Goal: Task Accomplishment & Management: Manage account settings

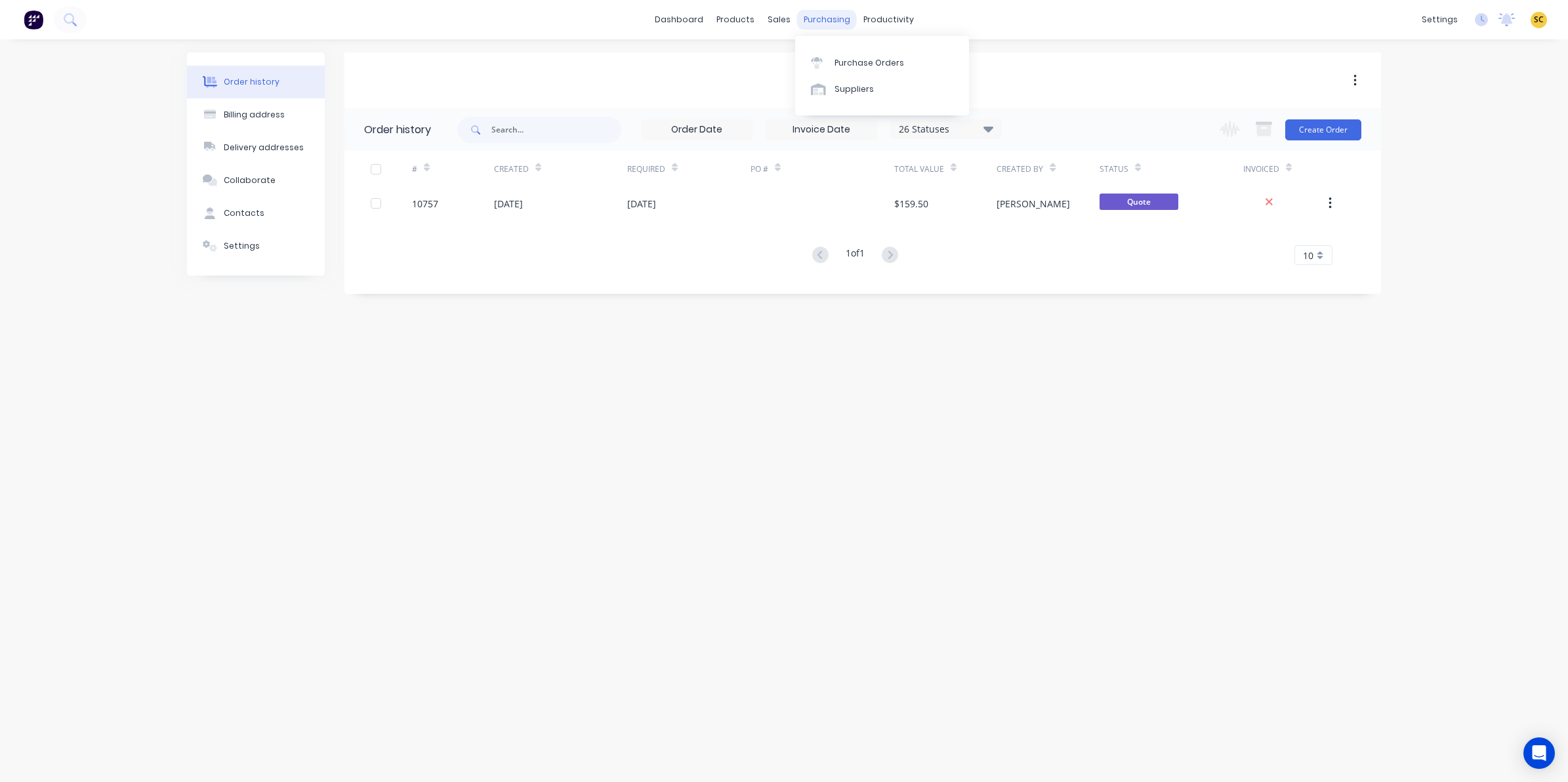
click at [801, 17] on div "purchasing" at bounding box center [827, 20] width 60 height 20
click at [826, 60] on div at bounding box center [820, 63] width 20 height 12
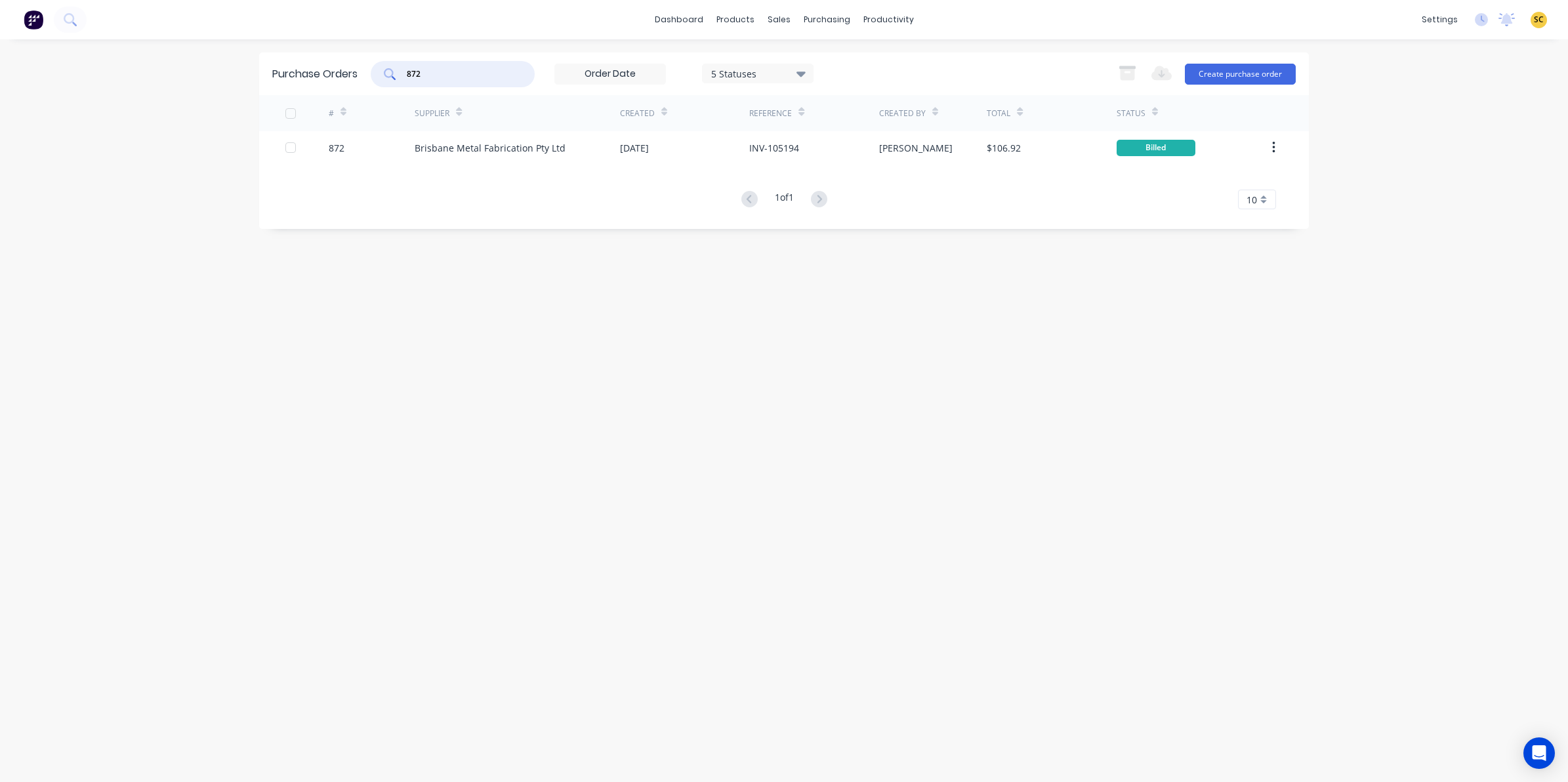
drag, startPoint x: 444, startPoint y: 74, endPoint x: 337, endPoint y: 63, distance: 107.6
click at [341, 64] on div "Purchase Orders 872 5 Statuses 5 Statuses Export to Excel (XLSX) Create purchas…" at bounding box center [783, 73] width 1049 height 43
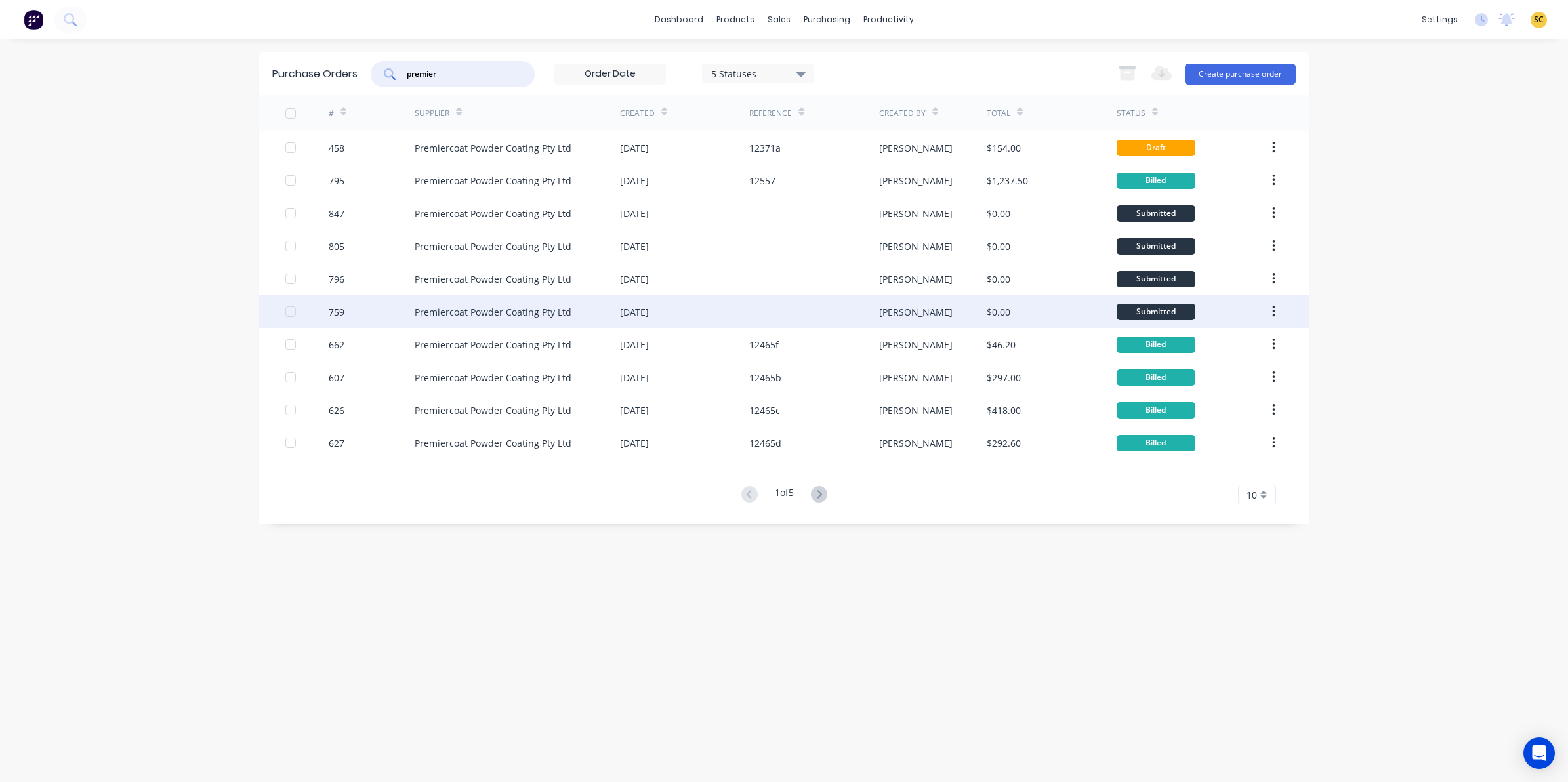
type input "premier"
click at [677, 316] on div "[DATE]" at bounding box center [684, 311] width 129 height 33
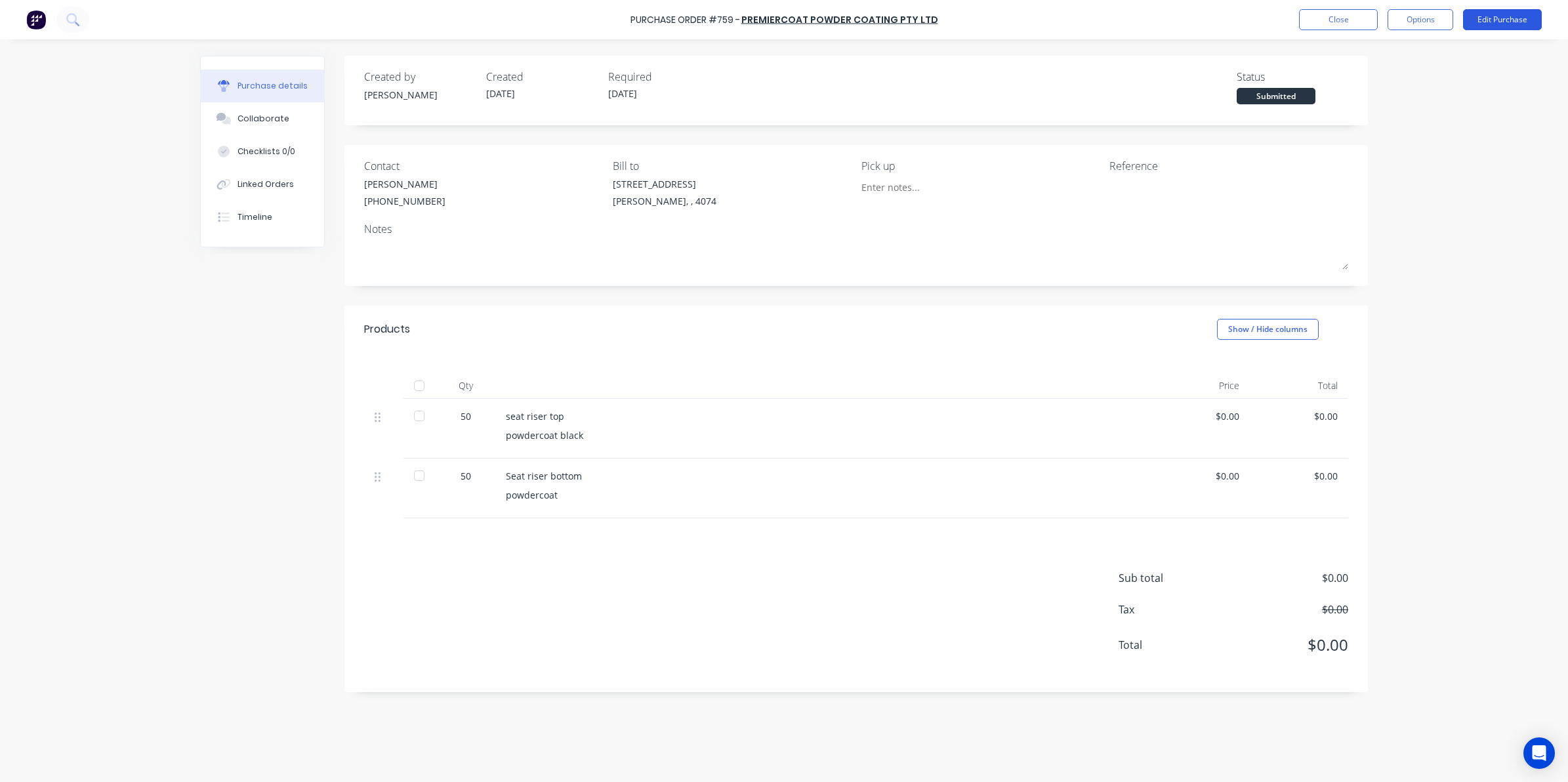
click at [1476, 12] on button "Edit Purchase" at bounding box center [1502, 20] width 79 height 21
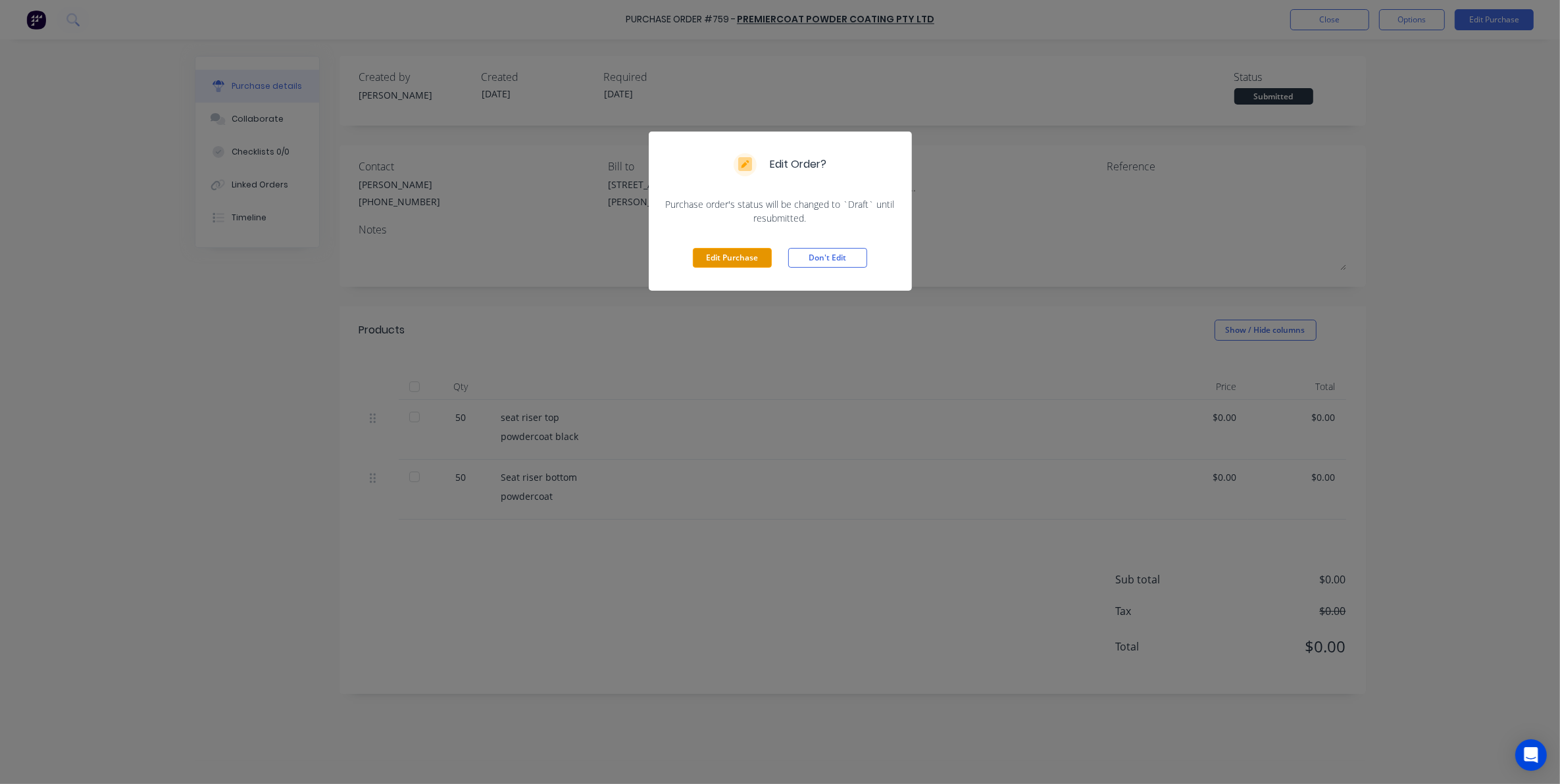
click at [728, 262] on button "Edit Purchase" at bounding box center [733, 257] width 79 height 20
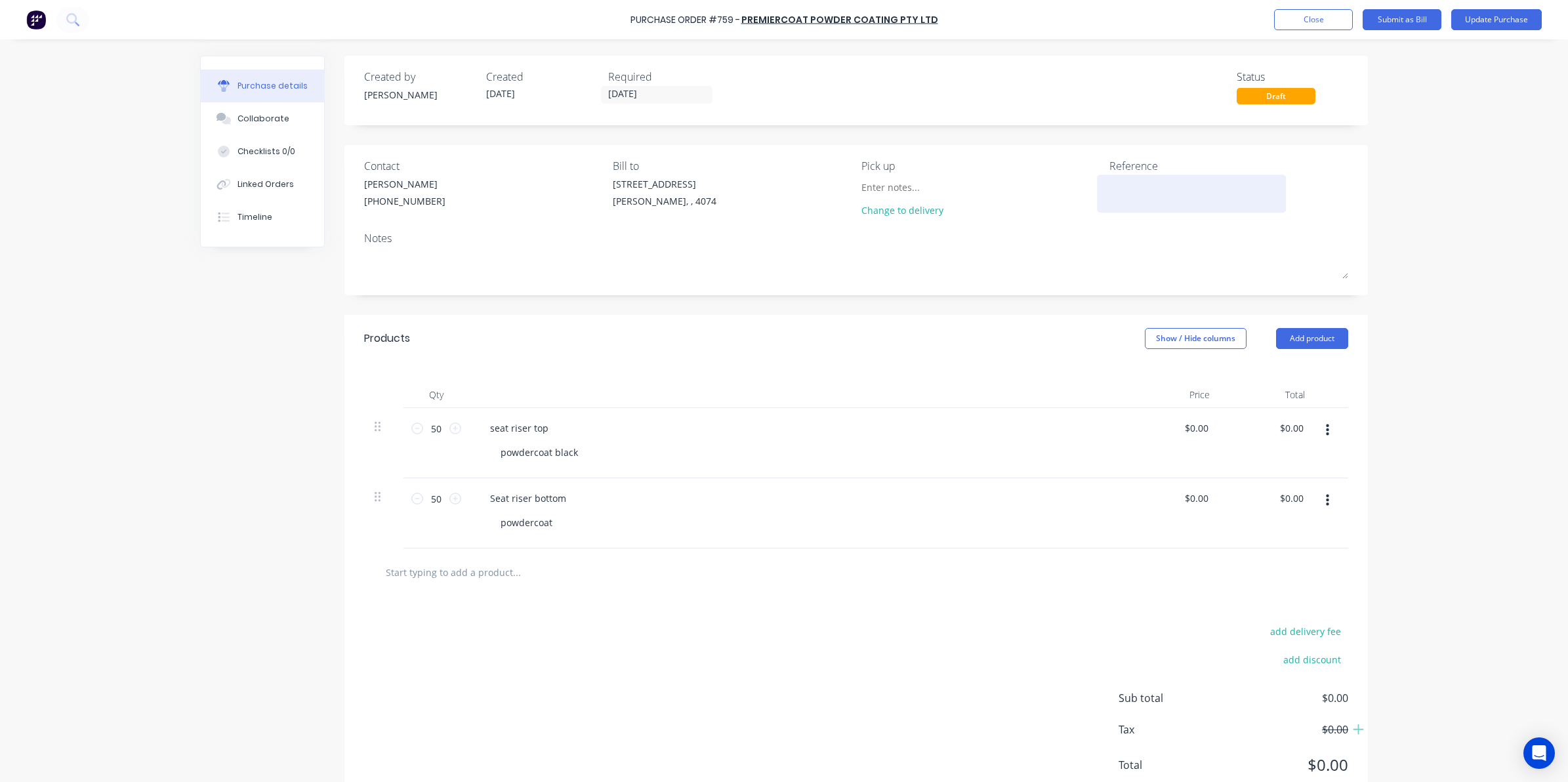
click at [1109, 187] on div at bounding box center [1191, 193] width 164 height 33
click at [1129, 194] on textarea at bounding box center [1191, 192] width 164 height 30
type textarea "12517"
type textarea "x"
type textarea "12517"
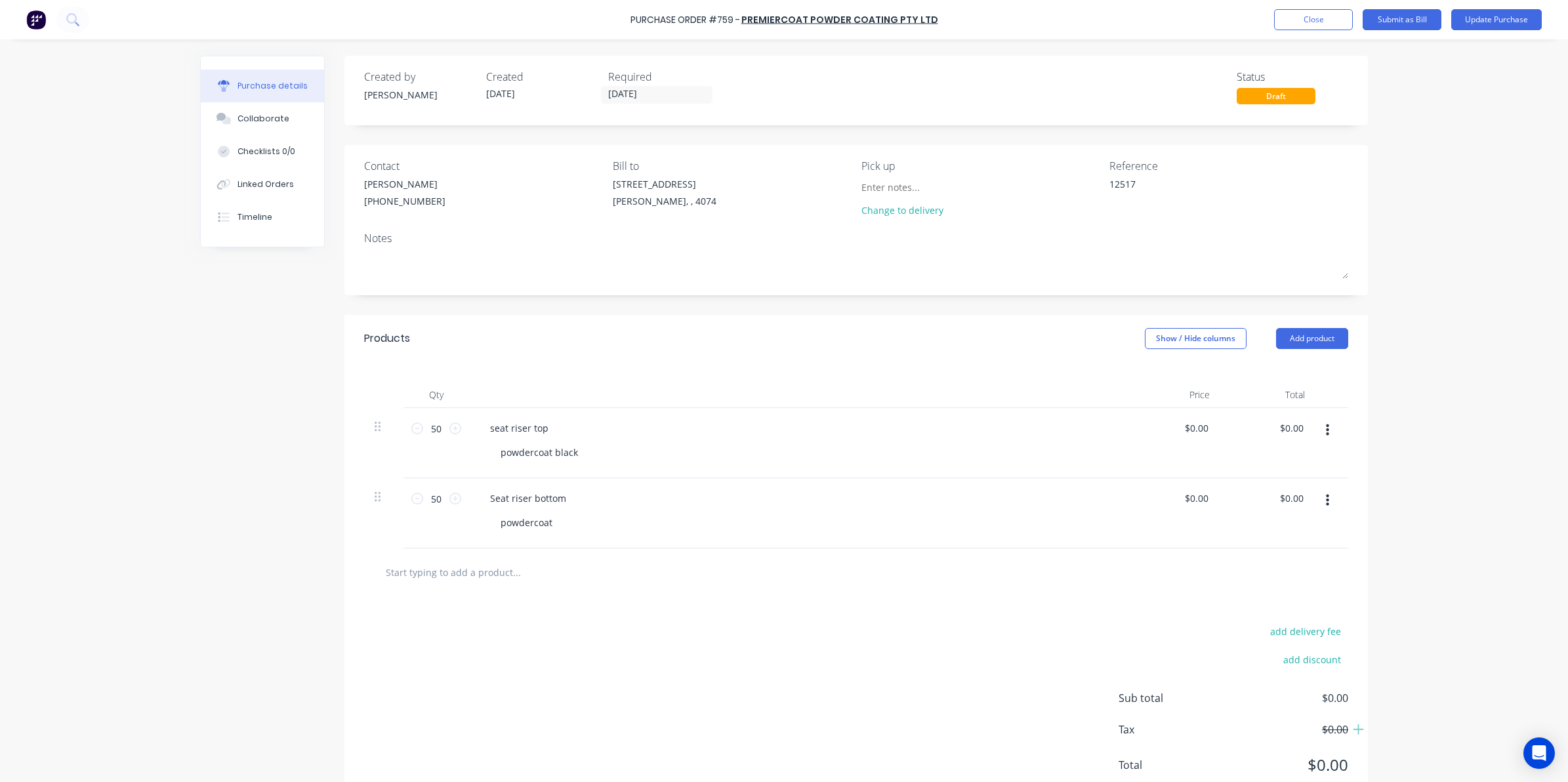
click at [569, 687] on div "add delivery fee add discount Sub total $0.00 Tax $0.00 Total $0.00" at bounding box center [855, 704] width 1023 height 216
type textarea "x"
click at [1177, 426] on input "0.0000" at bounding box center [1193, 428] width 36 height 19
type input "10.0000"
type textarea "x"
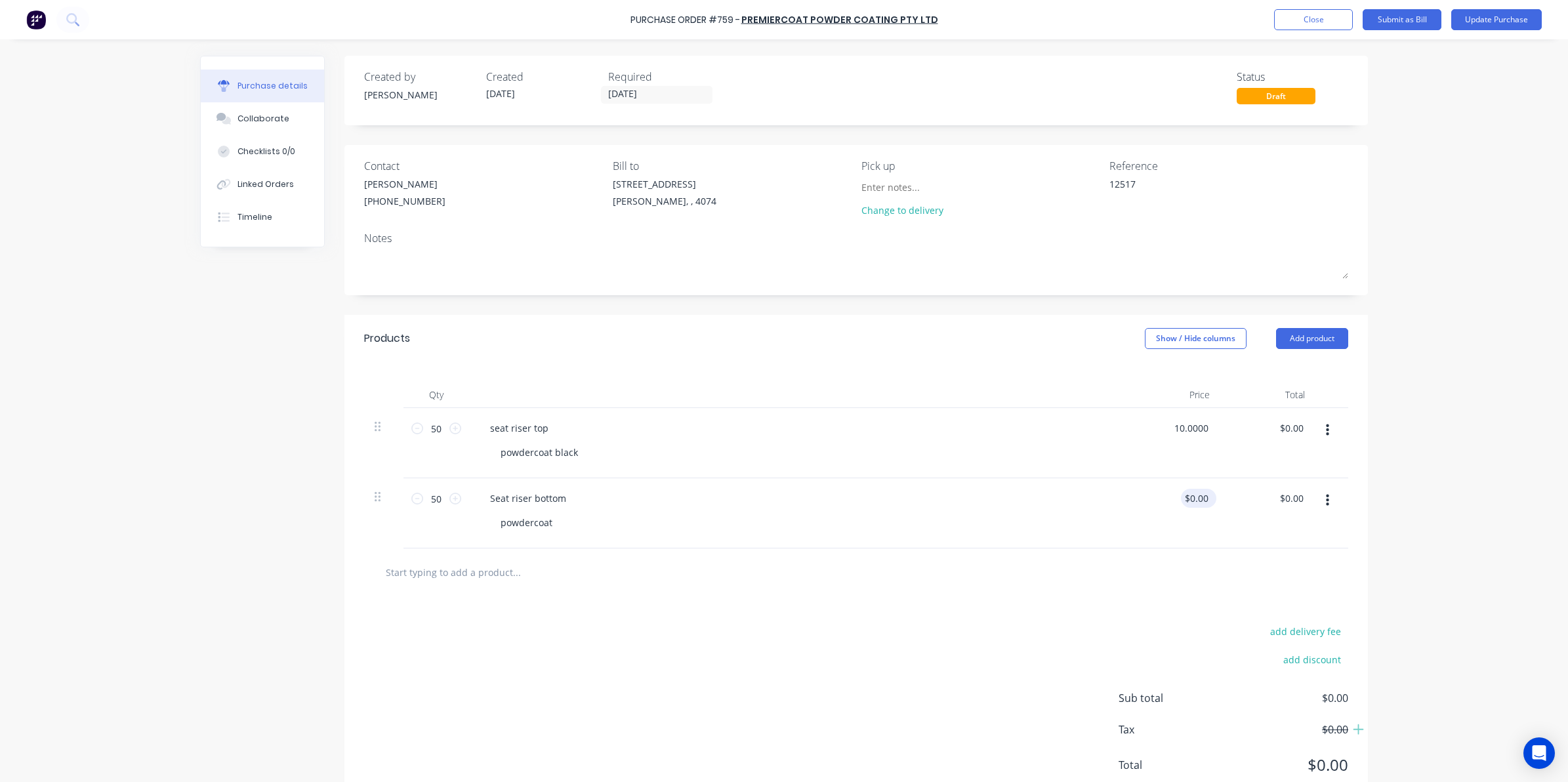
type input "$10.00"
type input "$500.00"
click at [1183, 497] on input "0.0000" at bounding box center [1195, 498] width 30 height 19
type input "10.0000"
type textarea "x"
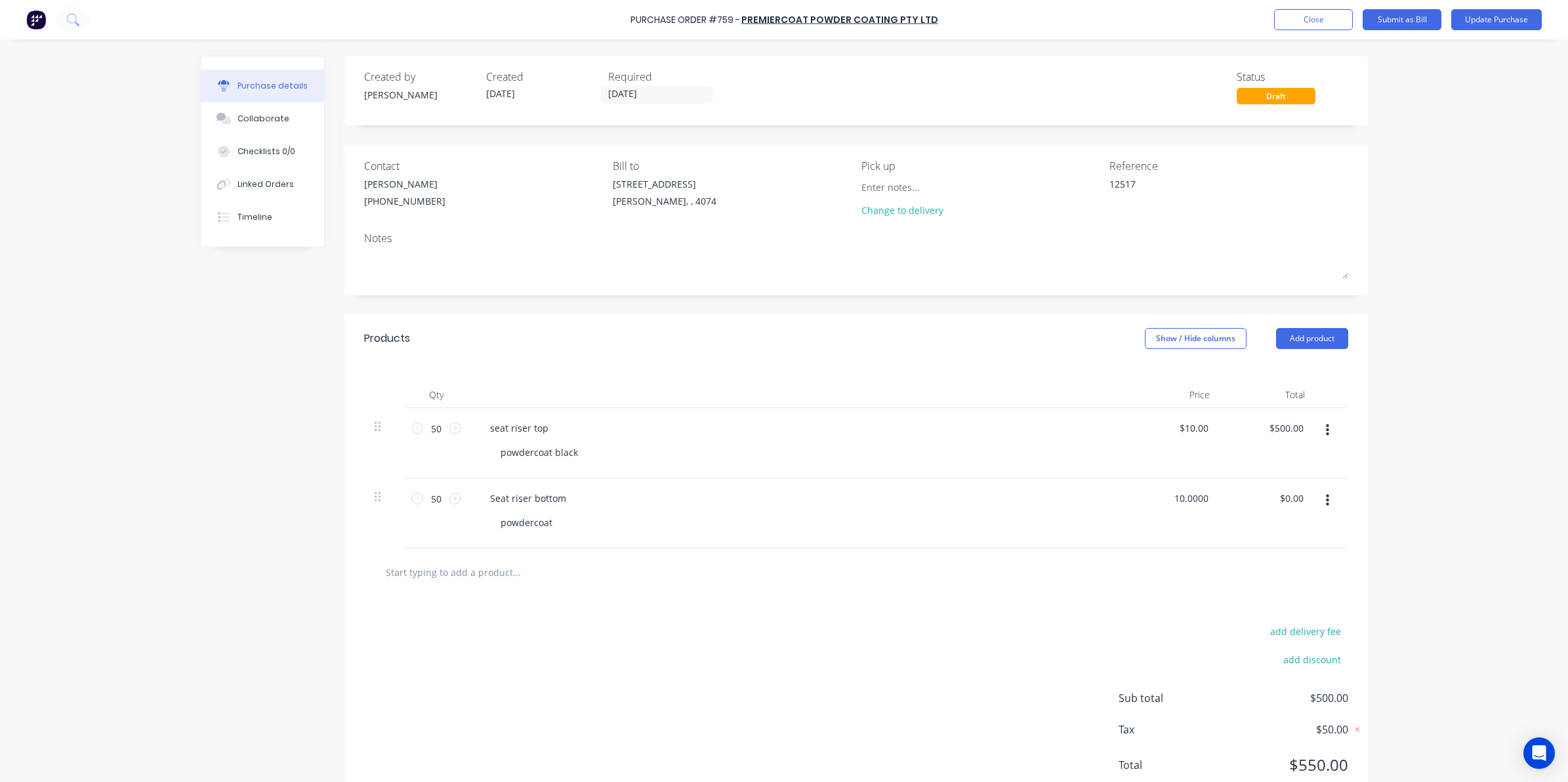
type input "$10.00"
type input "$500.00"
click at [1151, 583] on div at bounding box center [856, 572] width 963 height 26
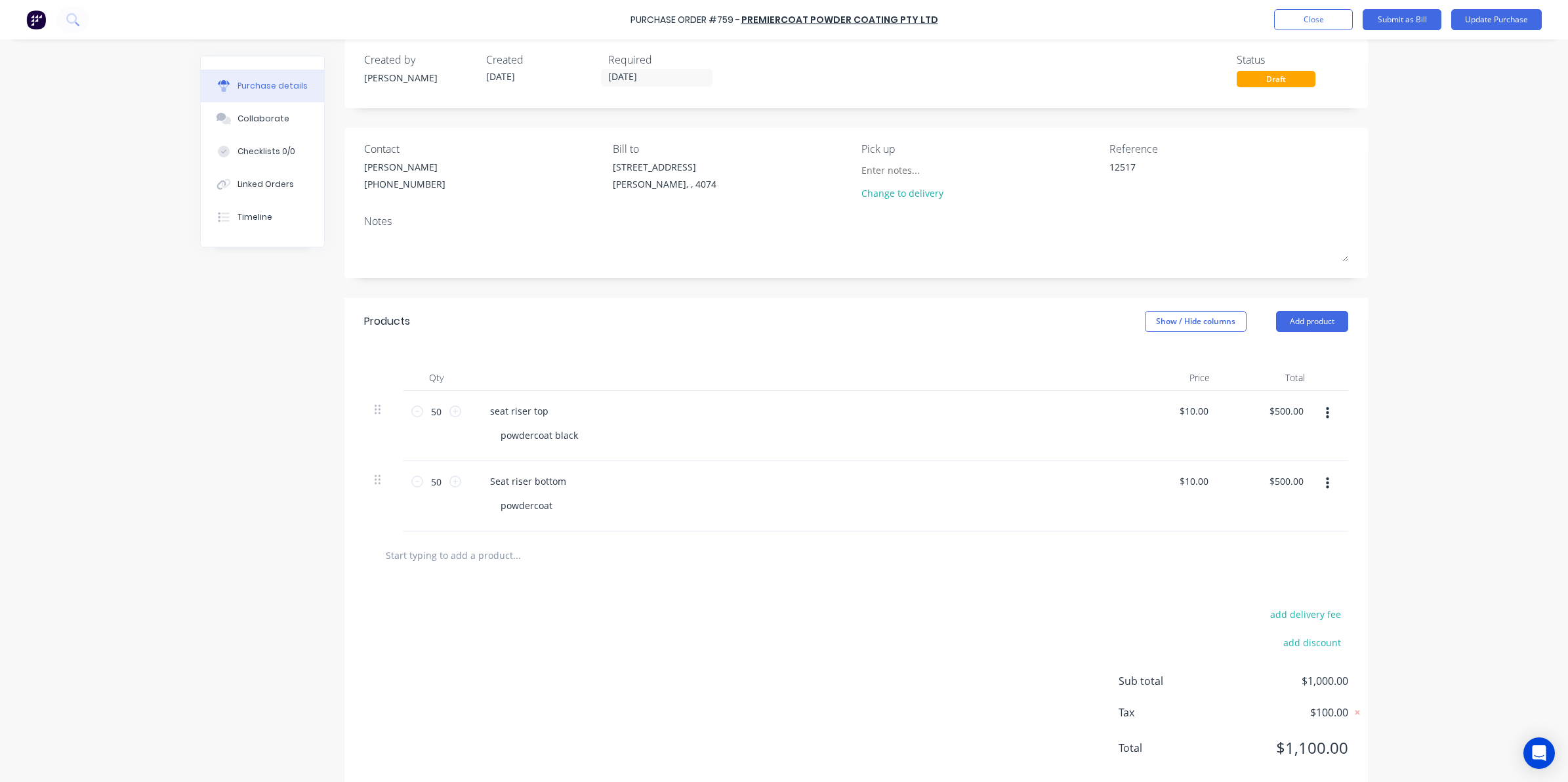
scroll to position [44, 0]
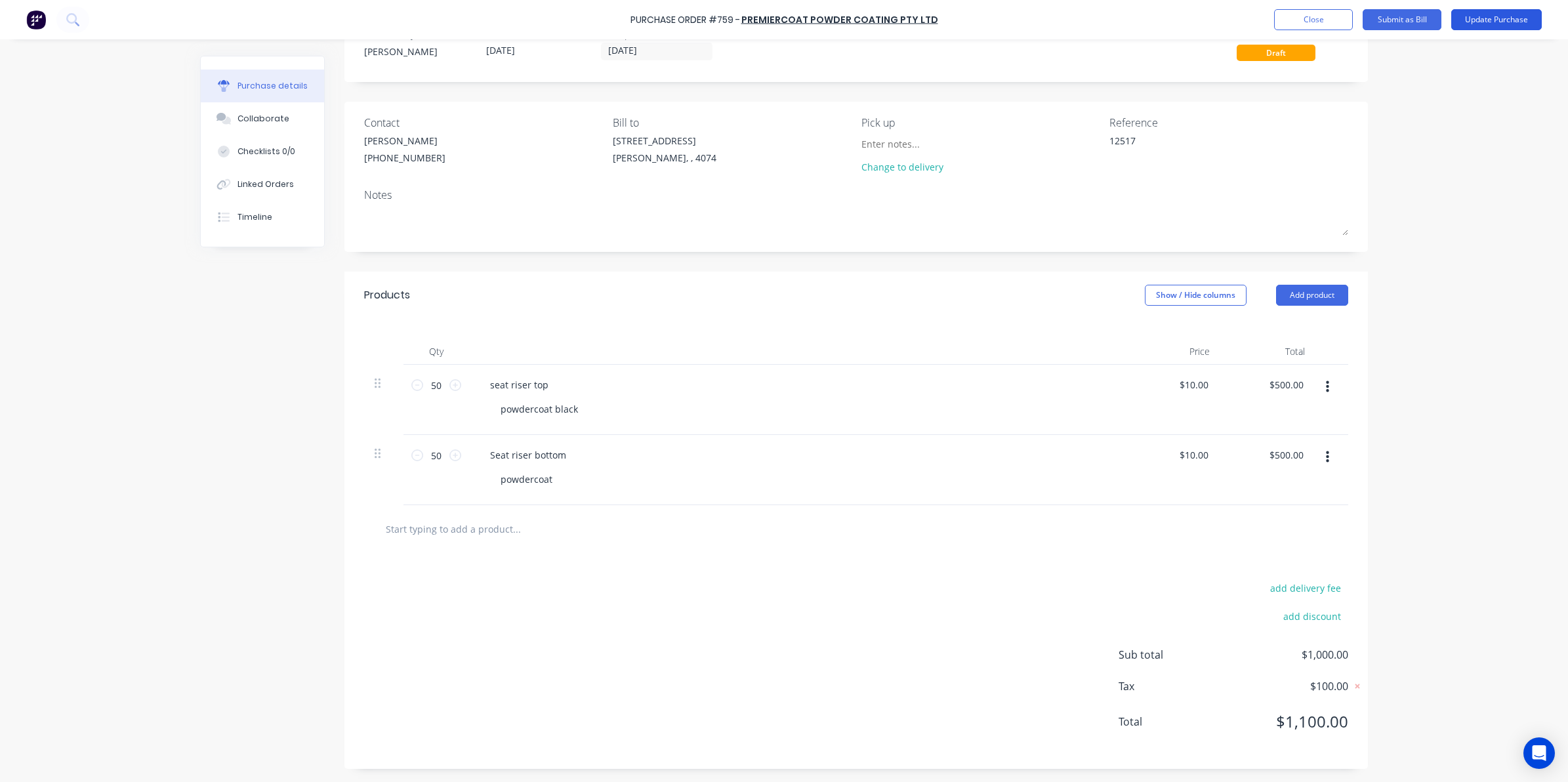
click at [1491, 20] on button "Update Purchase" at bounding box center [1496, 20] width 90 height 21
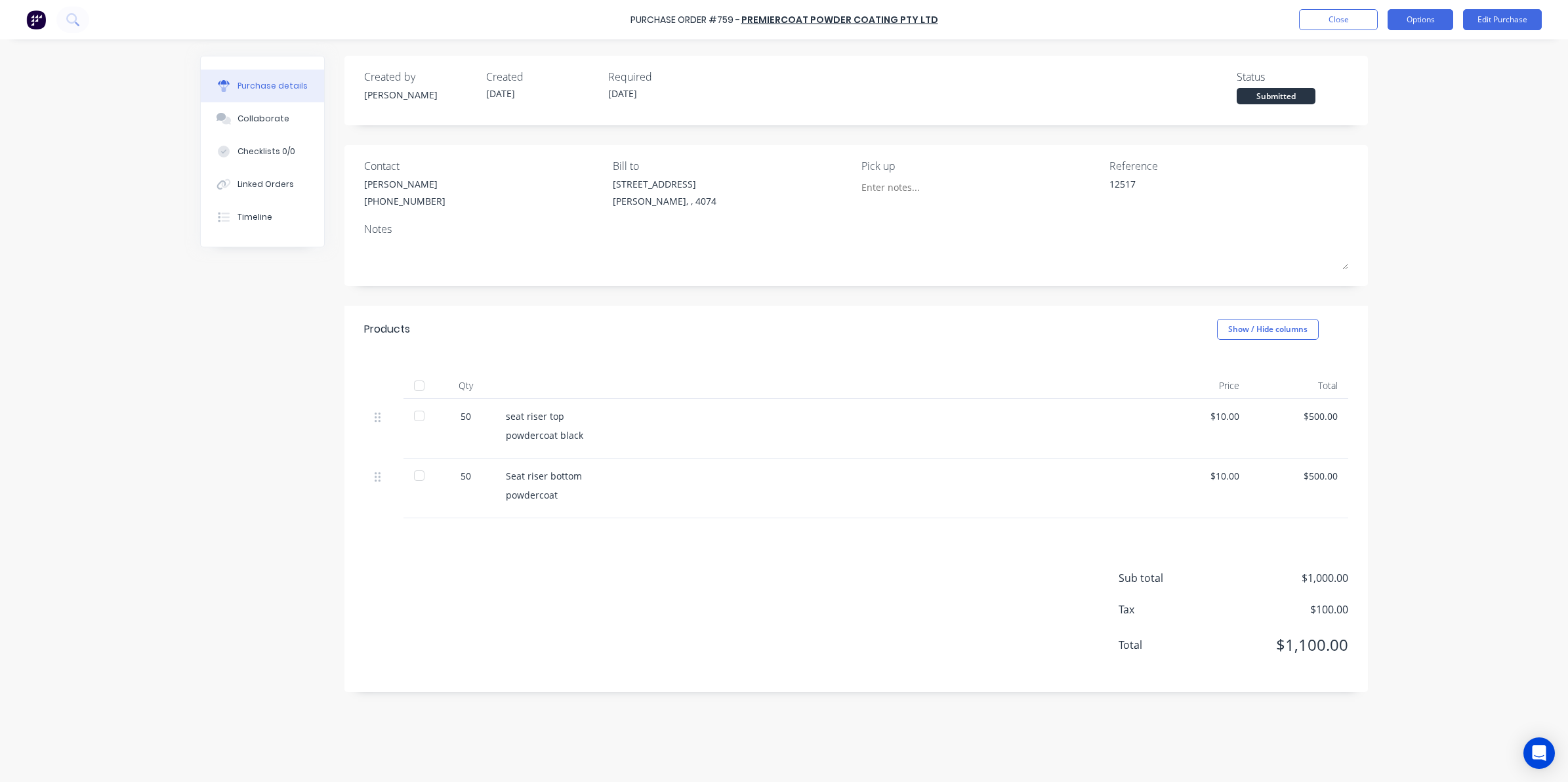
click at [1418, 12] on button "Options" at bounding box center [1420, 20] width 65 height 21
click at [1387, 84] on div "Convert to Bill" at bounding box center [1391, 80] width 101 height 19
type textarea "x"
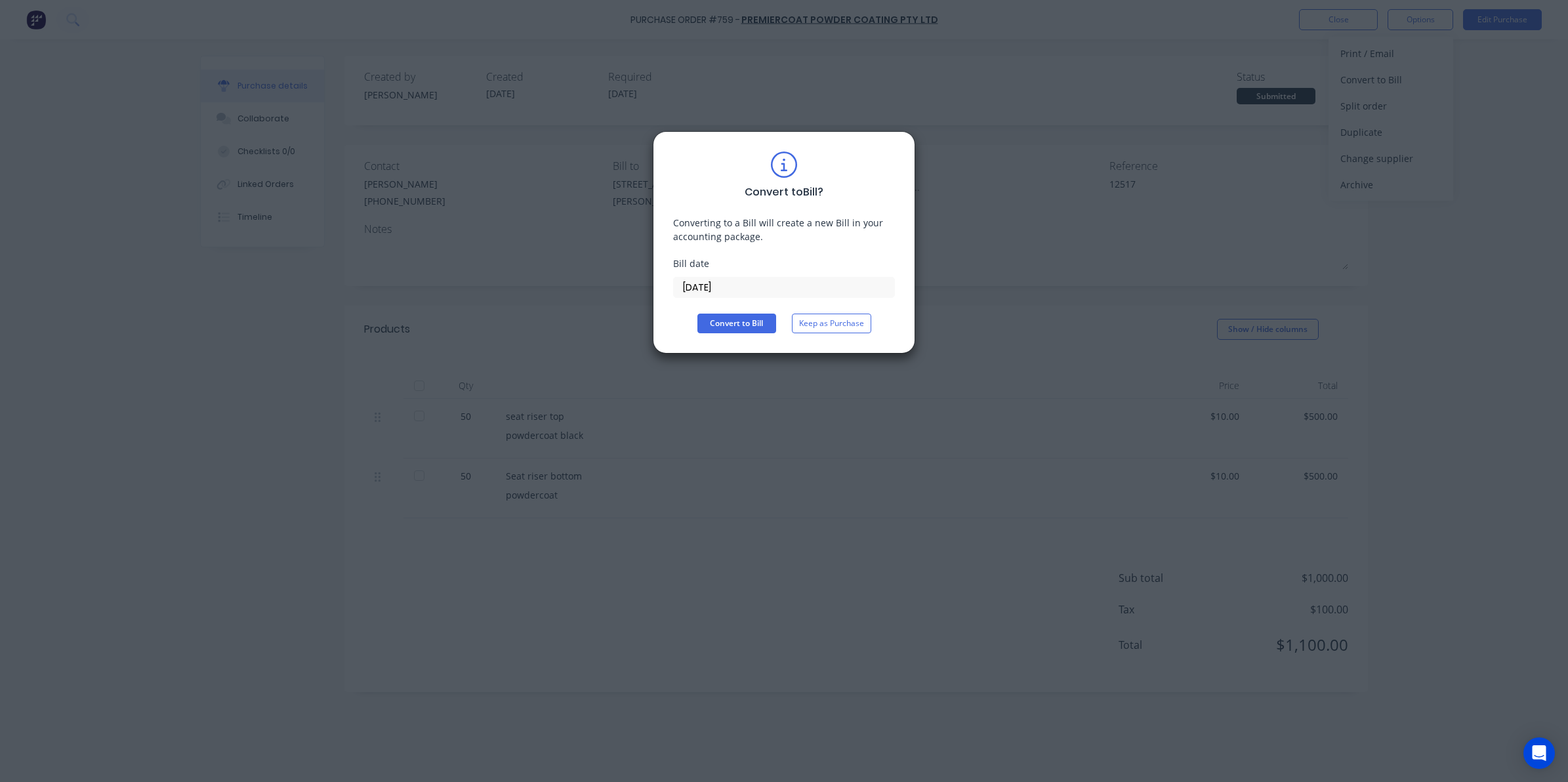
click at [729, 283] on input "[DATE]" at bounding box center [783, 287] width 220 height 20
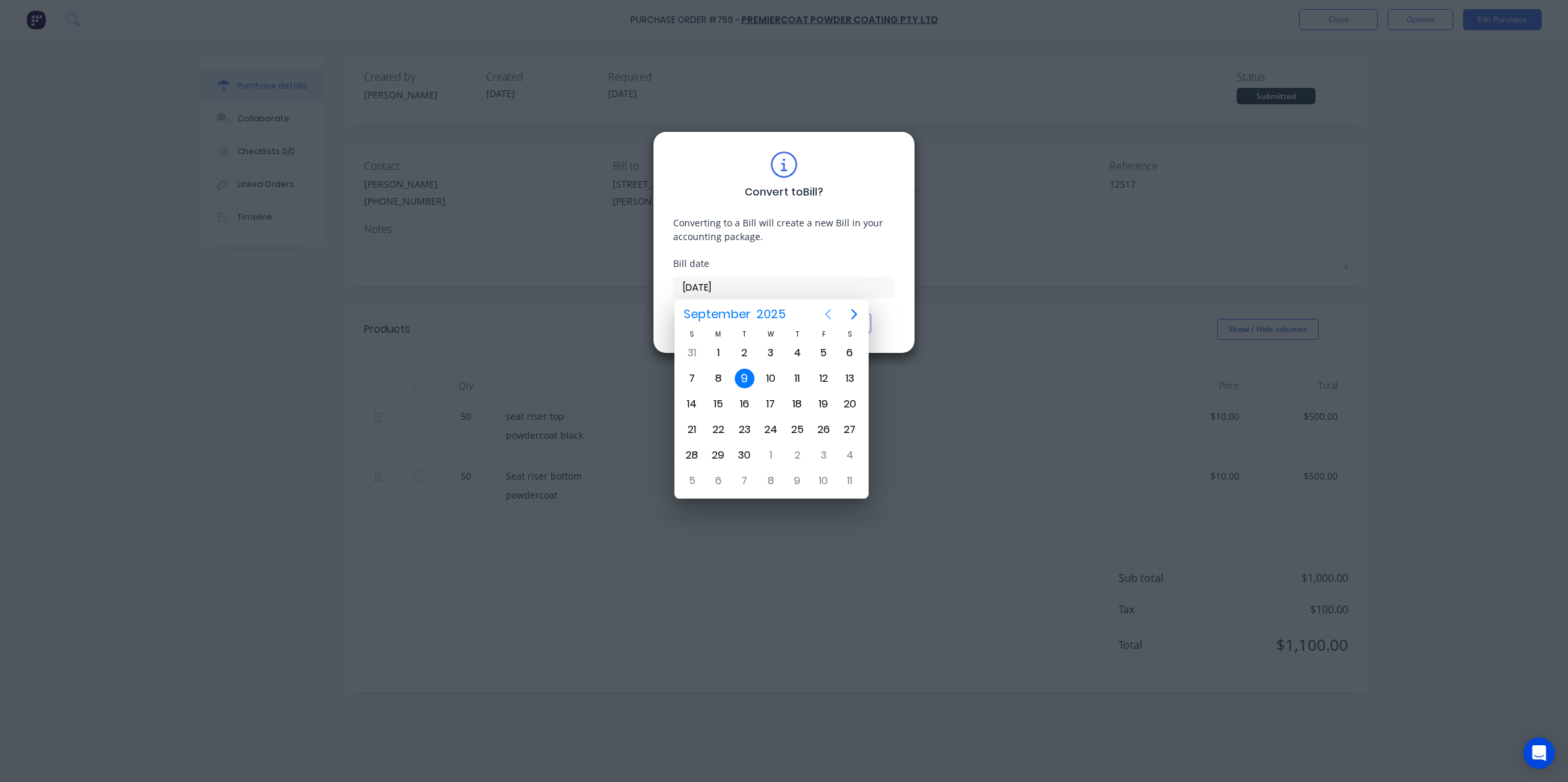
click at [825, 313] on icon "Previous page" at bounding box center [828, 315] width 6 height 10
click at [801, 457] on div "31" at bounding box center [796, 455] width 20 height 20
type input "[DATE]"
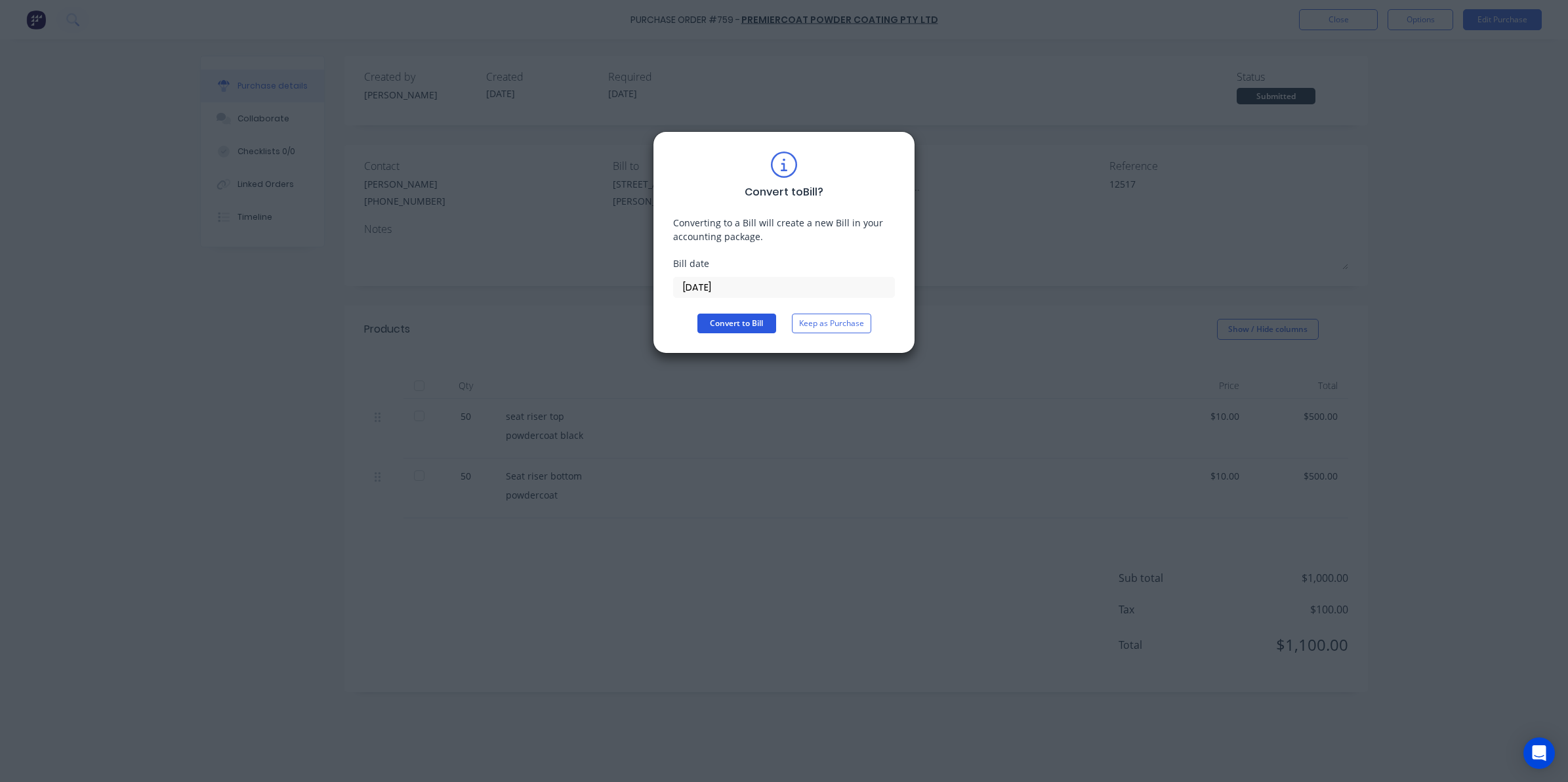
click at [735, 322] on button "Convert to Bill" at bounding box center [737, 323] width 79 height 20
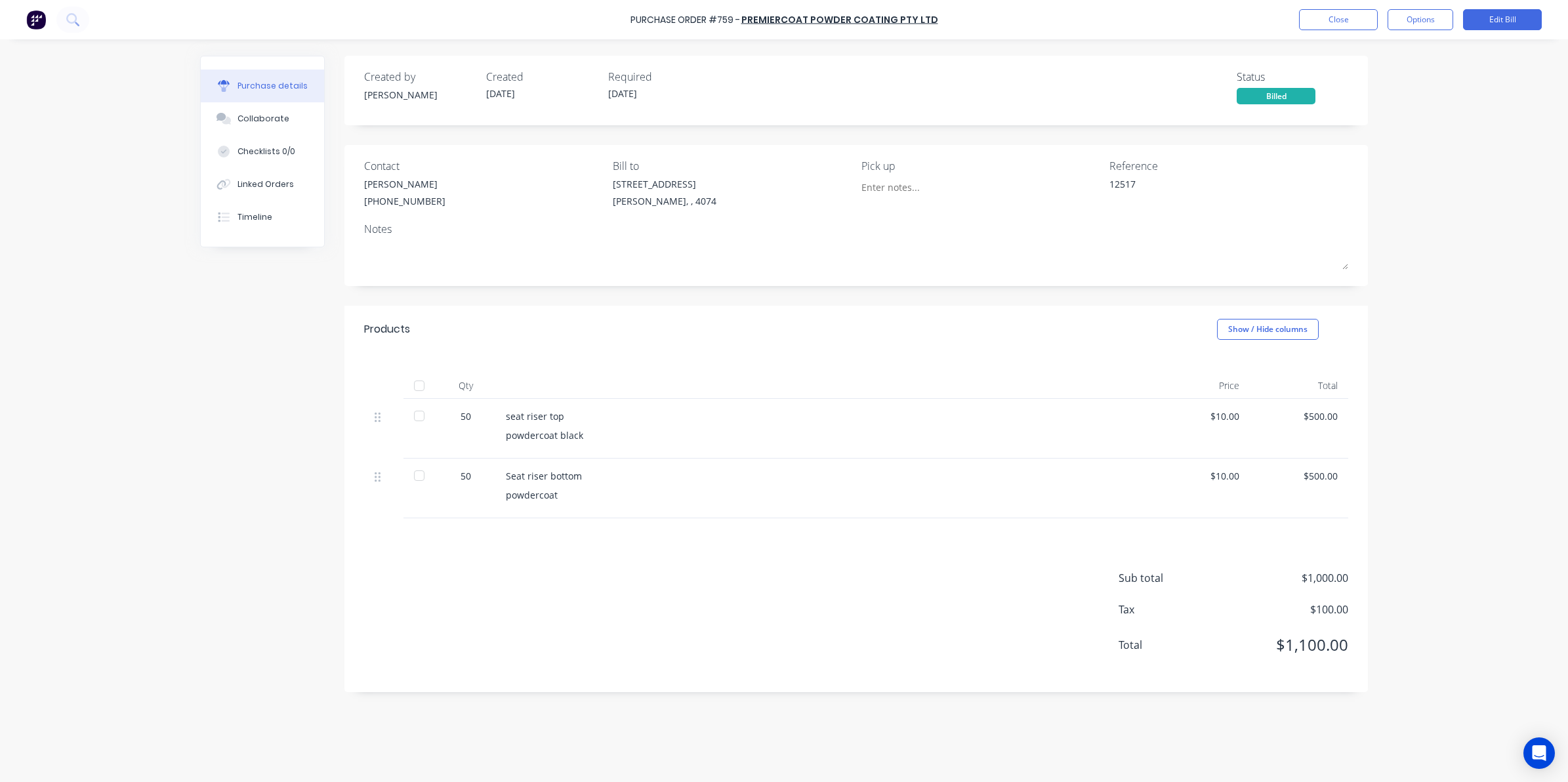
click at [423, 380] on div at bounding box center [419, 386] width 26 height 26
type textarea "x"
click at [1351, 17] on button "Close" at bounding box center [1338, 20] width 79 height 21
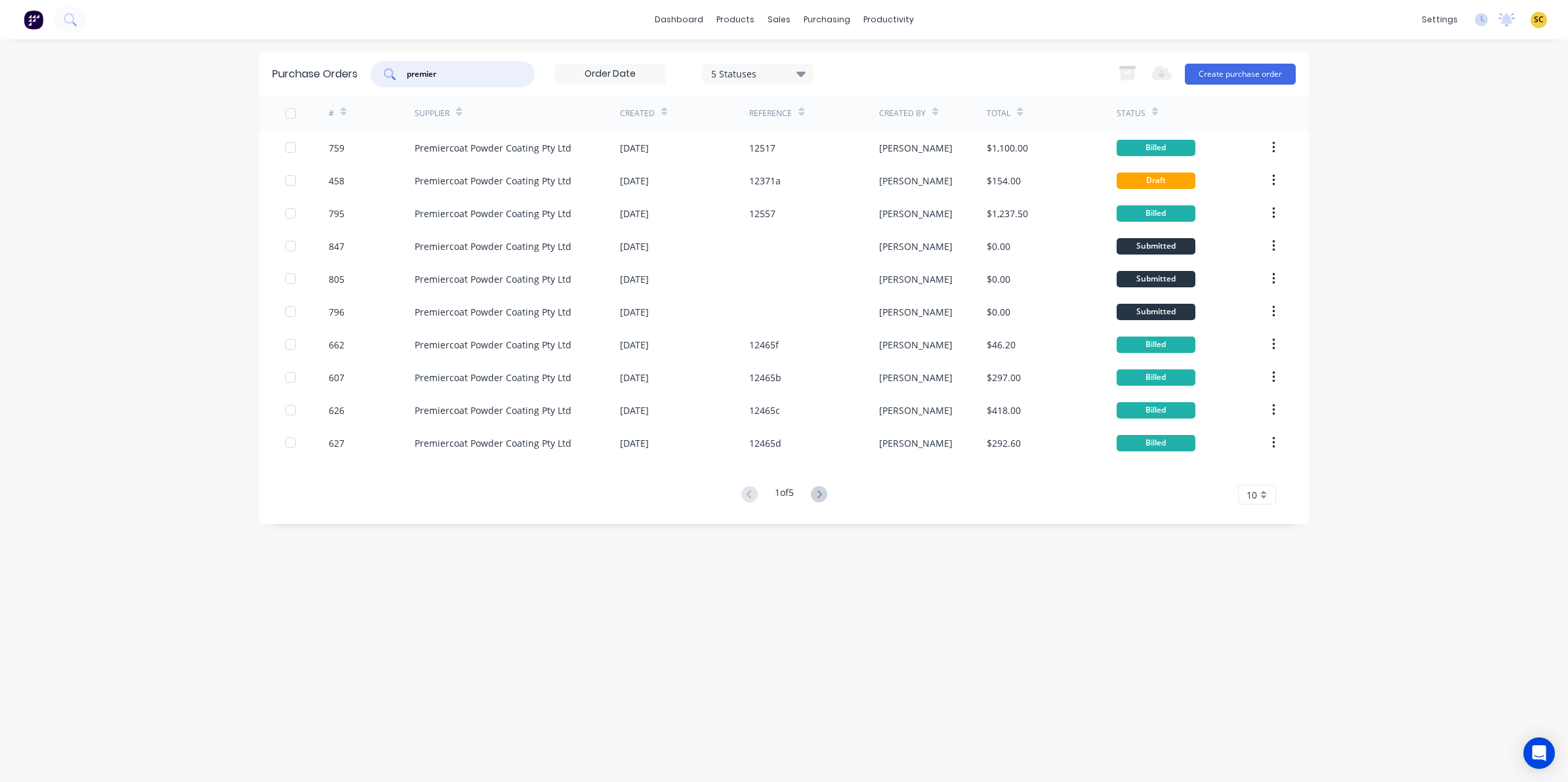
drag, startPoint x: 483, startPoint y: 74, endPoint x: 136, endPoint y: 74, distance: 347.0
click at [137, 73] on div "dashboard products sales purchasing productivity dashboard products Product Cat…" at bounding box center [784, 391] width 1568 height 782
type input "brisbane metal fabrication"
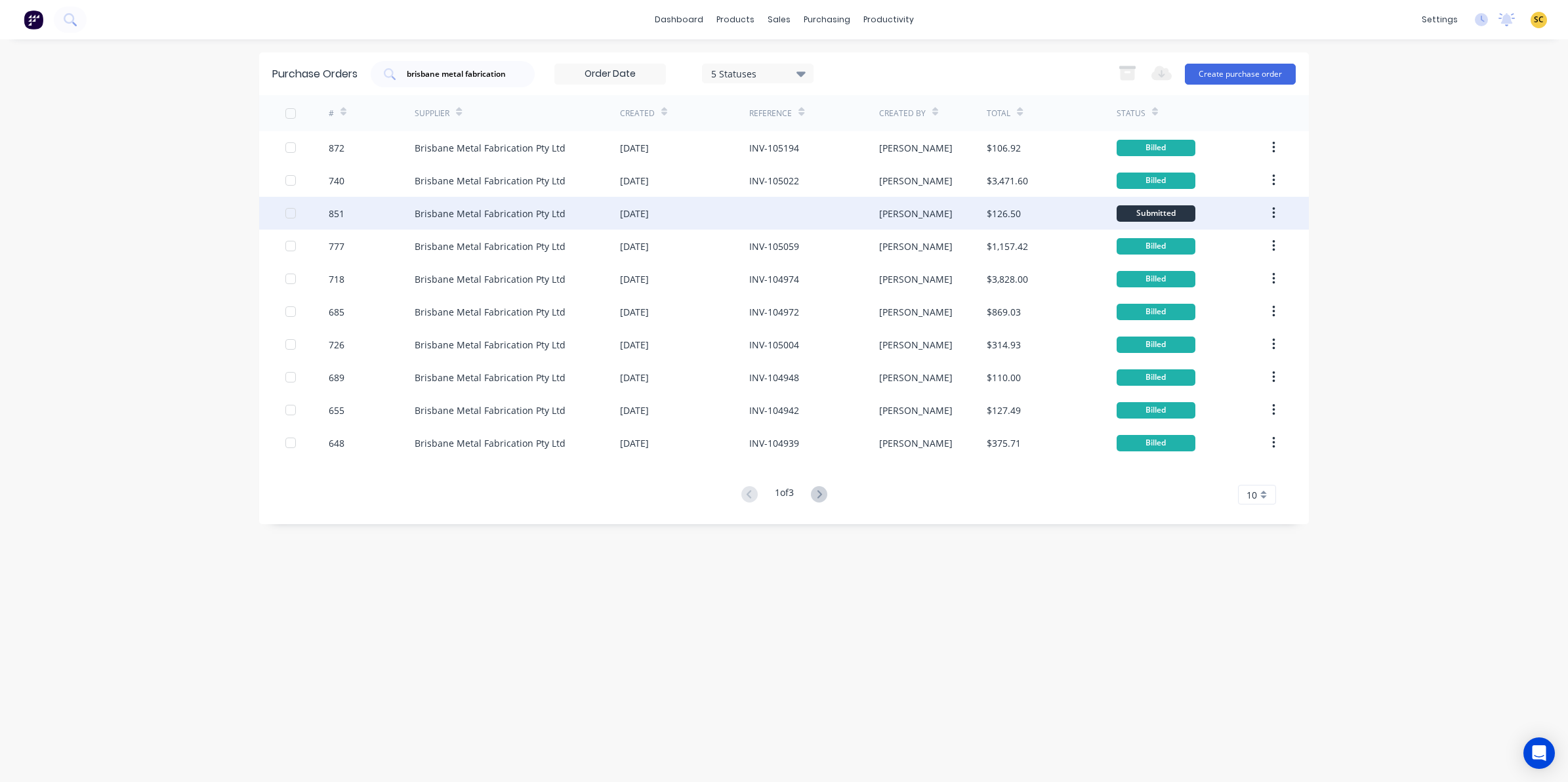
scroll to position [0, 0]
click at [710, 210] on div "[DATE]" at bounding box center [684, 213] width 129 height 33
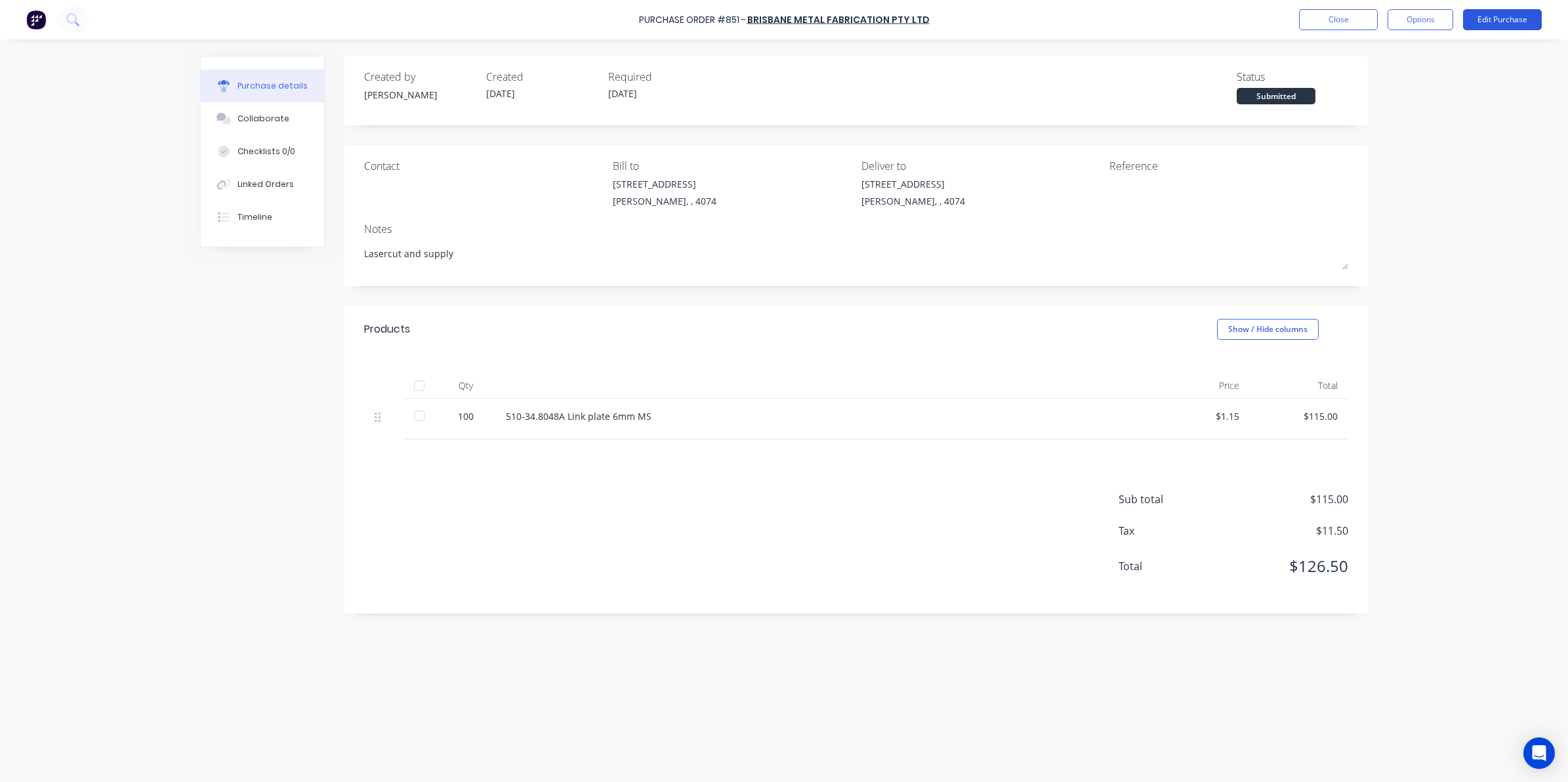
click at [1468, 17] on button "Edit Purchase" at bounding box center [1502, 20] width 79 height 21
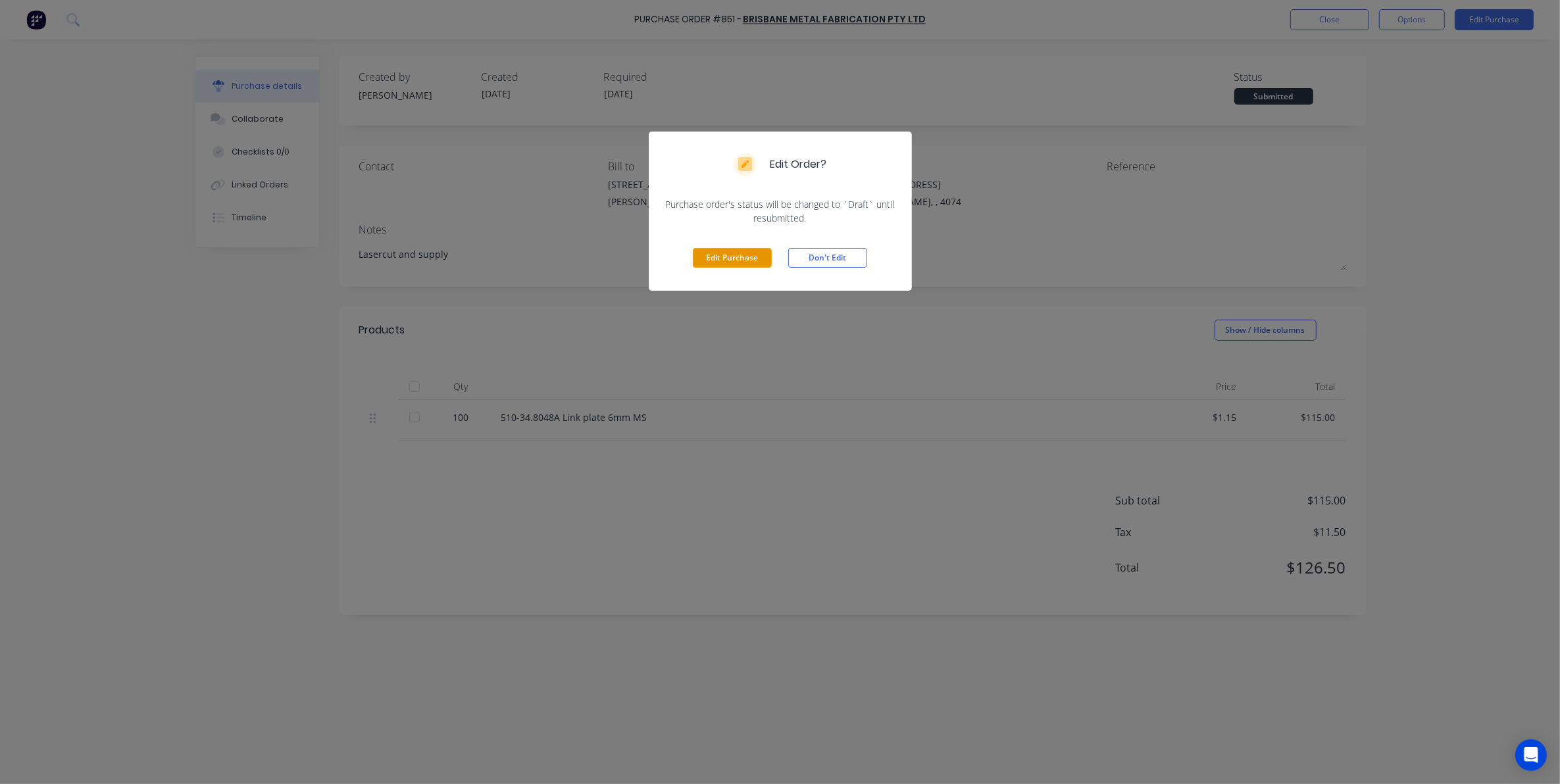
click at [708, 255] on button "Edit Purchase" at bounding box center [733, 257] width 79 height 20
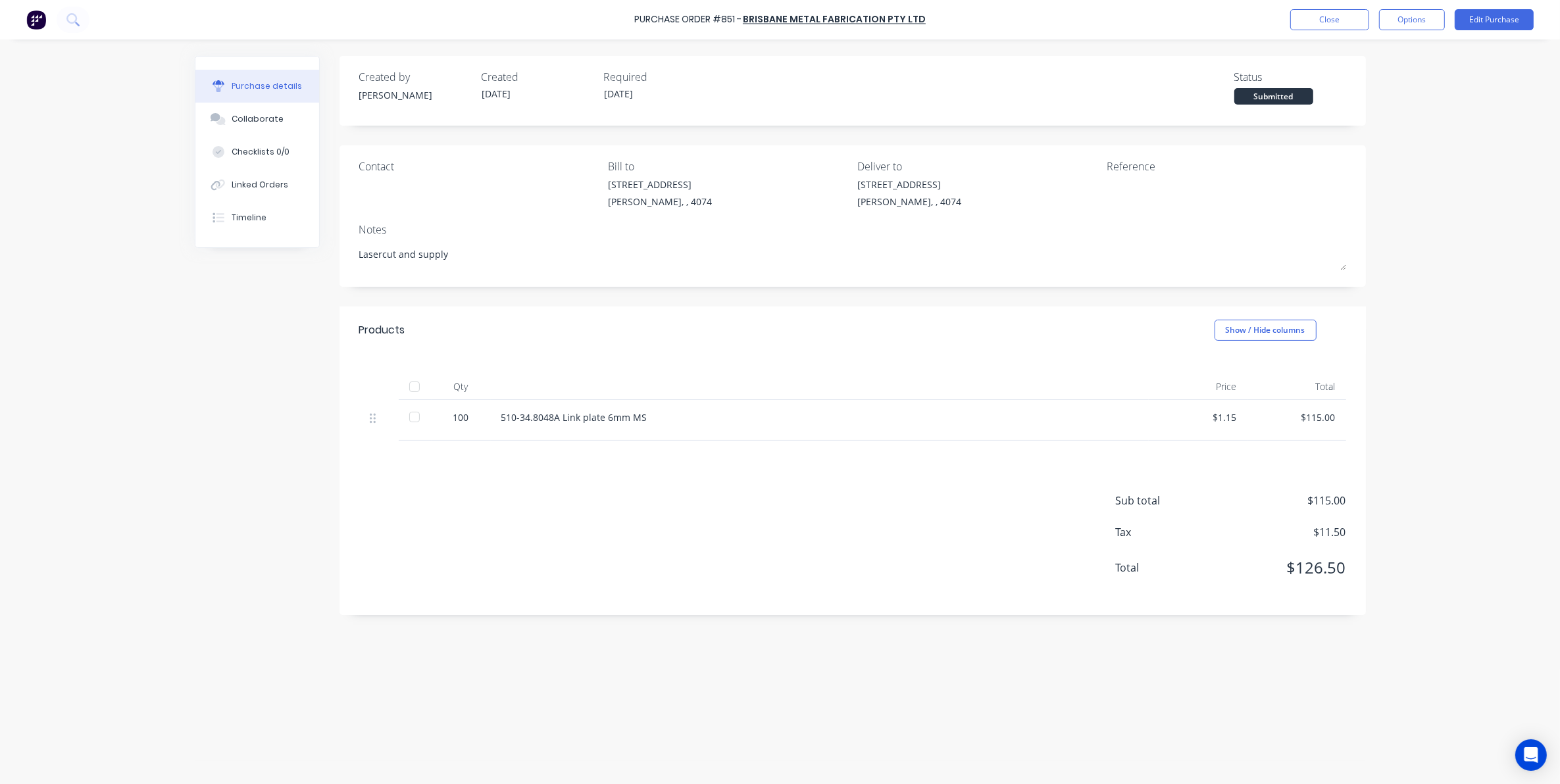
type textarea "x"
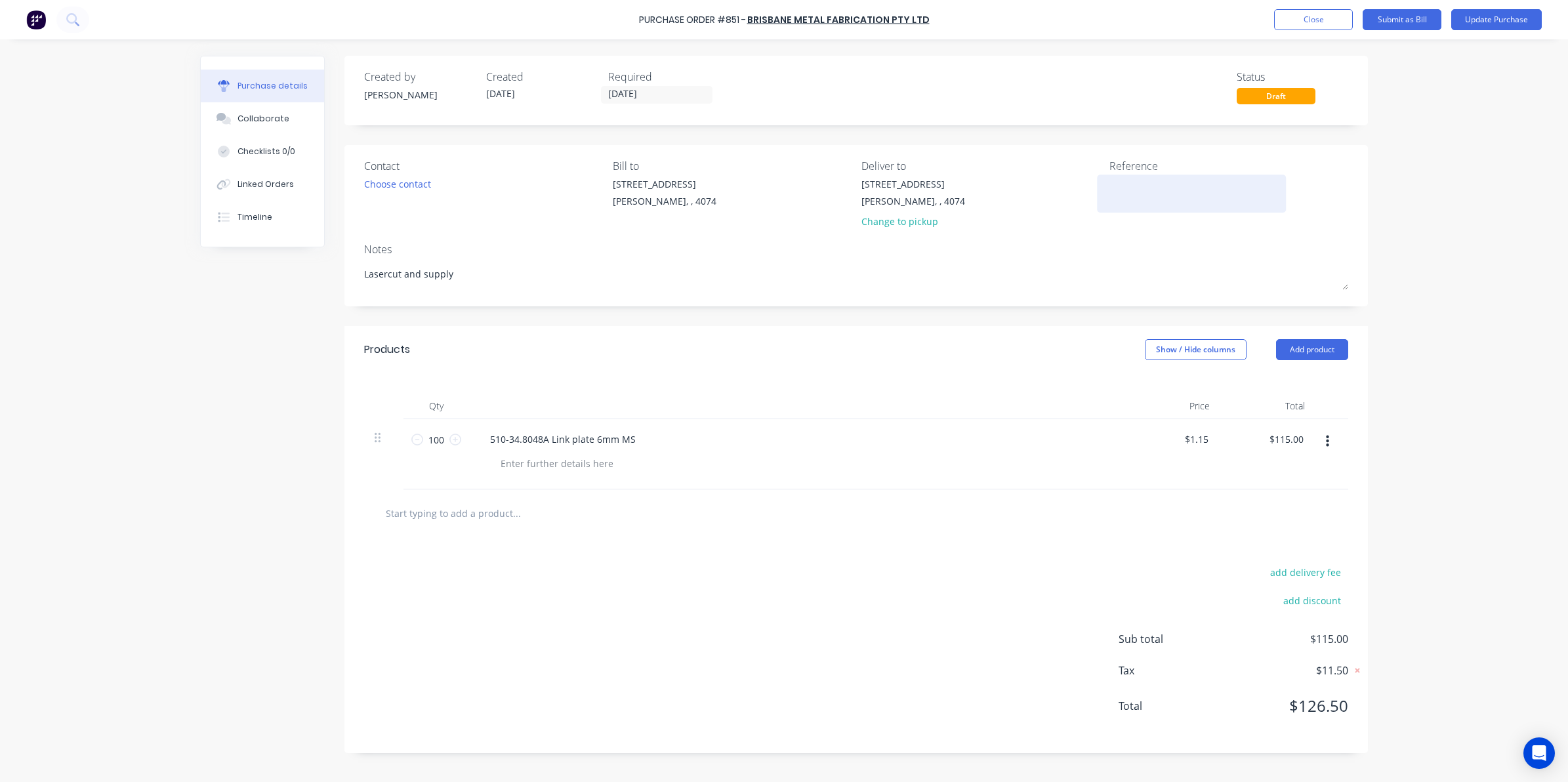
click at [1138, 184] on textarea at bounding box center [1191, 192] width 164 height 30
type textarea "INV-105196"
type textarea "x"
type textarea "INV-105196"
drag, startPoint x: 979, startPoint y: 367, endPoint x: 1026, endPoint y: 300, distance: 81.8
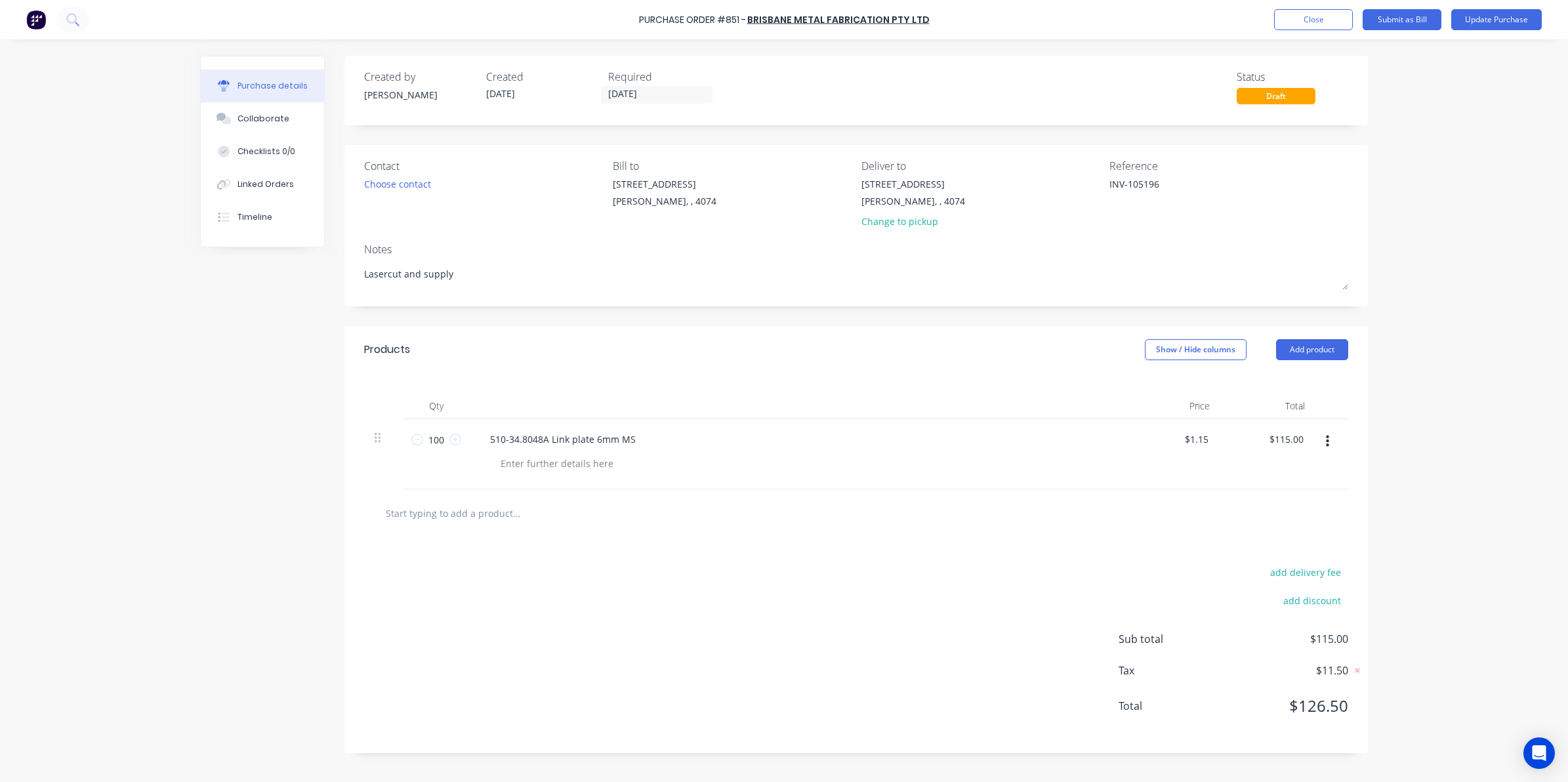
click at [979, 367] on div "Products Show / Hide columns Add product" at bounding box center [855, 349] width 1023 height 47
click at [1479, 27] on button "Update Purchase" at bounding box center [1496, 20] width 90 height 21
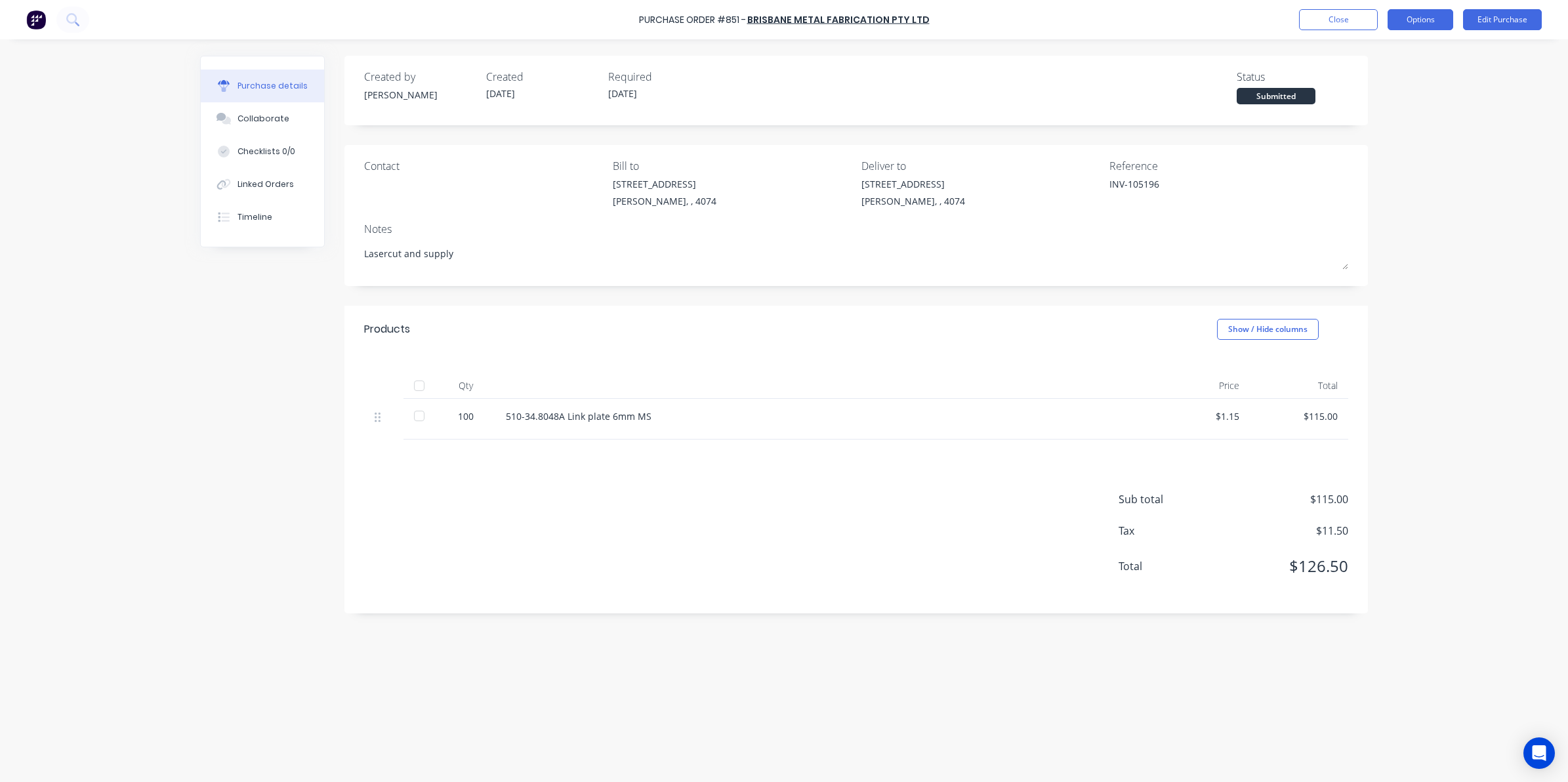
click at [1391, 20] on button "Options" at bounding box center [1420, 20] width 65 height 21
click at [1378, 77] on div "Convert to Bill" at bounding box center [1391, 80] width 101 height 19
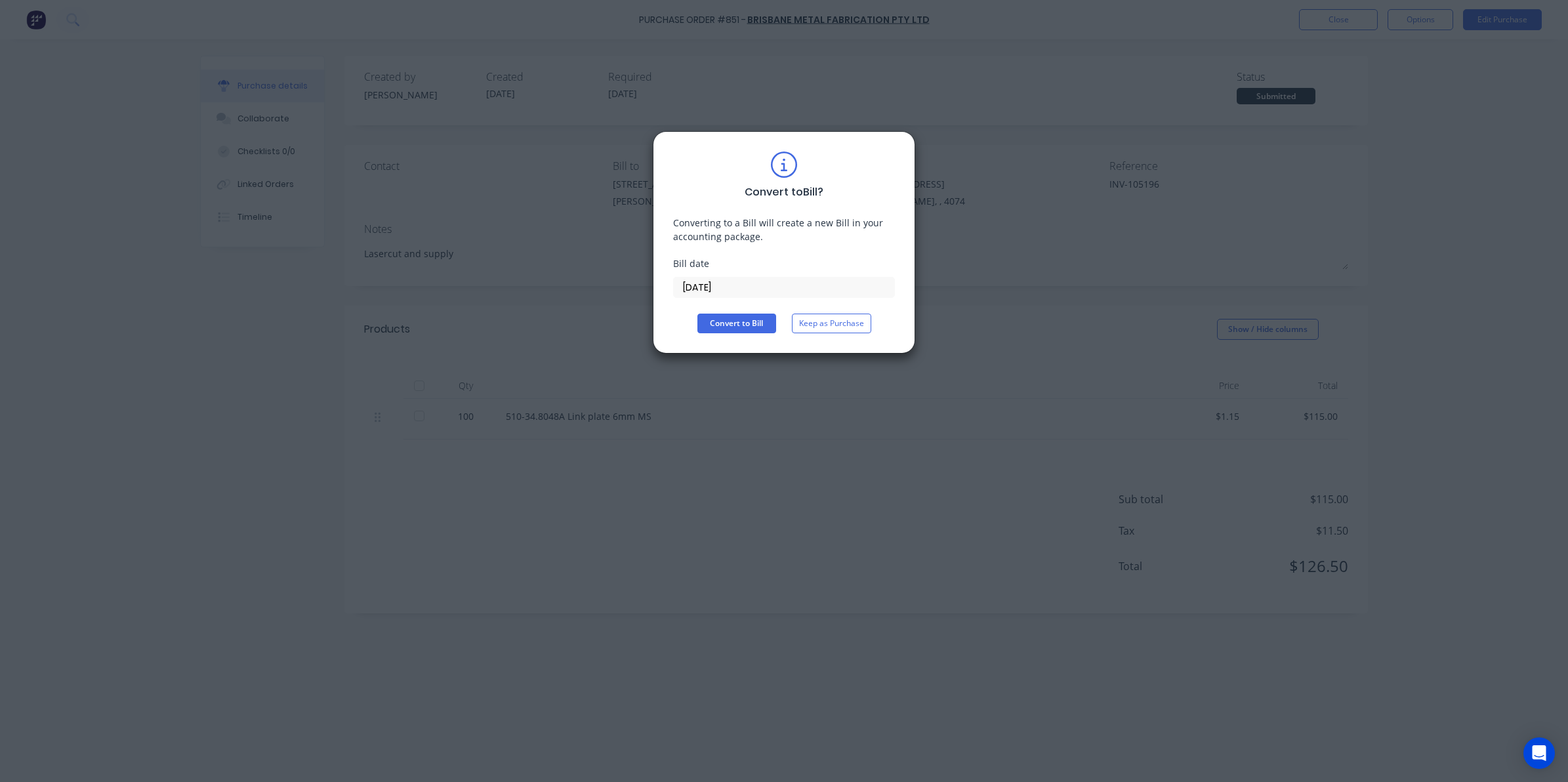
click at [727, 286] on input "[DATE]" at bounding box center [783, 287] width 220 height 20
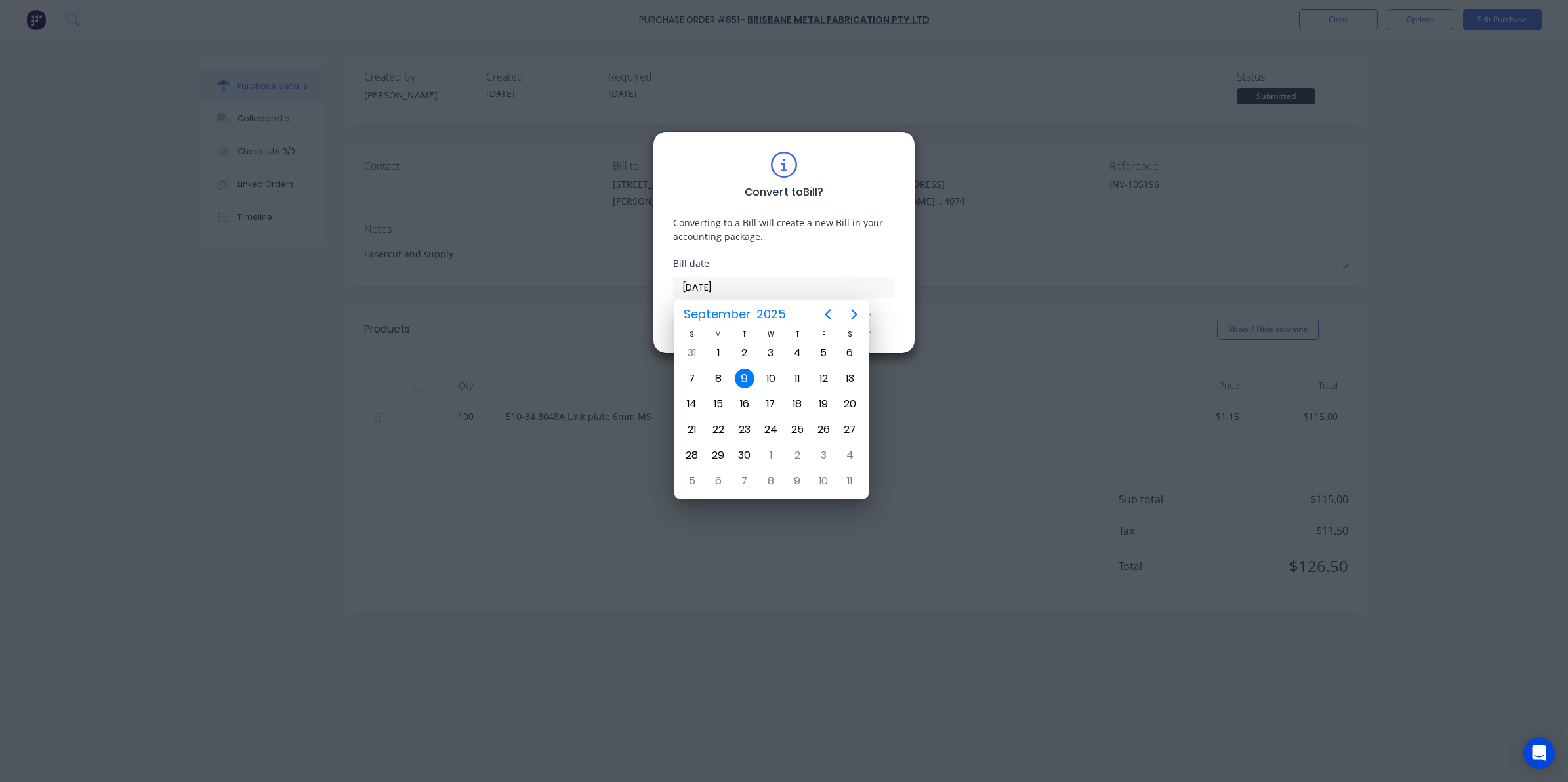
click at [932, 421] on div "Convert to Bill ? Converting to a Bill will create a new Bill in your accountin…" at bounding box center [784, 391] width 1568 height 782
click at [756, 274] on div "Bill date [DATE]" at bounding box center [783, 277] width 222 height 41
click at [746, 381] on div "9" at bounding box center [744, 378] width 20 height 20
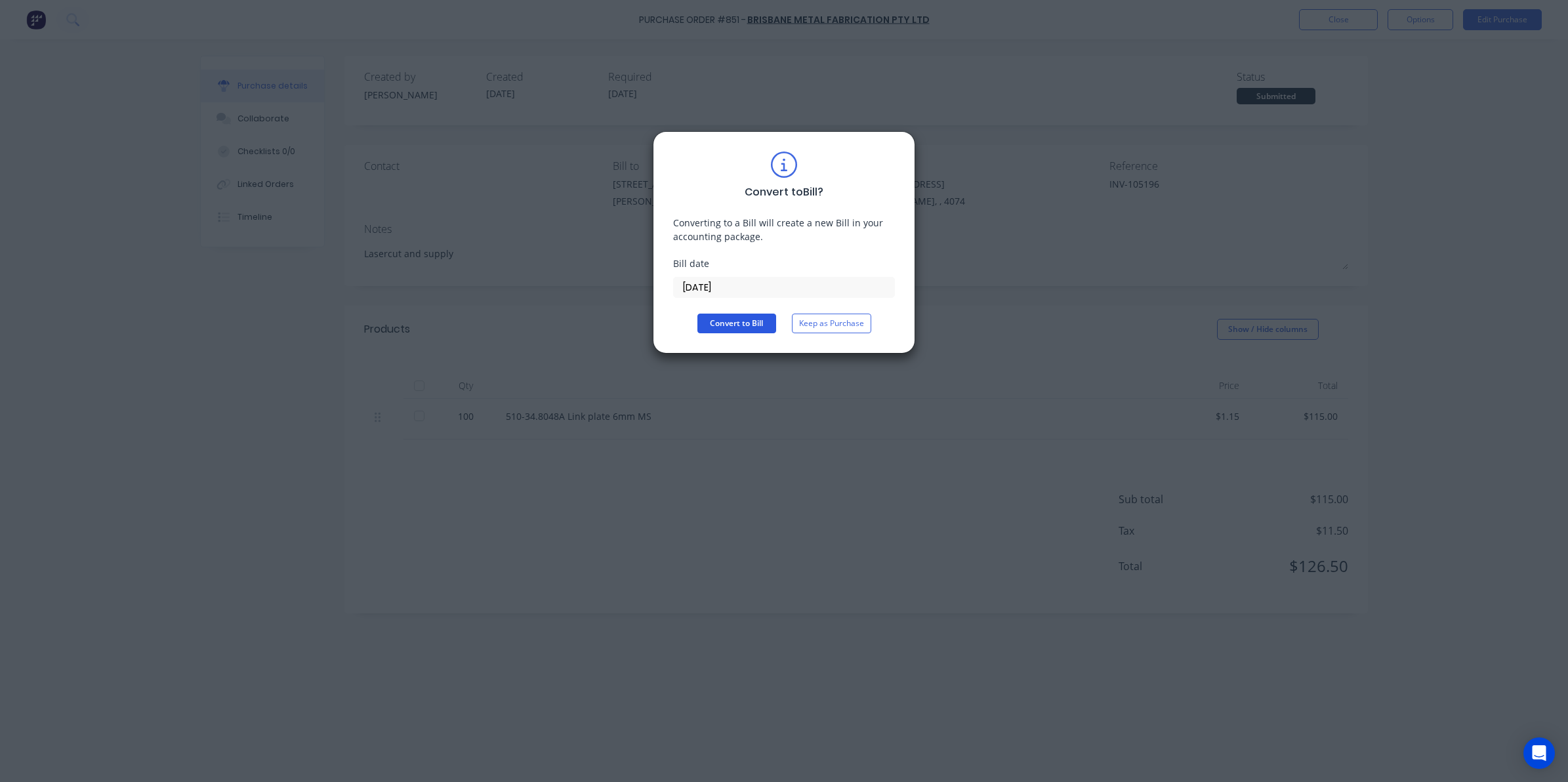
click at [735, 332] on button "Convert to Bill" at bounding box center [737, 323] width 79 height 20
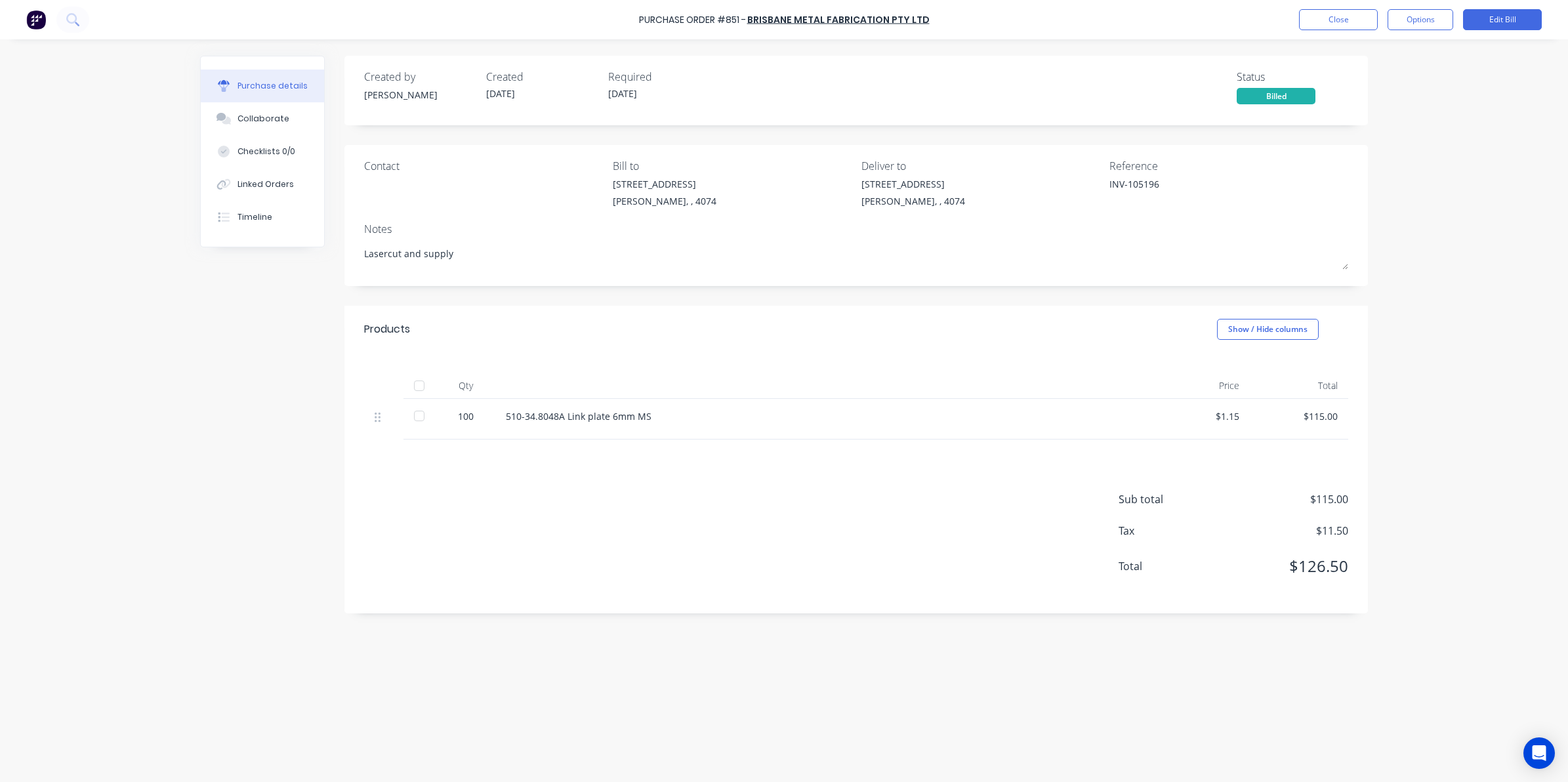
click at [420, 413] on div at bounding box center [419, 416] width 26 height 26
type textarea "x"
click at [1343, 17] on button "Close" at bounding box center [1338, 20] width 79 height 21
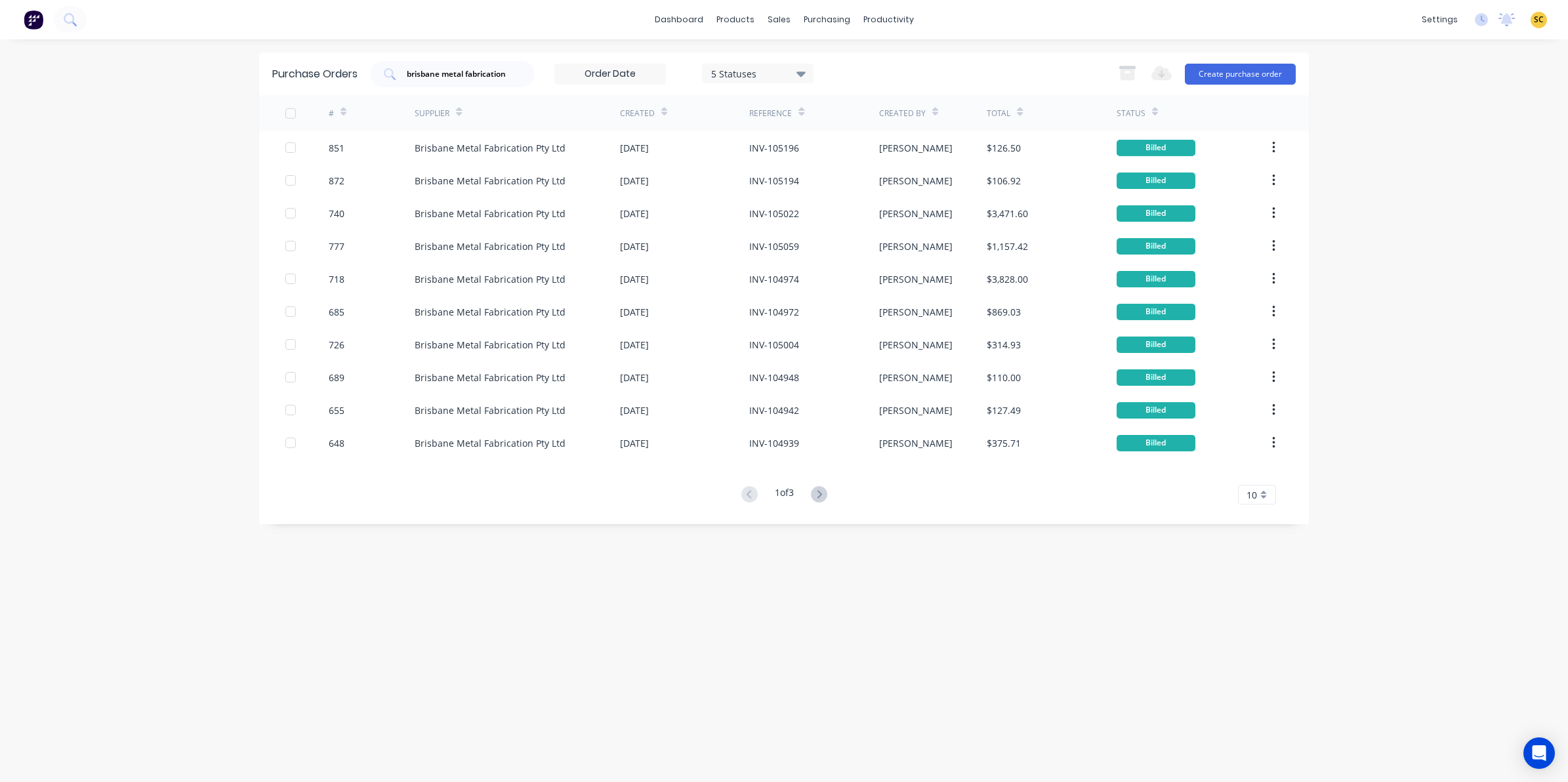
click at [1193, 61] on div "Export to Excel (XLSX) Create purchase order" at bounding box center [1203, 74] width 184 height 26
click at [1201, 70] on button "Create purchase order" at bounding box center [1240, 73] width 111 height 21
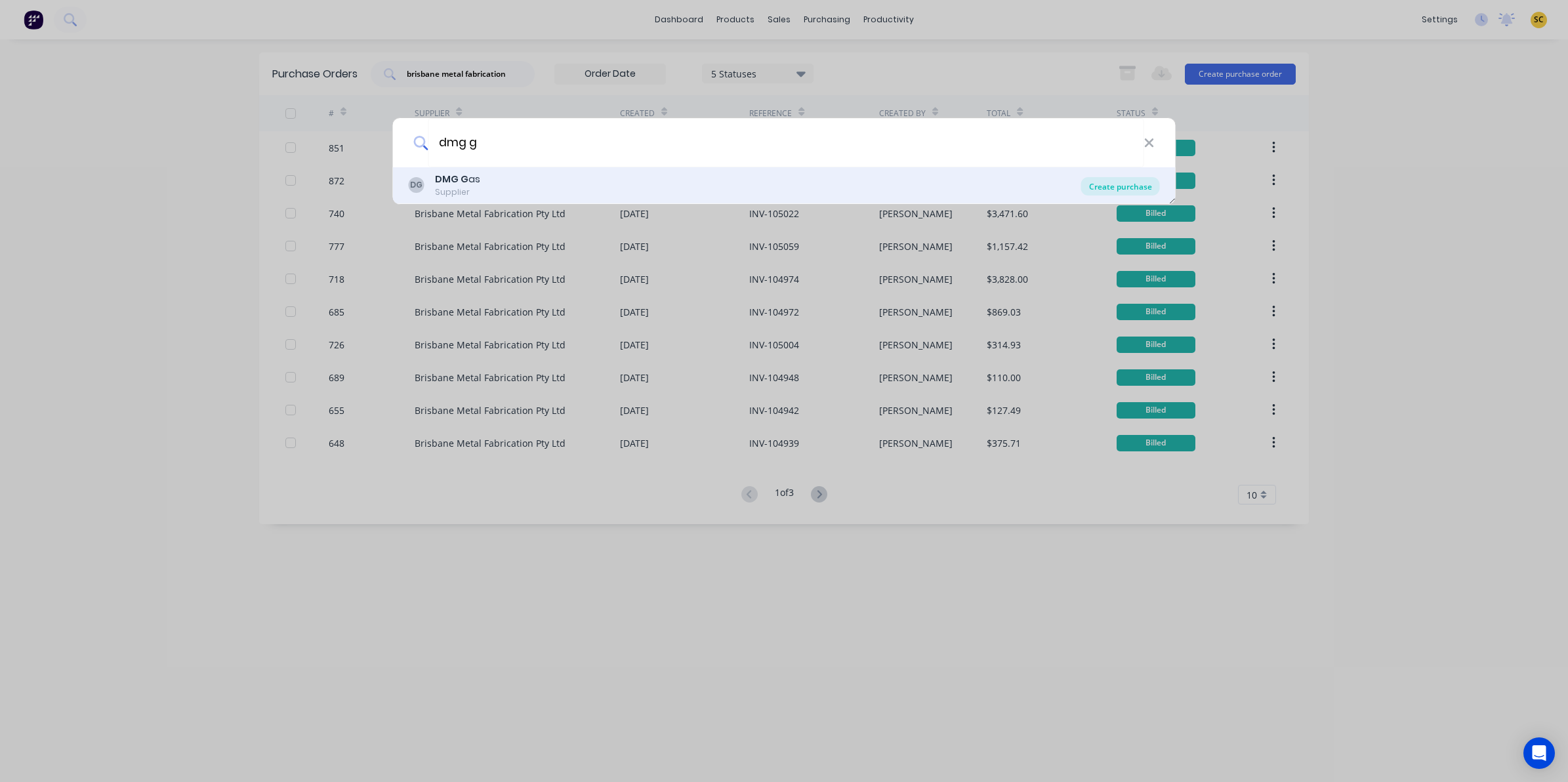
type input "dmg g"
click at [1139, 189] on div "Create purchase" at bounding box center [1120, 186] width 79 height 18
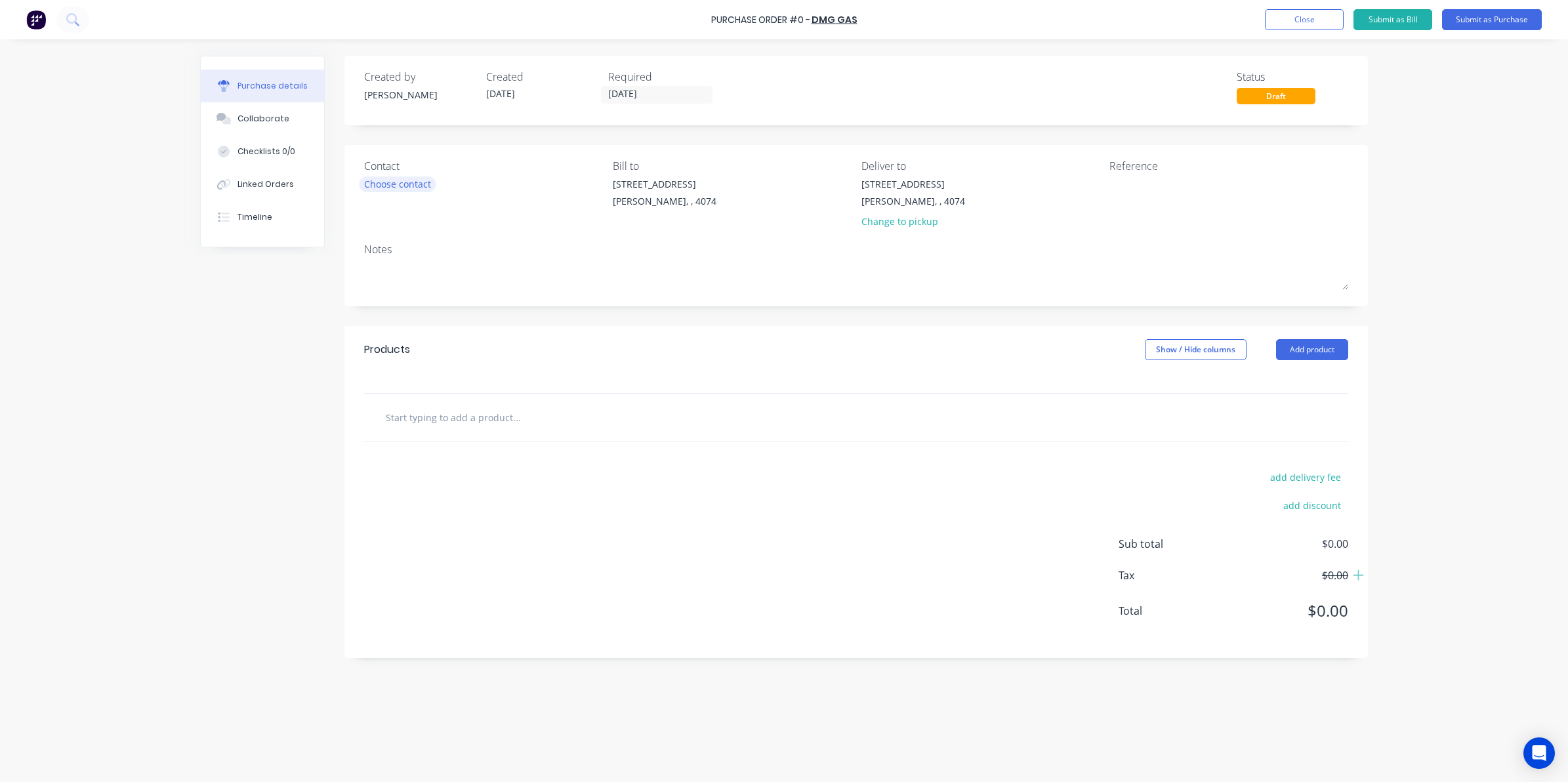
click at [396, 185] on div "Choose contact" at bounding box center [398, 184] width 67 height 14
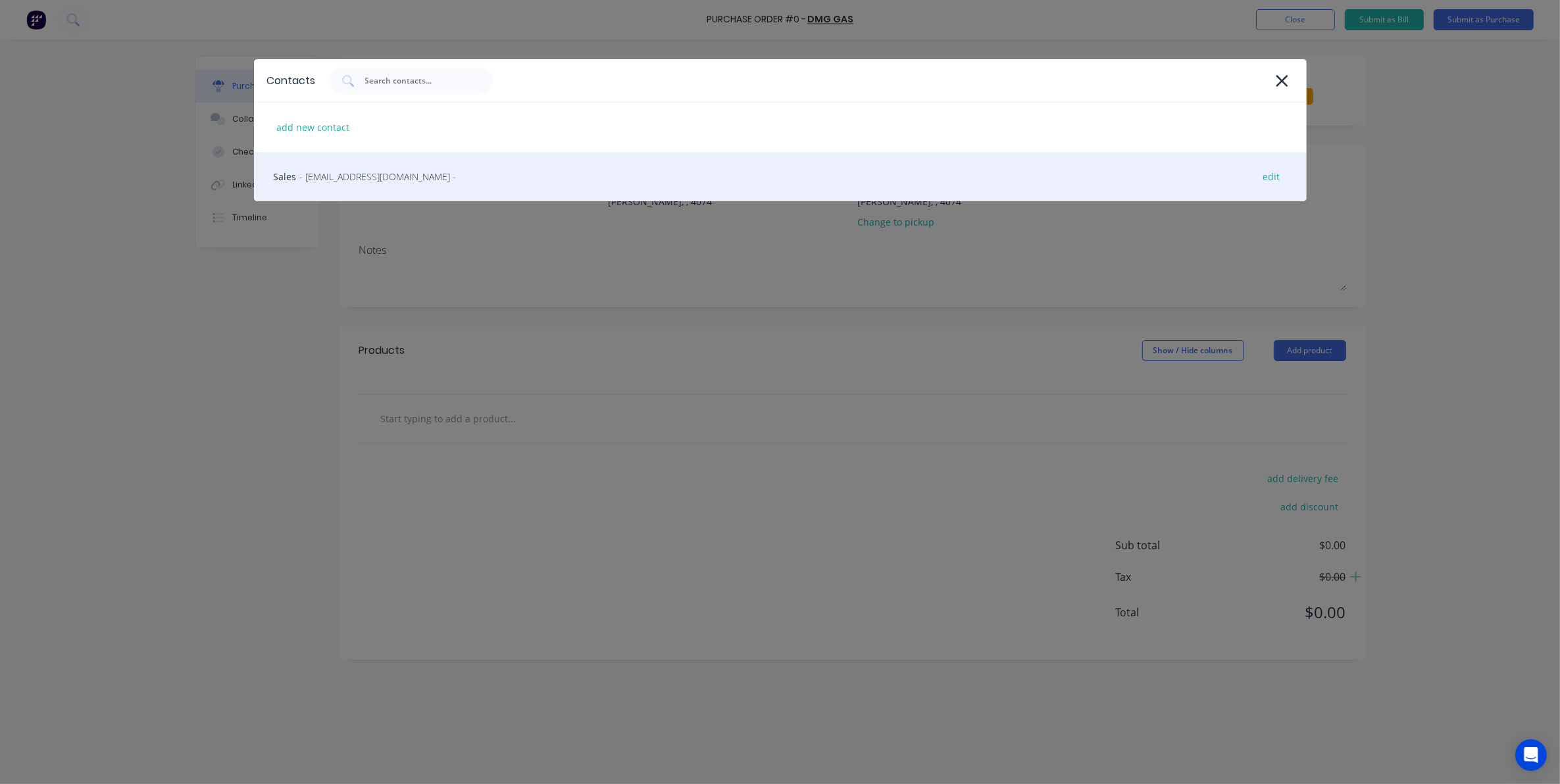
click at [343, 176] on span "- [EMAIL_ADDRESS][DOMAIN_NAME] -" at bounding box center [378, 176] width 157 height 14
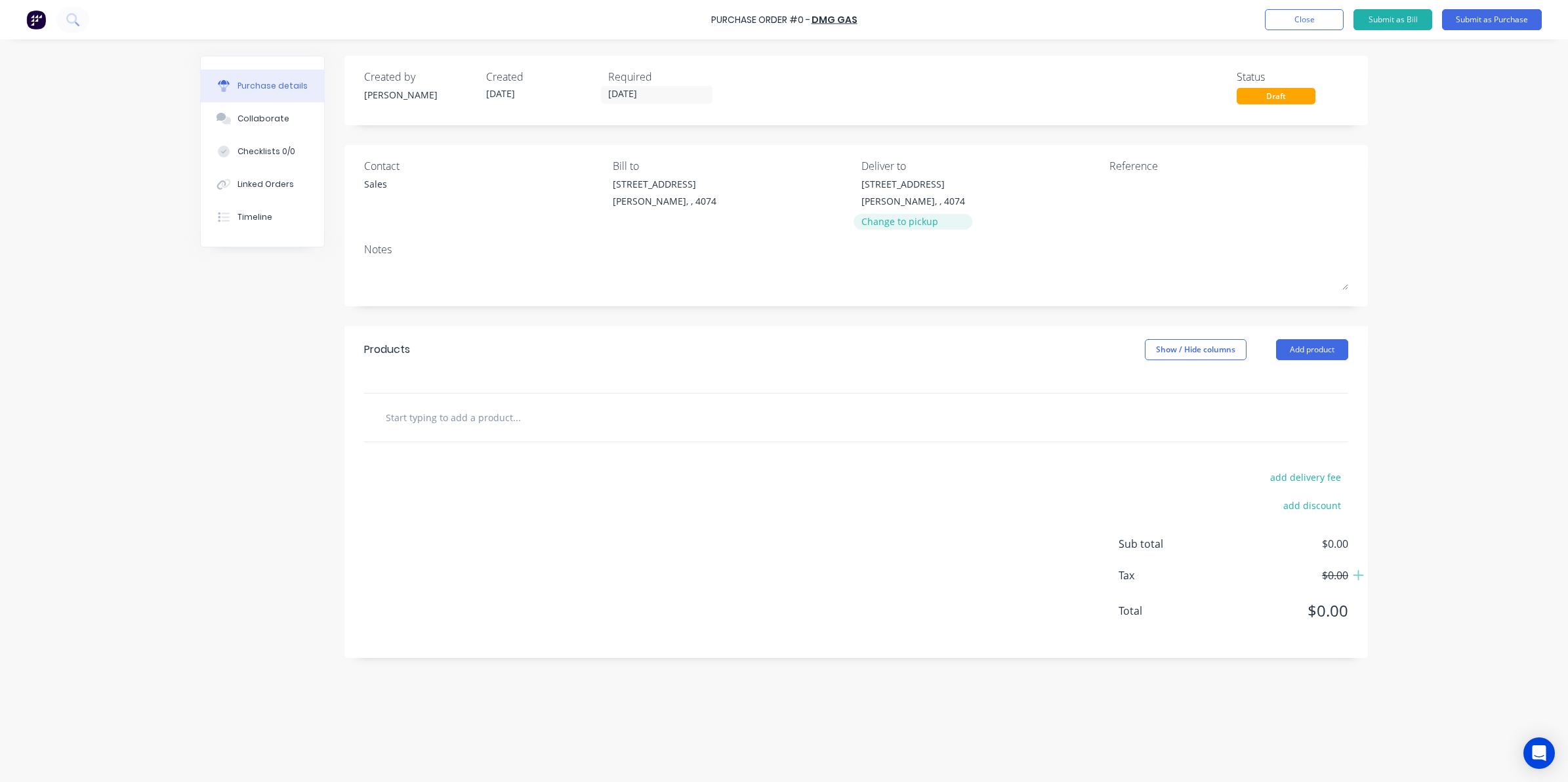
click at [876, 222] on div "Change to pickup" at bounding box center [913, 221] width 103 height 14
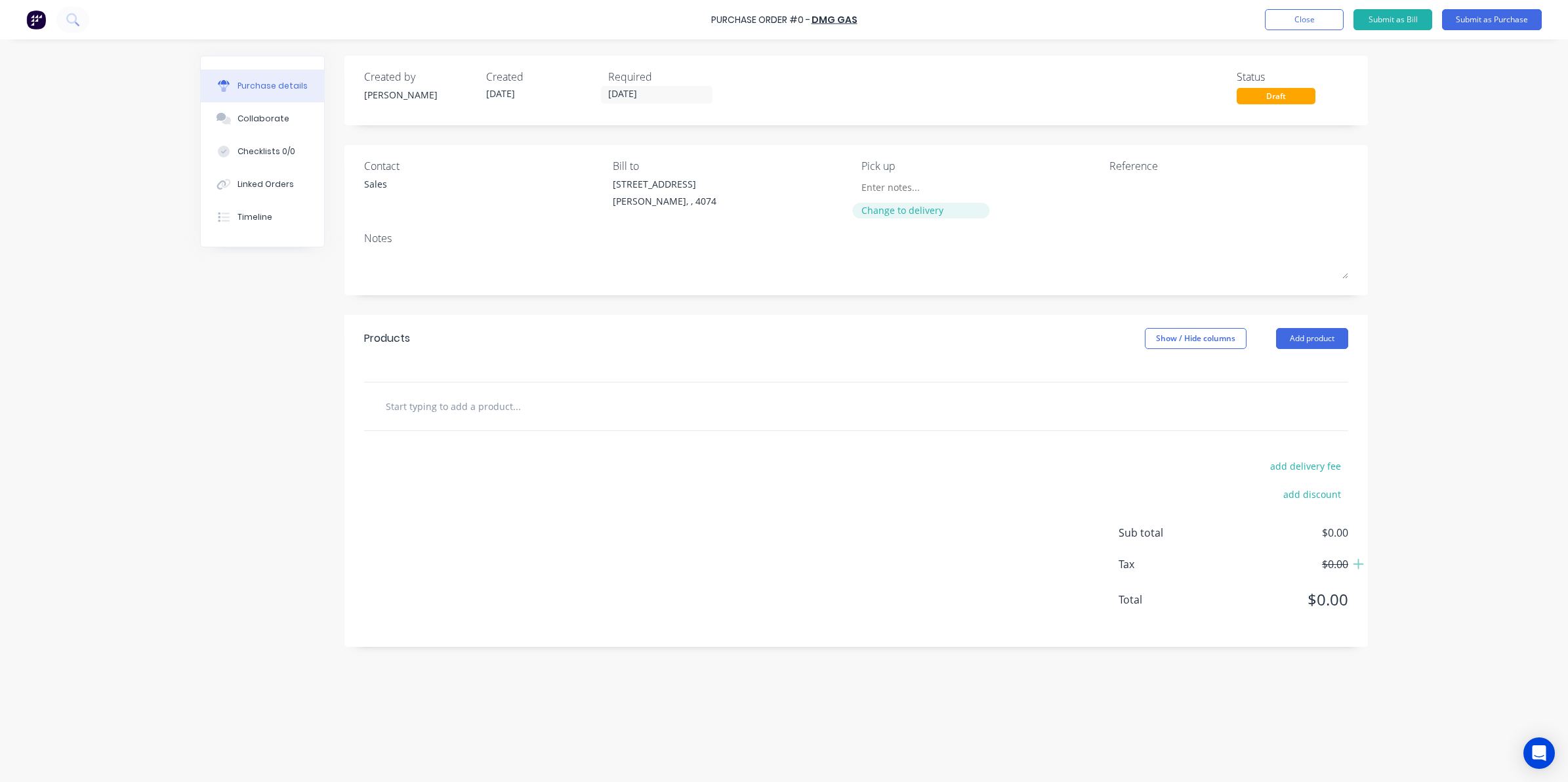
click at [883, 204] on div "Change to delivery" at bounding box center [921, 210] width 119 height 14
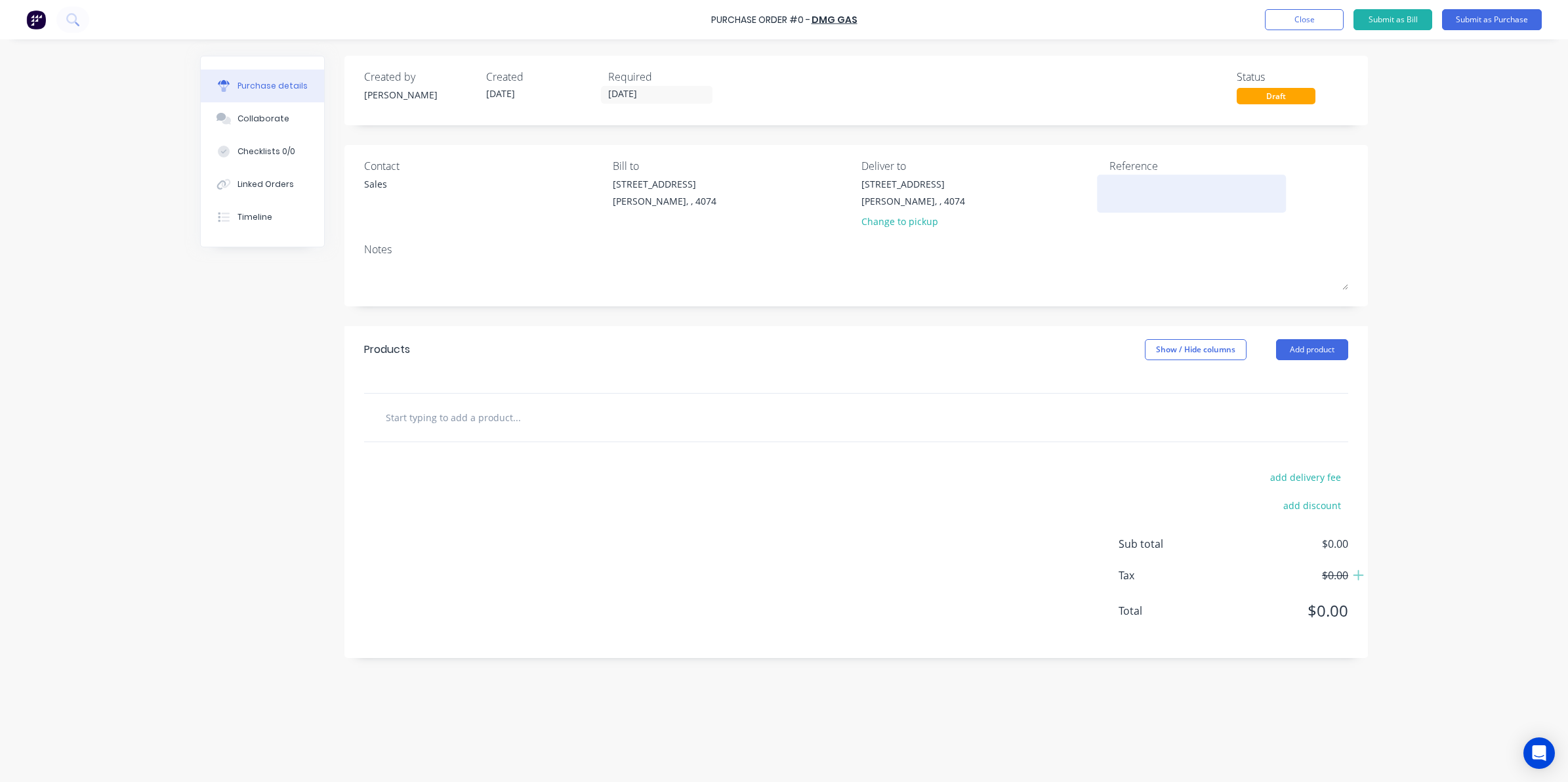
click at [1140, 184] on textarea at bounding box center [1191, 192] width 164 height 30
type textarea "0"
type textarea "x"
type textarea "00"
type textarea "x"
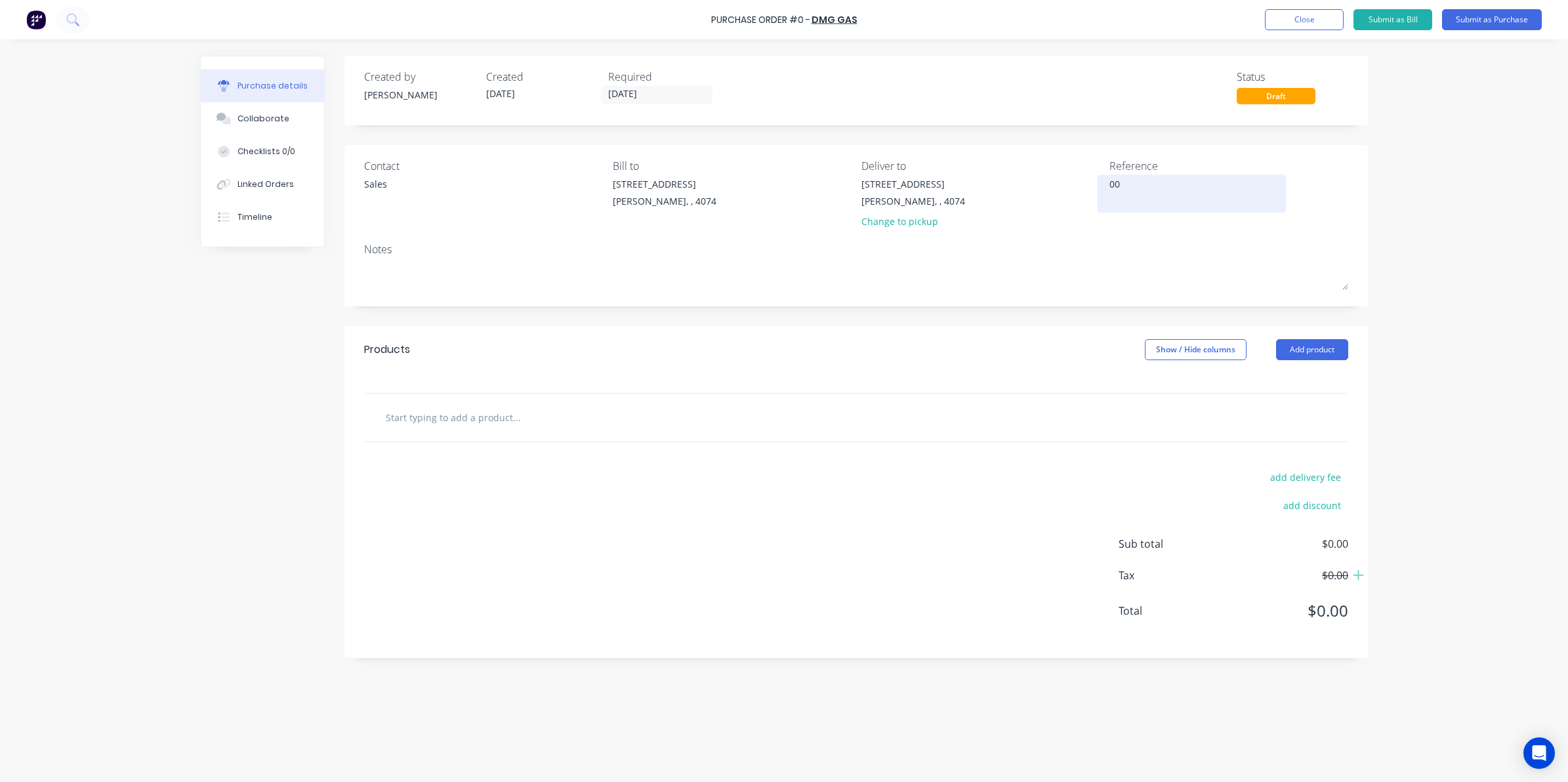
type textarea "000"
type textarea "x"
type textarea "0008"
type textarea "x"
type textarea "00085"
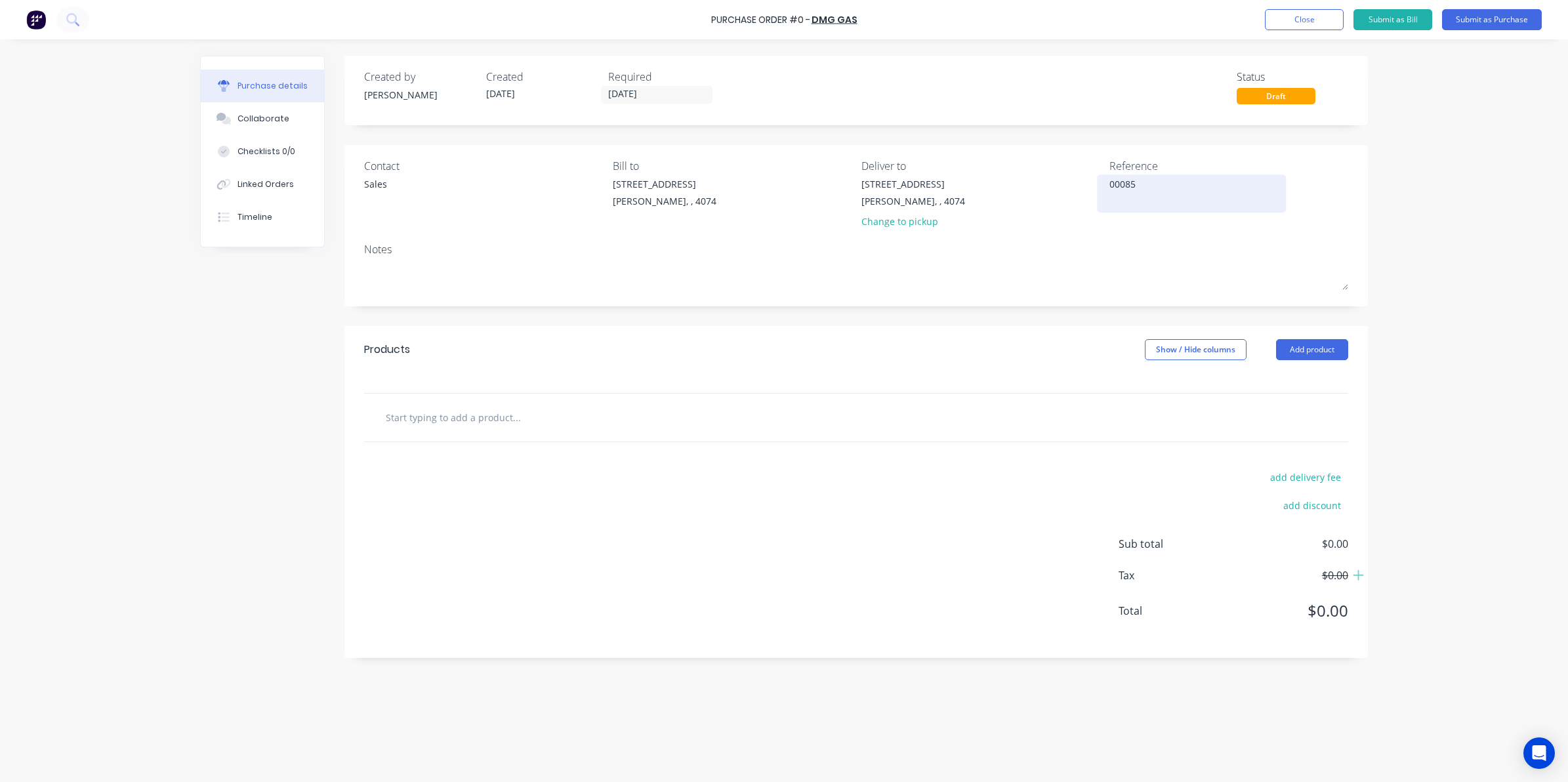
type textarea "x"
type textarea "000854"
type textarea "x"
type textarea "0008542"
type textarea "x"
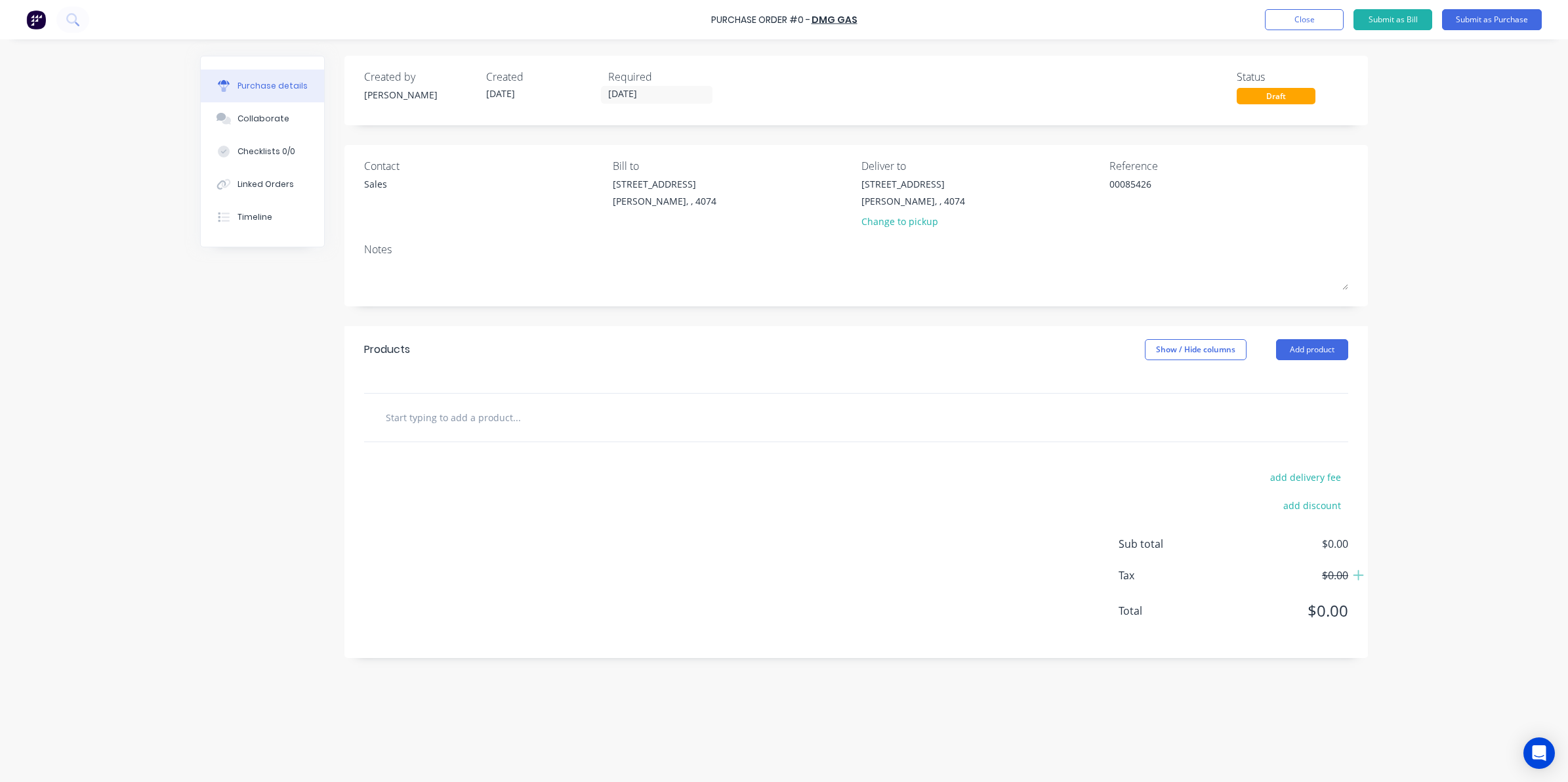
type textarea "00085426"
type textarea "x"
type textarea "00085426"
click at [411, 422] on input "text" at bounding box center [516, 418] width 263 height 26
type textarea "x"
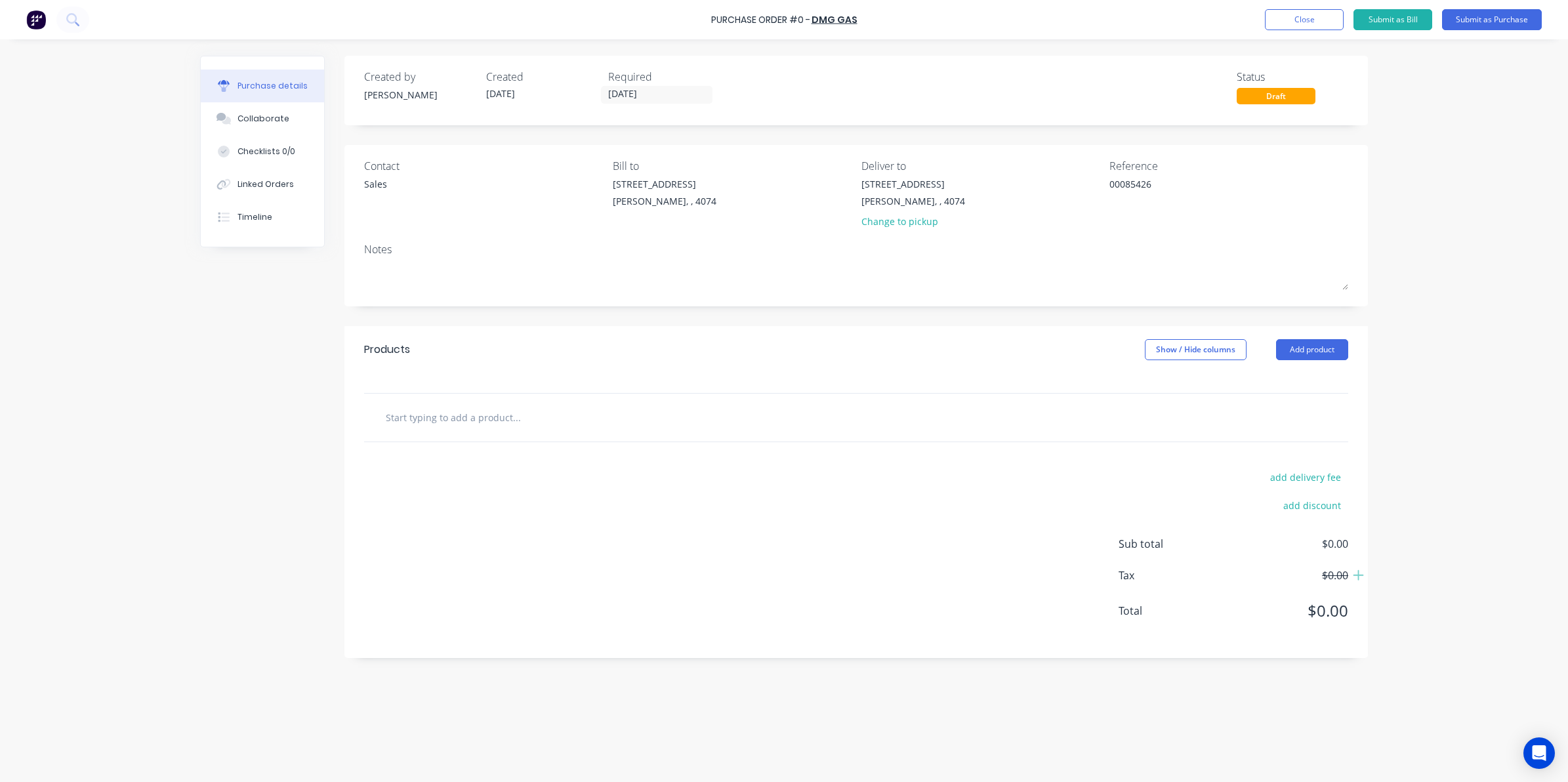
type input "t"
type textarea "x"
type input "ti"
type textarea "x"
type input "tig"
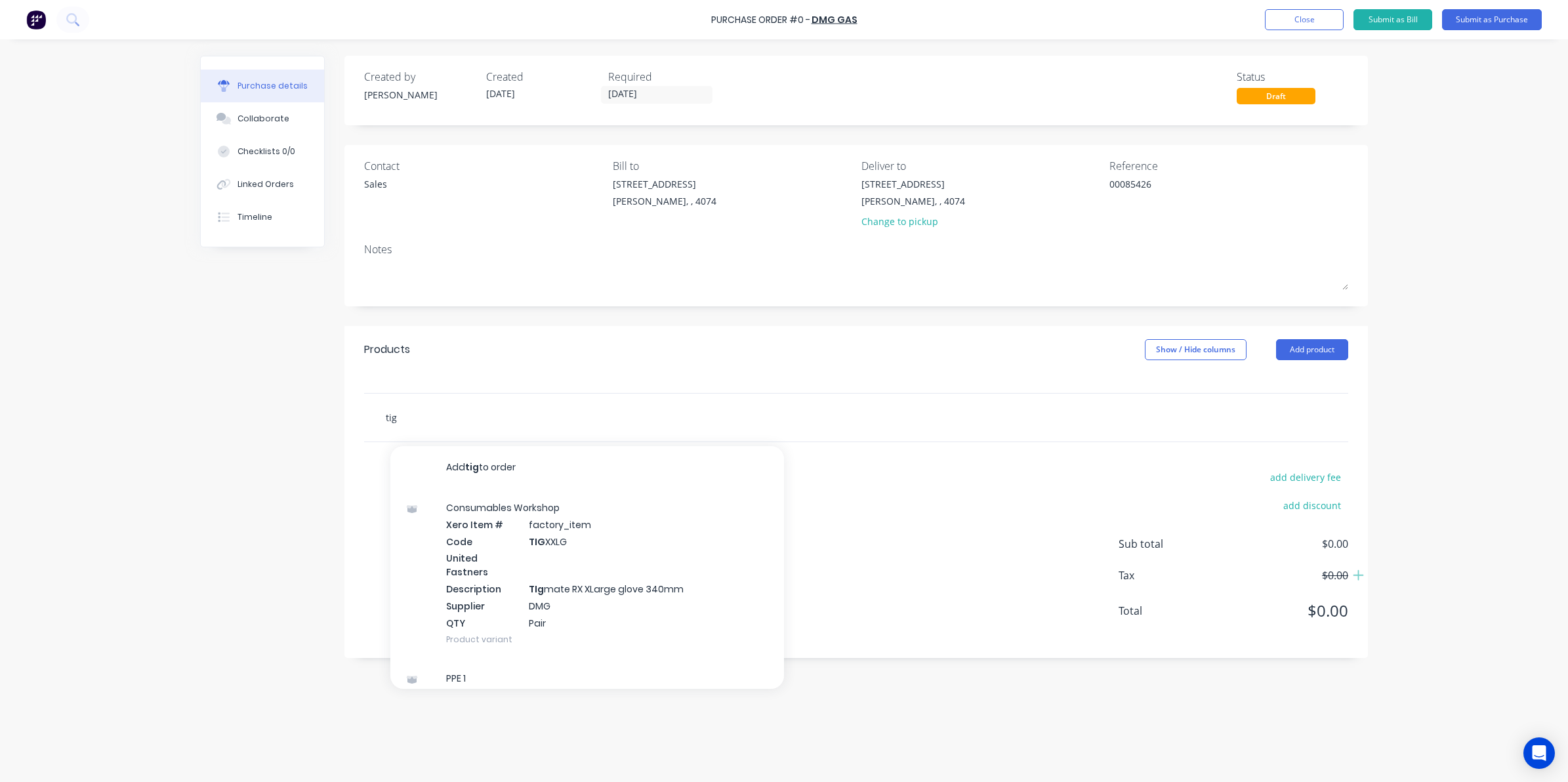
type textarea "x"
type input "tigr"
type textarea "x"
type input "tig"
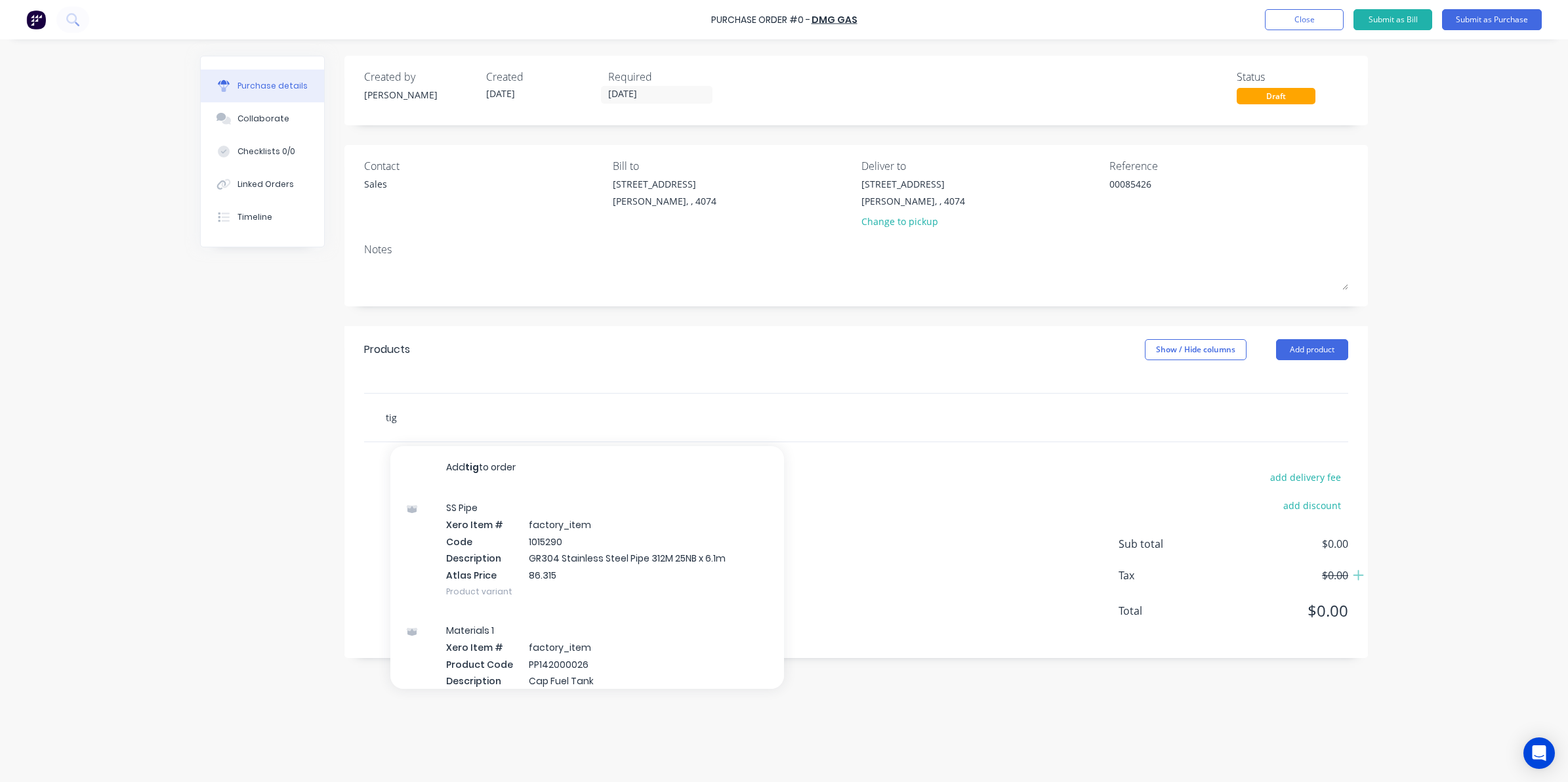
click at [430, 423] on input "tig" at bounding box center [516, 418] width 263 height 26
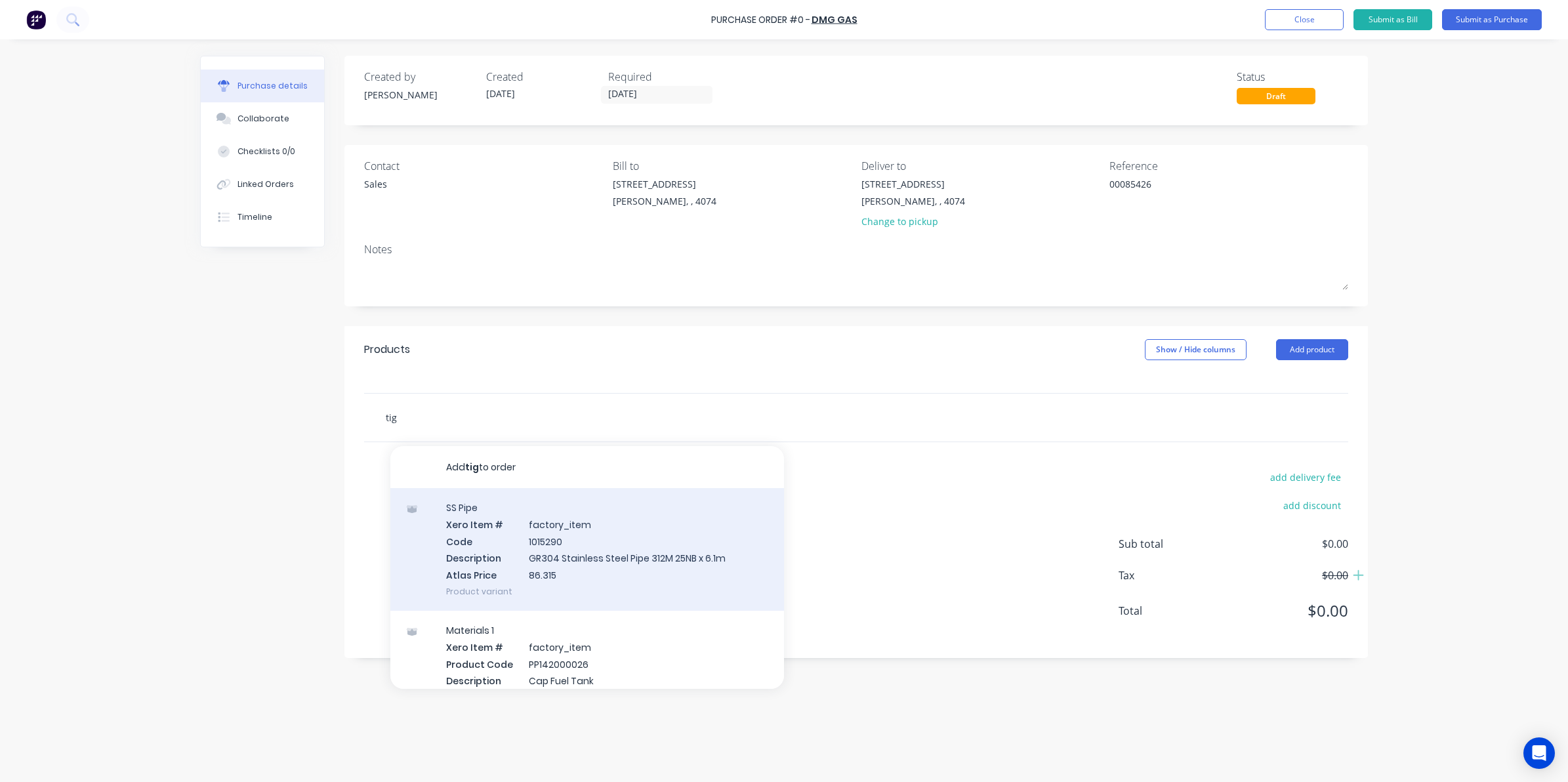
type textarea "x"
type input "tigx"
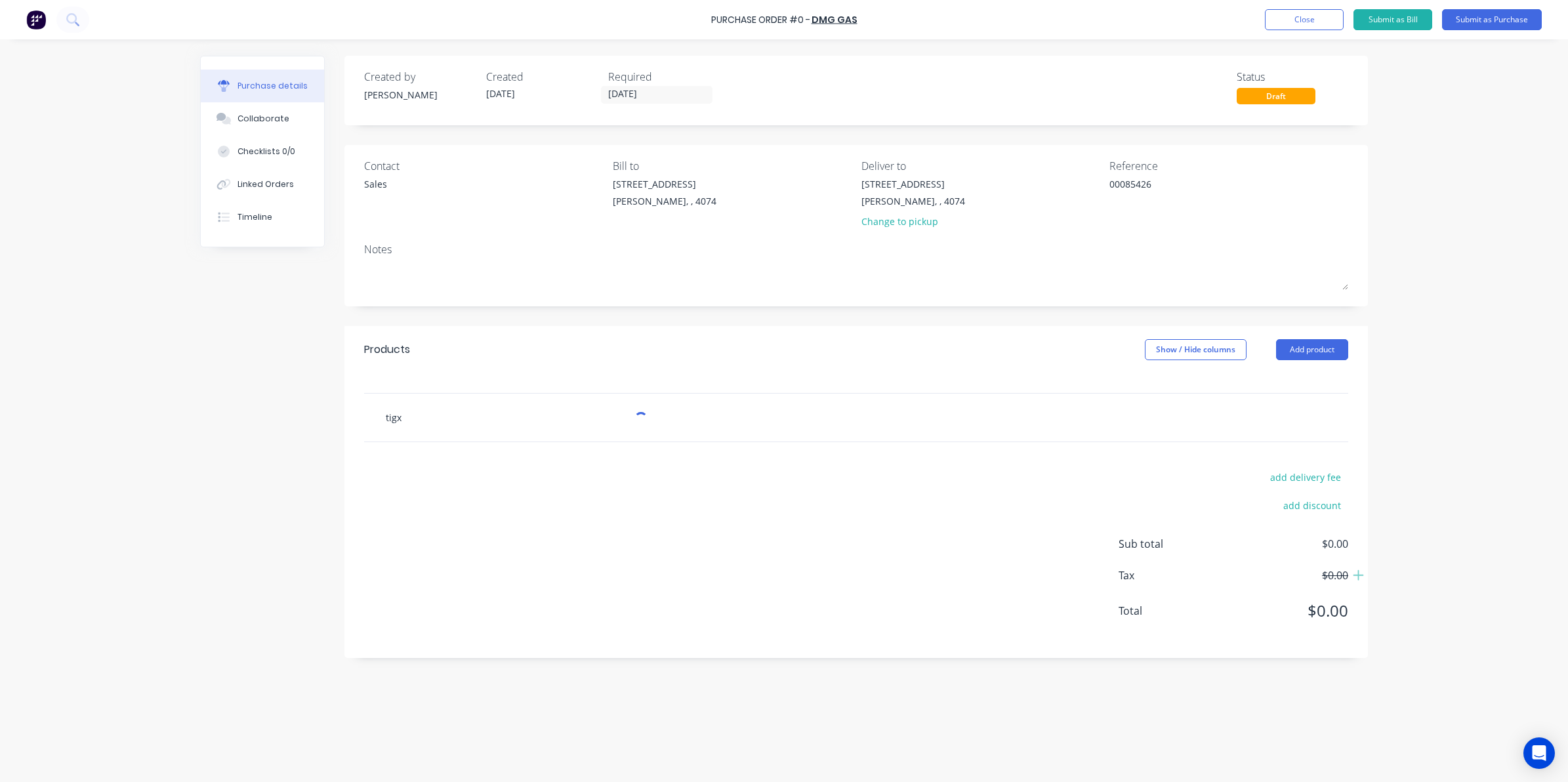
type textarea "x"
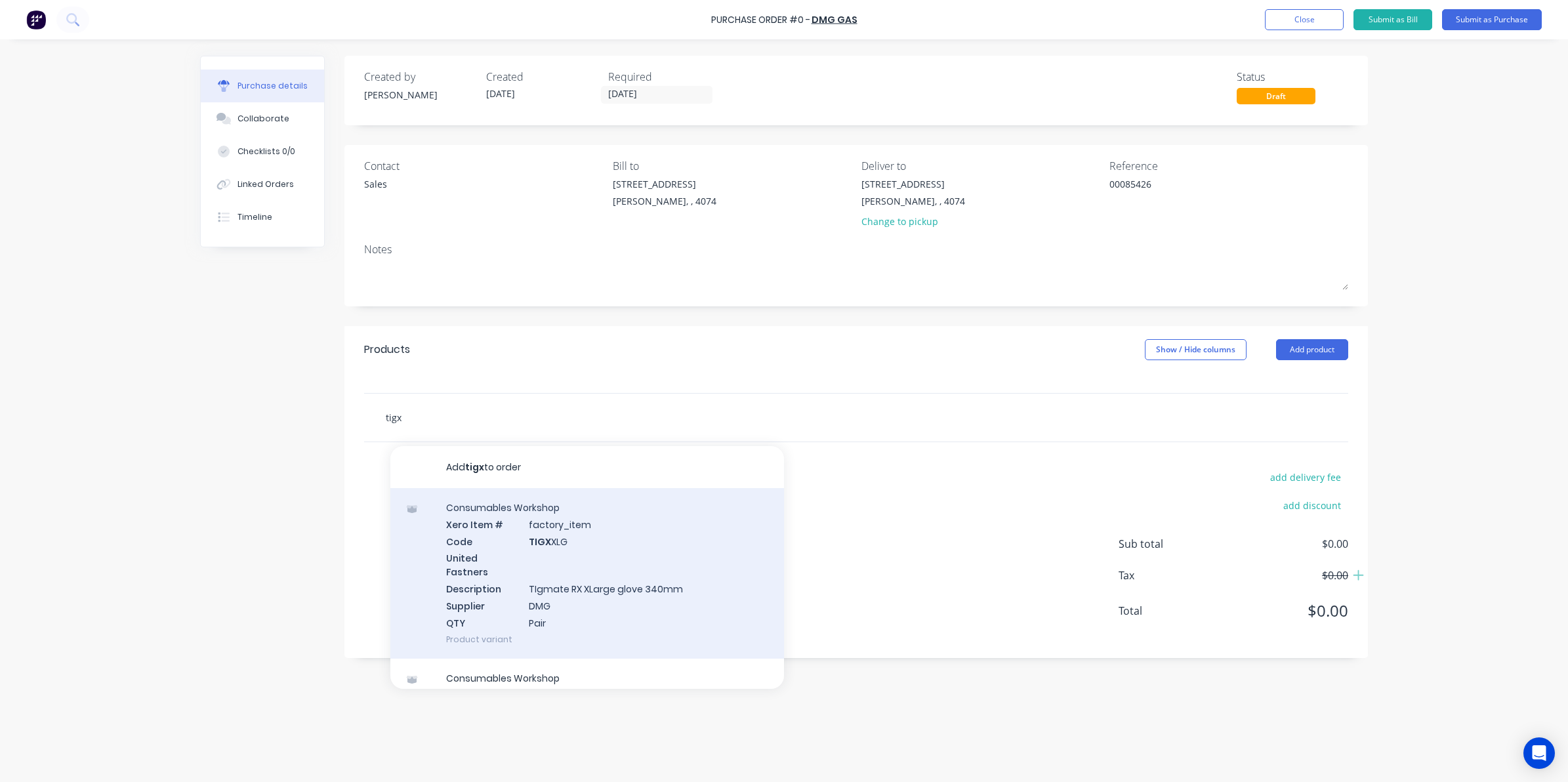
type input "tigx"
click at [569, 578] on div "Consumables Workshop Xero Item # factory_item Code TIGX XLG United Fastners Des…" at bounding box center [587, 573] width 393 height 170
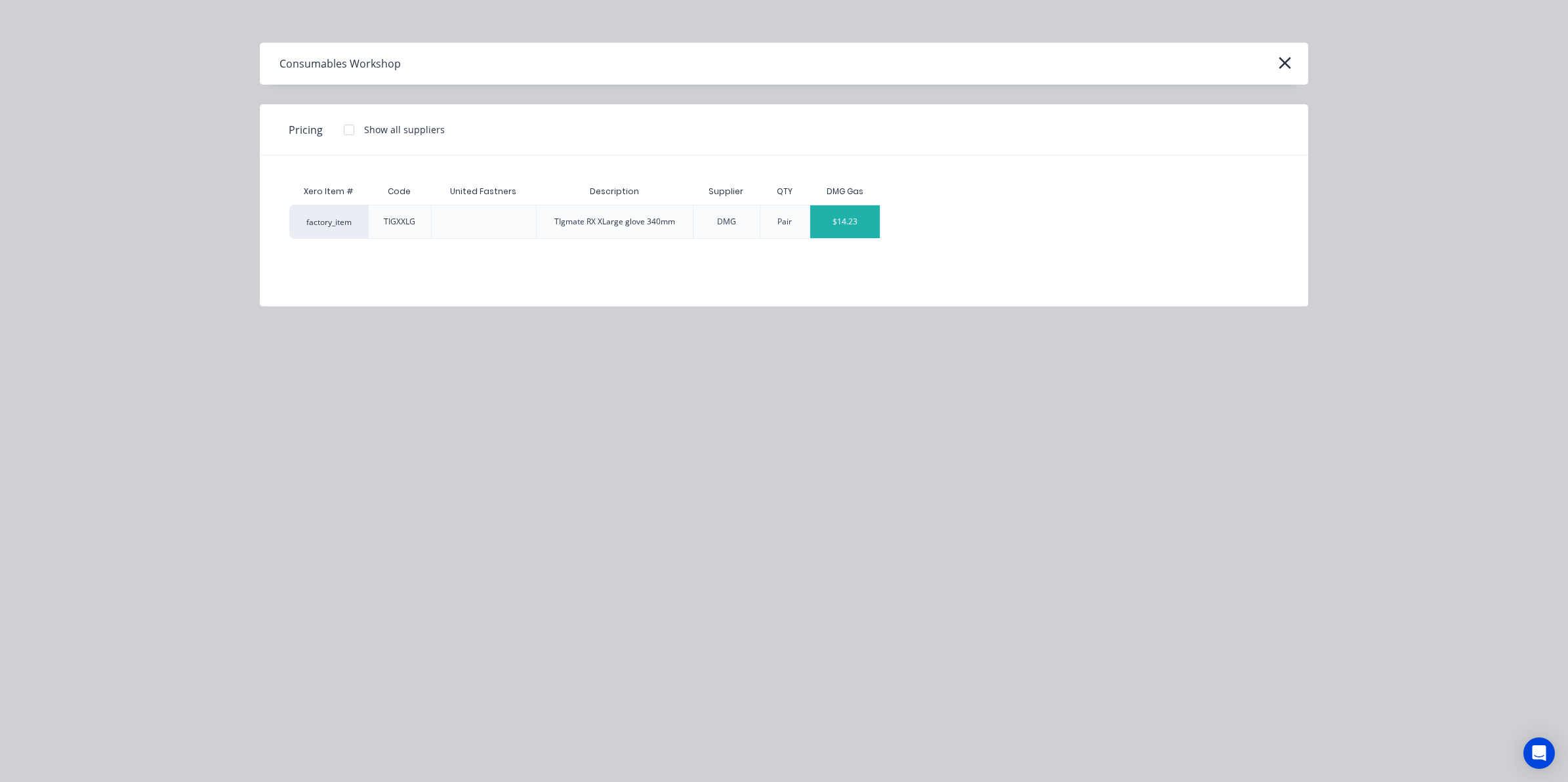
click at [865, 226] on div "$14.23" at bounding box center [845, 221] width 71 height 33
type textarea "x"
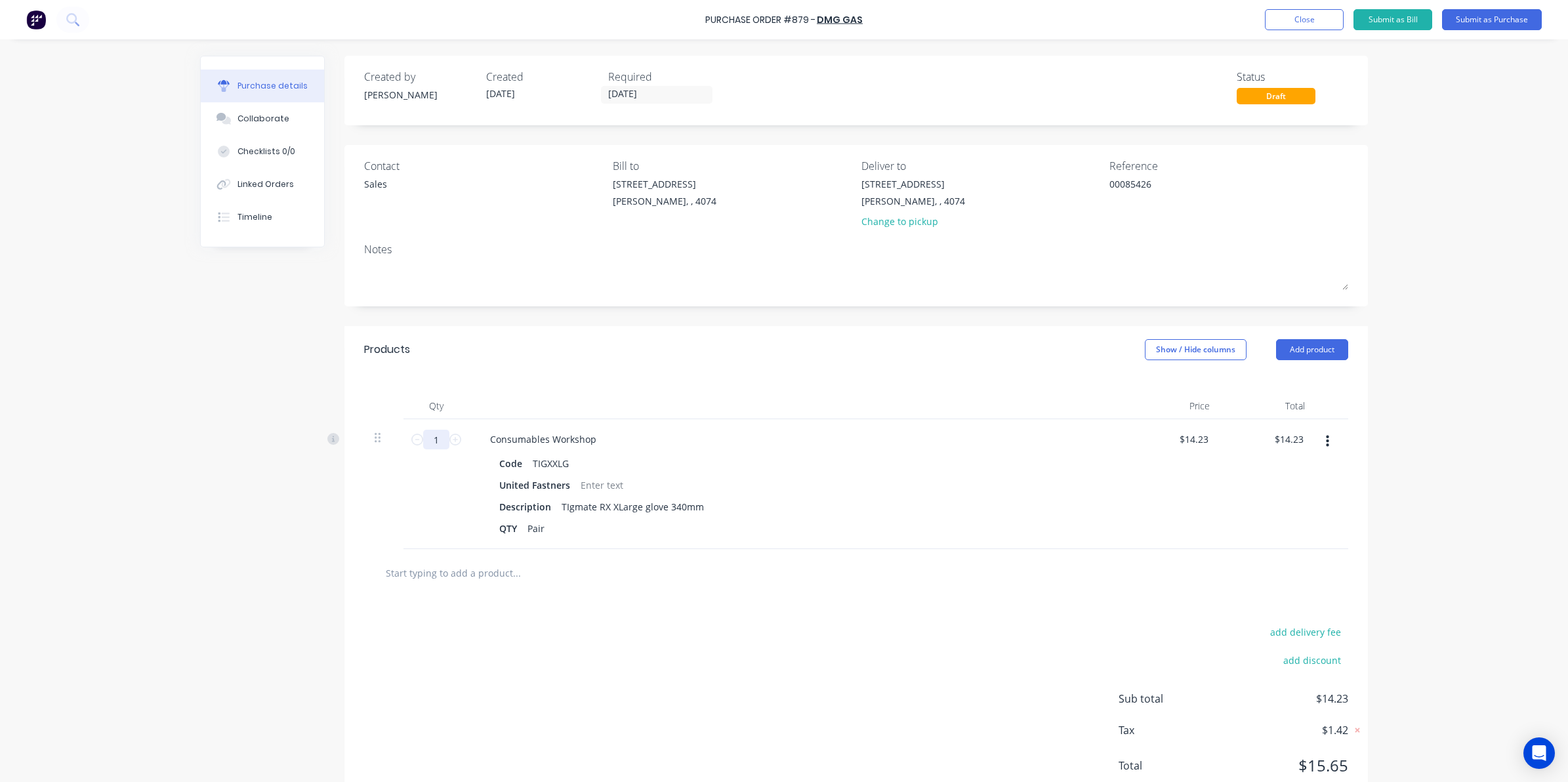
click at [436, 438] on input "1" at bounding box center [436, 439] width 26 height 20
type textarea "x"
type input "2"
type input "$28.46"
type textarea "x"
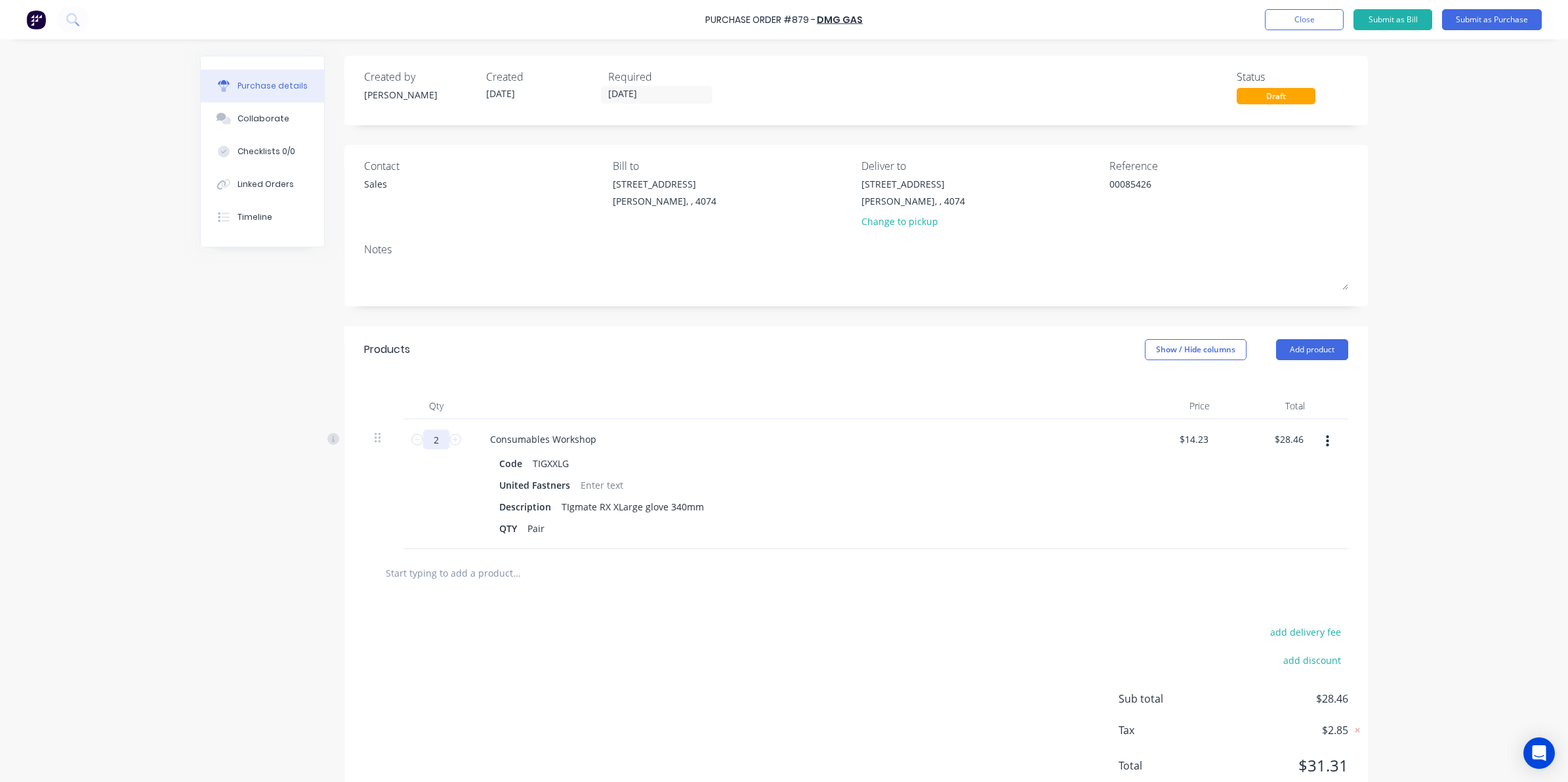
type input "2"
drag, startPoint x: 518, startPoint y: 729, endPoint x: 521, endPoint y: 685, distance: 44.1
click at [518, 728] on div "add delivery fee add discount Sub total $28.46 Tax $2.85 Total $31.31" at bounding box center [855, 705] width 1023 height 216
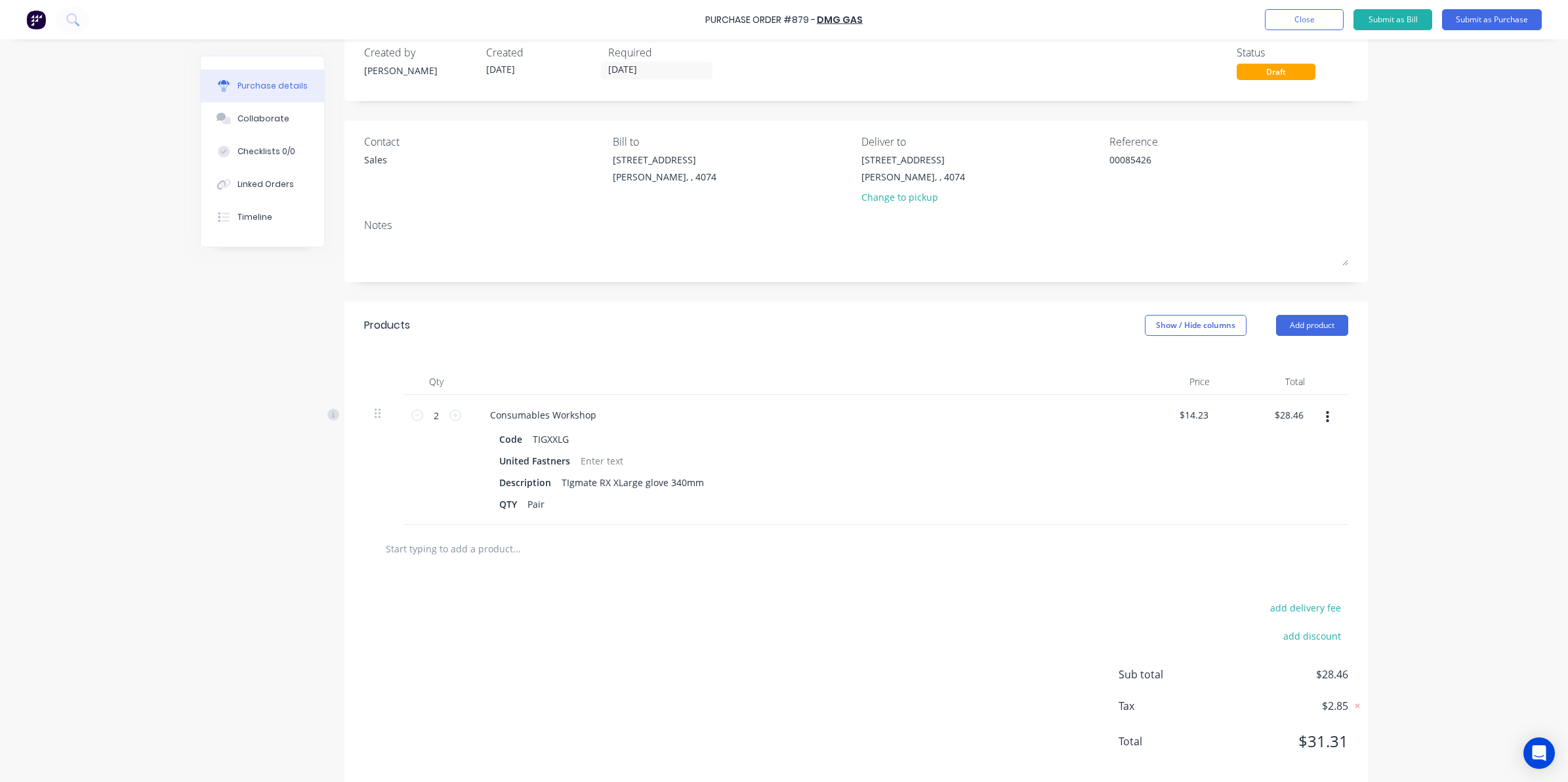
scroll to position [46, 0]
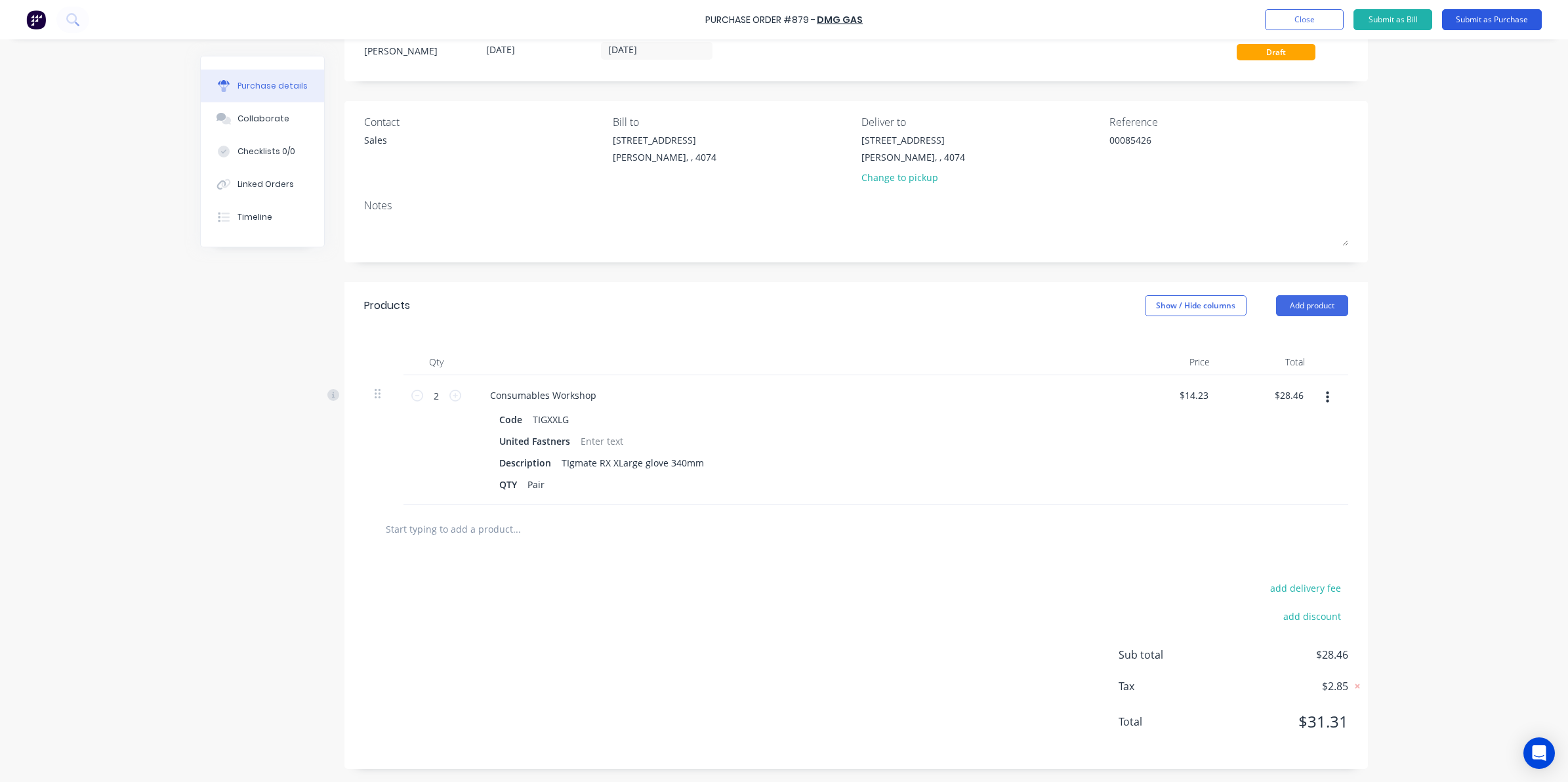
click at [1500, 17] on button "Submit as Purchase" at bounding box center [1491, 20] width 100 height 21
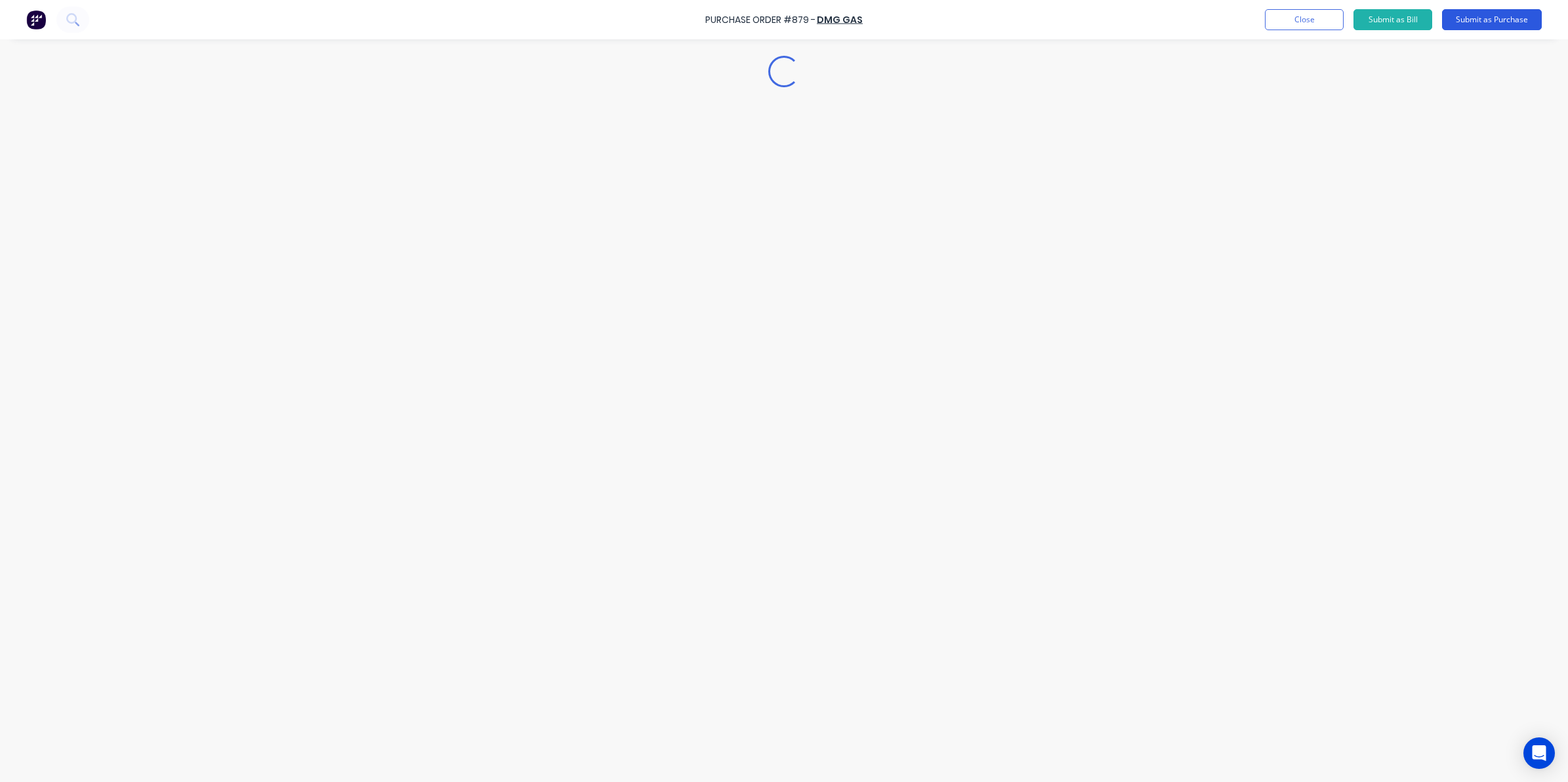
scroll to position [0, 0]
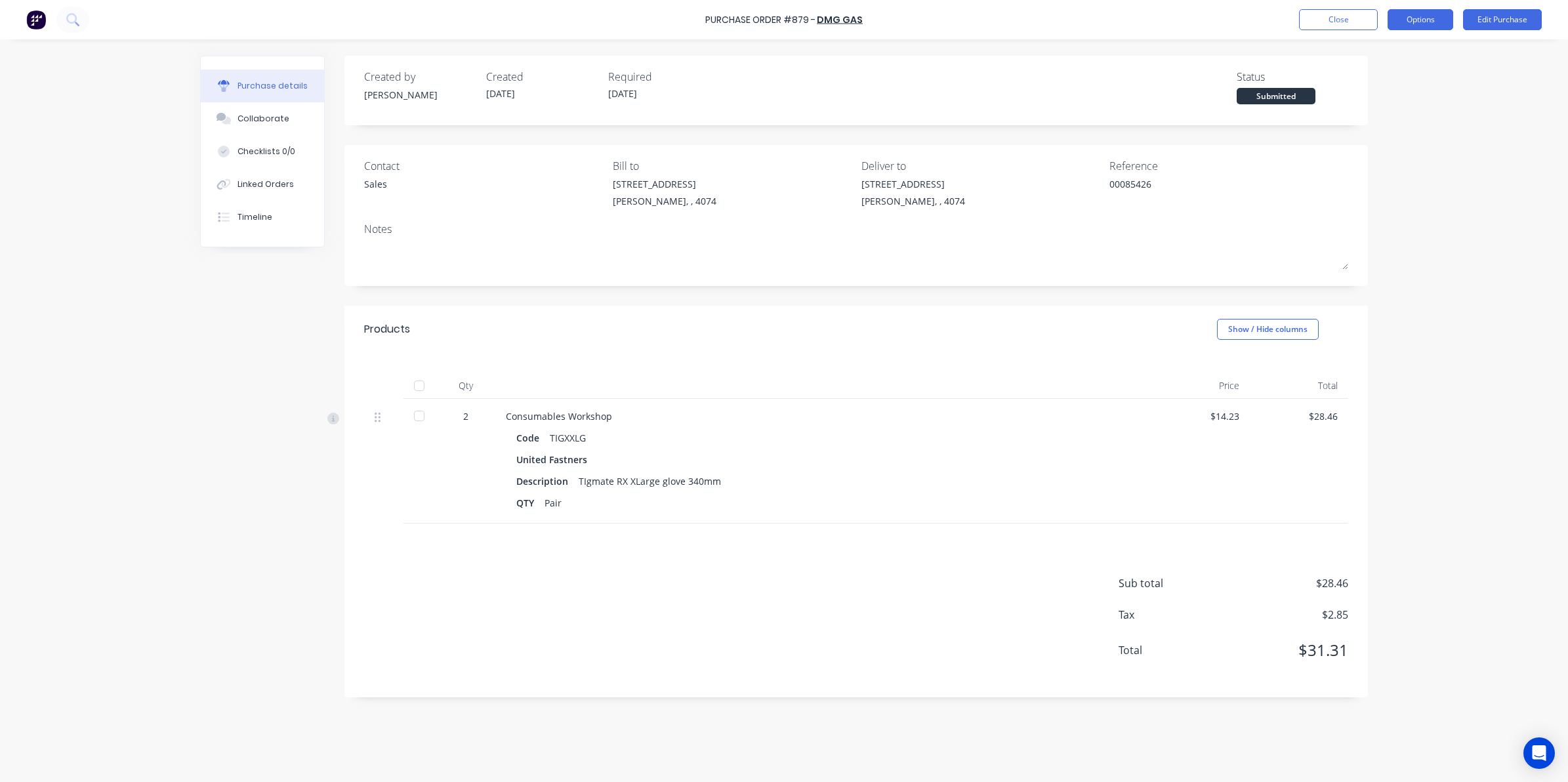
click at [1425, 17] on button "Options" at bounding box center [1420, 20] width 65 height 21
click at [1356, 82] on div "Convert to Bill" at bounding box center [1391, 80] width 101 height 19
type textarea "x"
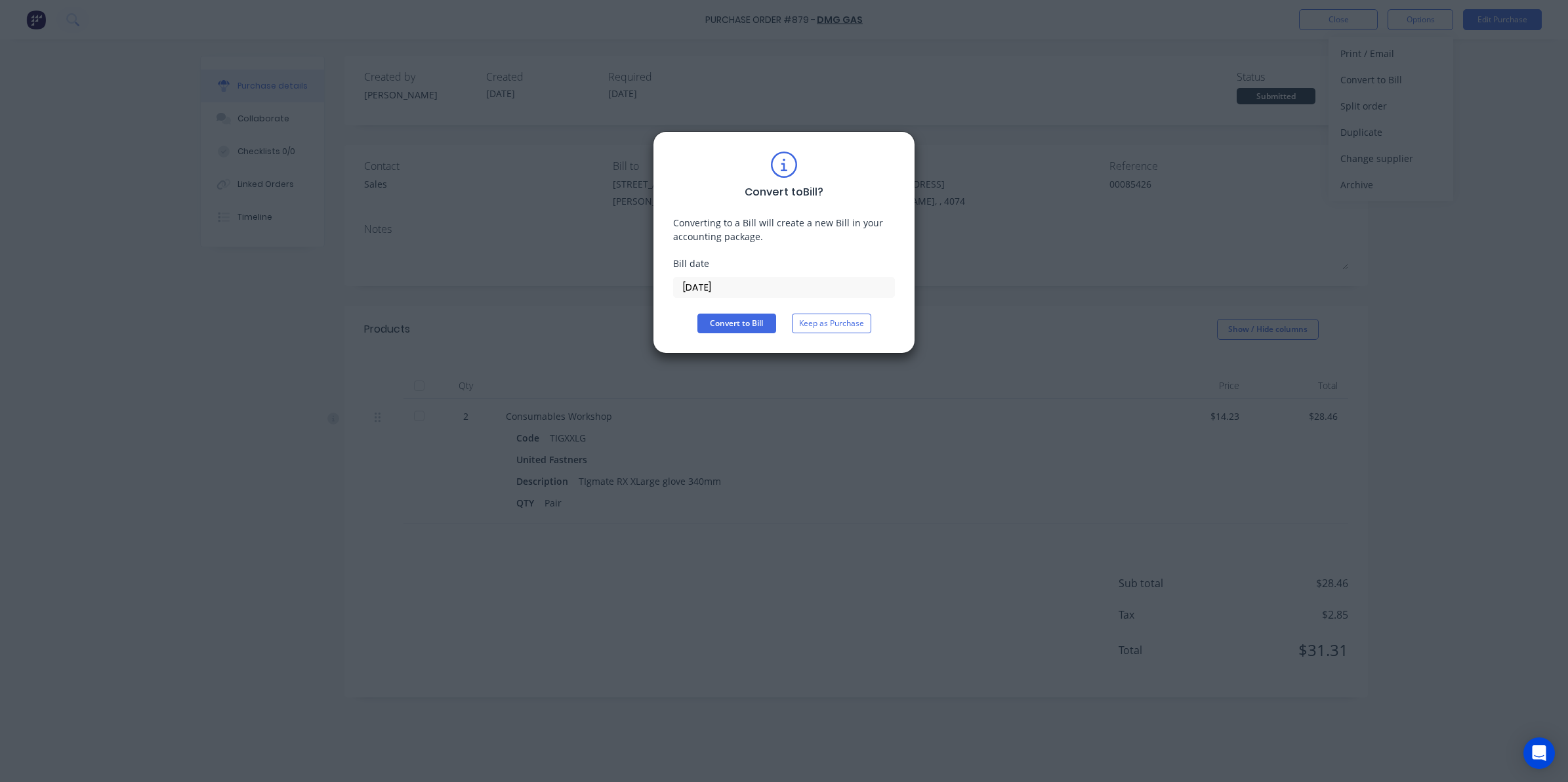
click at [759, 292] on input "[DATE]" at bounding box center [783, 287] width 220 height 20
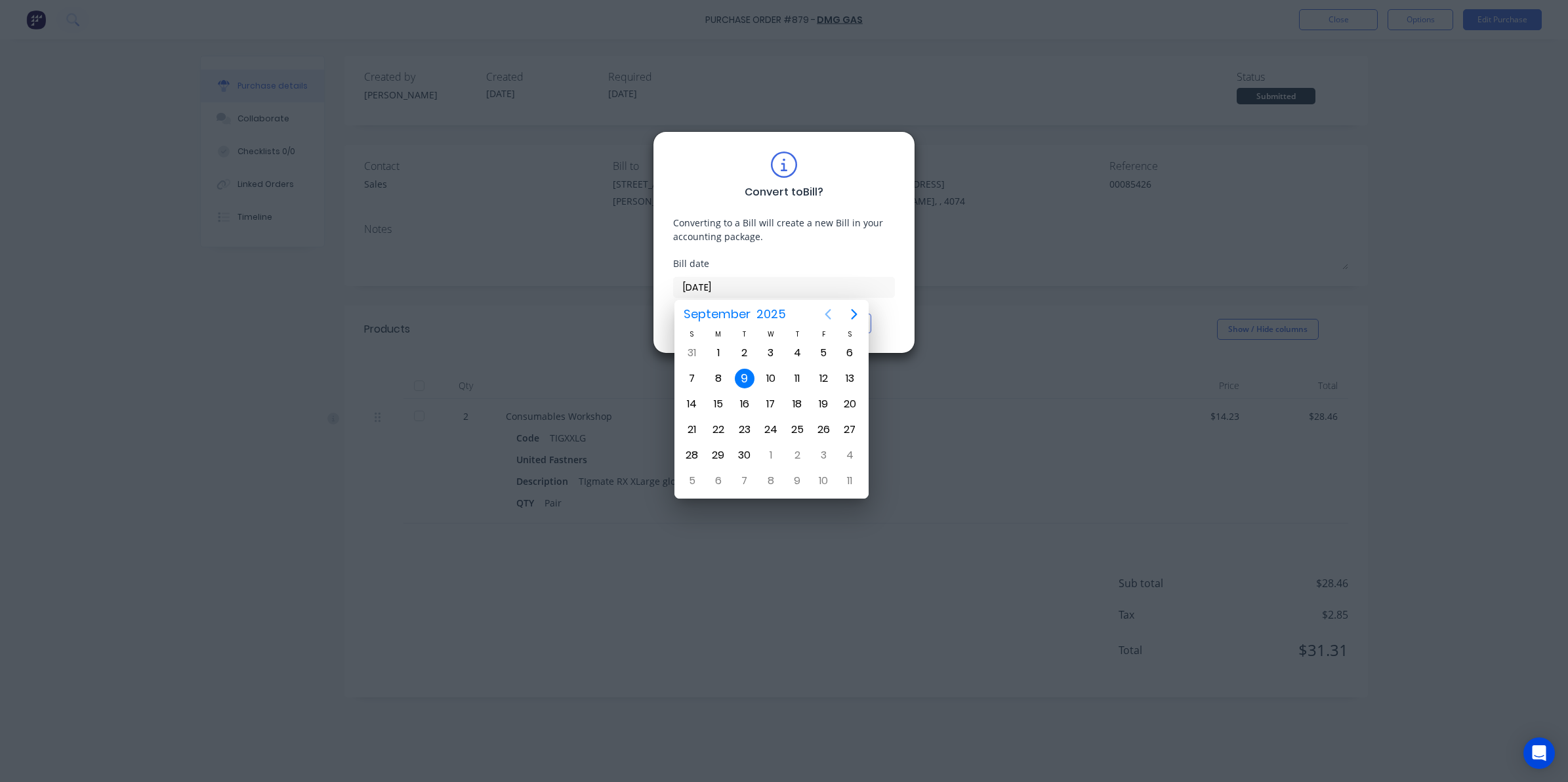
click at [821, 313] on icon "Previous page" at bounding box center [828, 314] width 16 height 16
click at [742, 422] on div "19" at bounding box center [744, 429] width 20 height 20
type input "[DATE]"
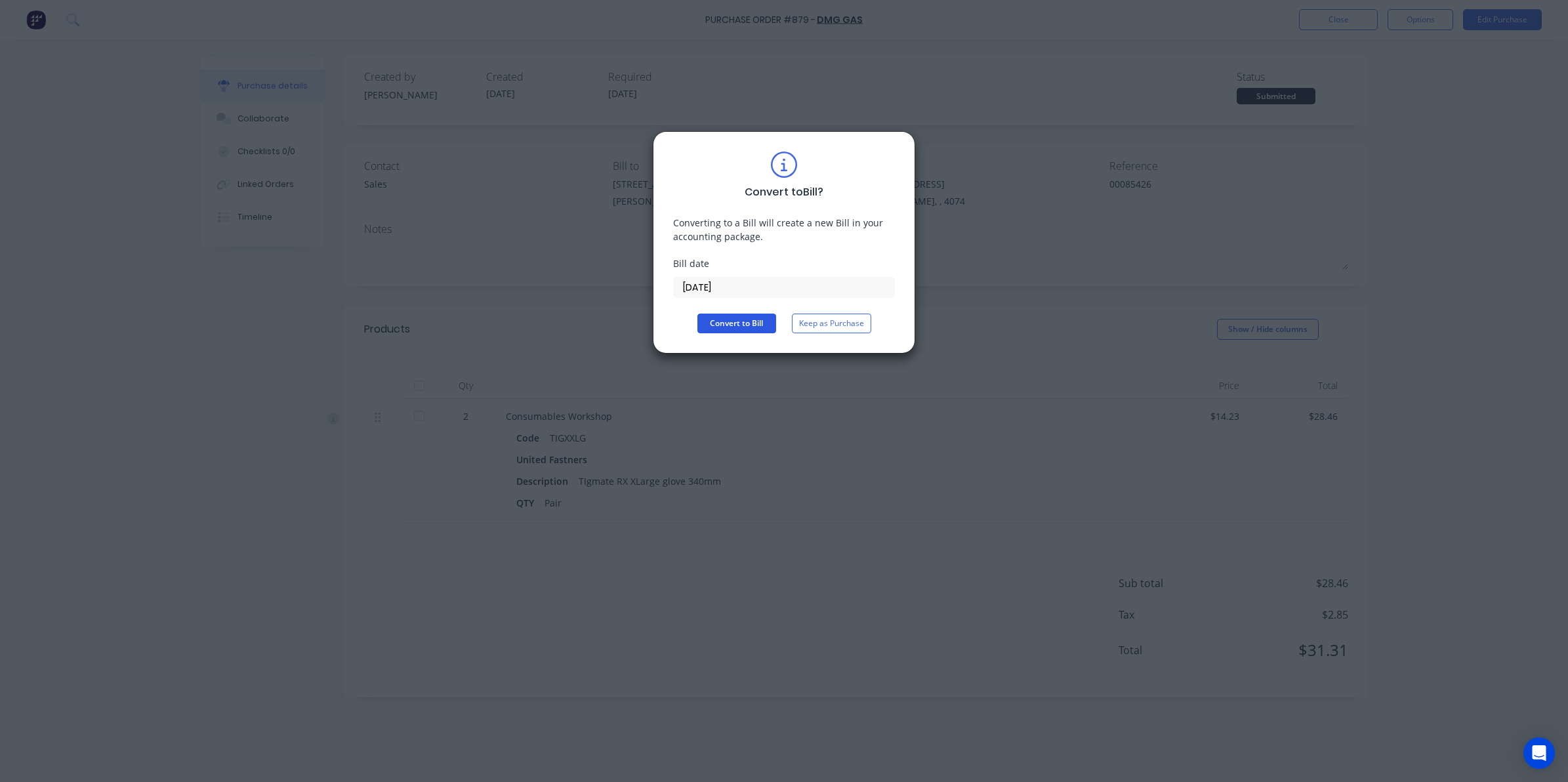
click at [745, 326] on button "Convert to Bill" at bounding box center [737, 323] width 79 height 20
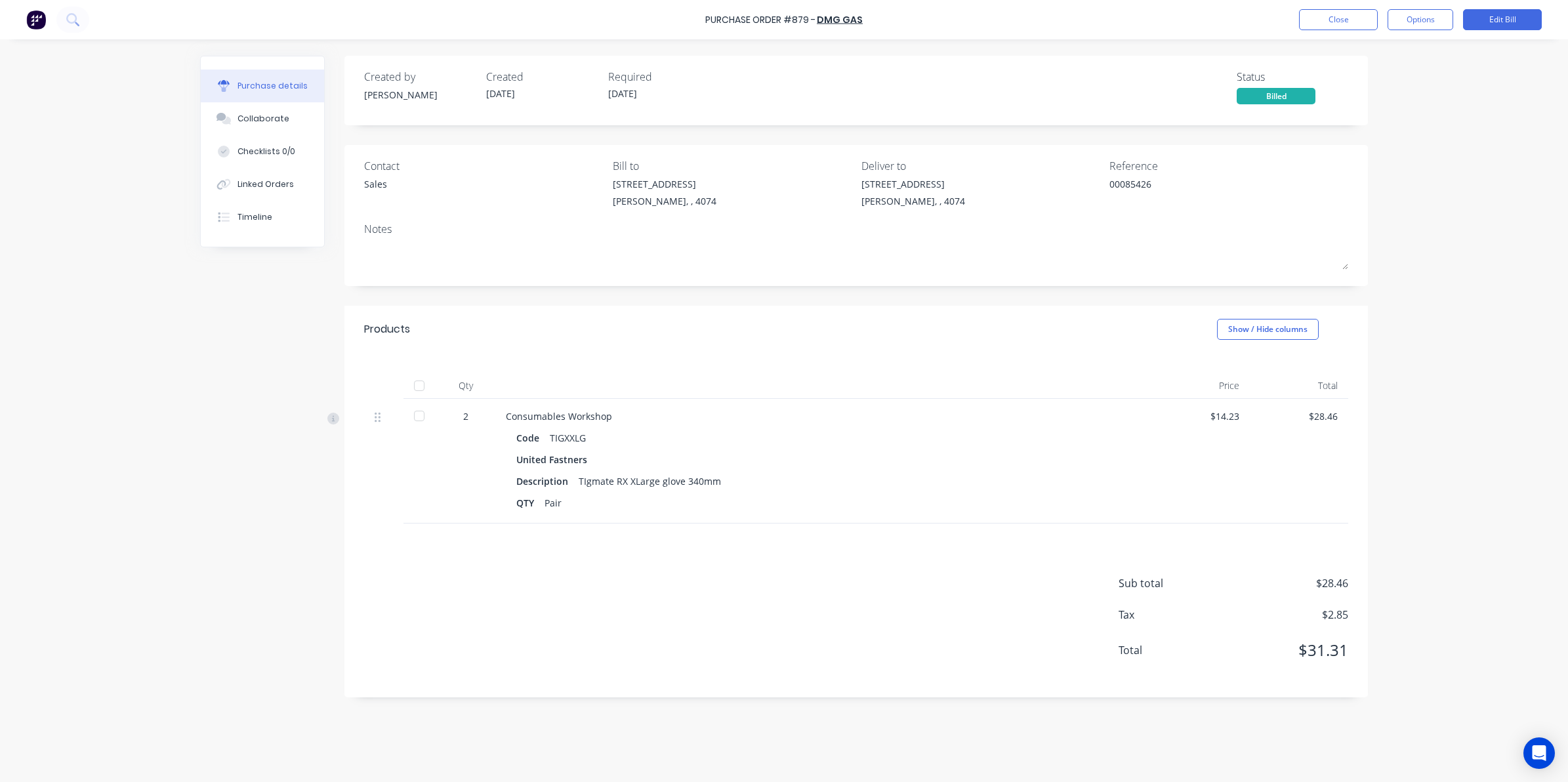
click at [420, 388] on div at bounding box center [419, 386] width 26 height 26
type textarea "x"
click at [1362, 12] on button "Close" at bounding box center [1338, 20] width 79 height 21
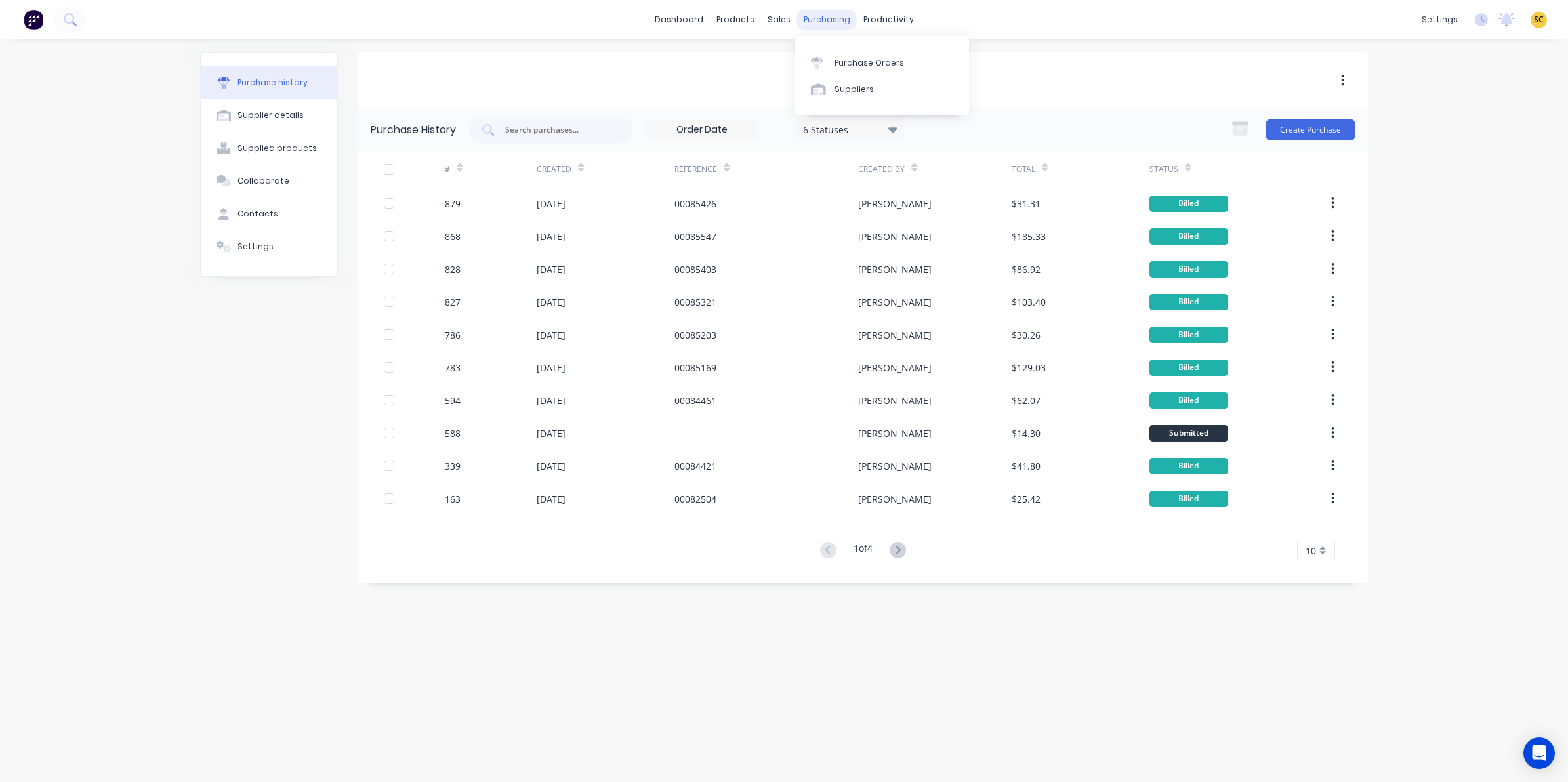
click at [827, 24] on div "purchasing" at bounding box center [827, 20] width 60 height 20
click at [844, 59] on div "Purchase Orders" at bounding box center [869, 63] width 70 height 12
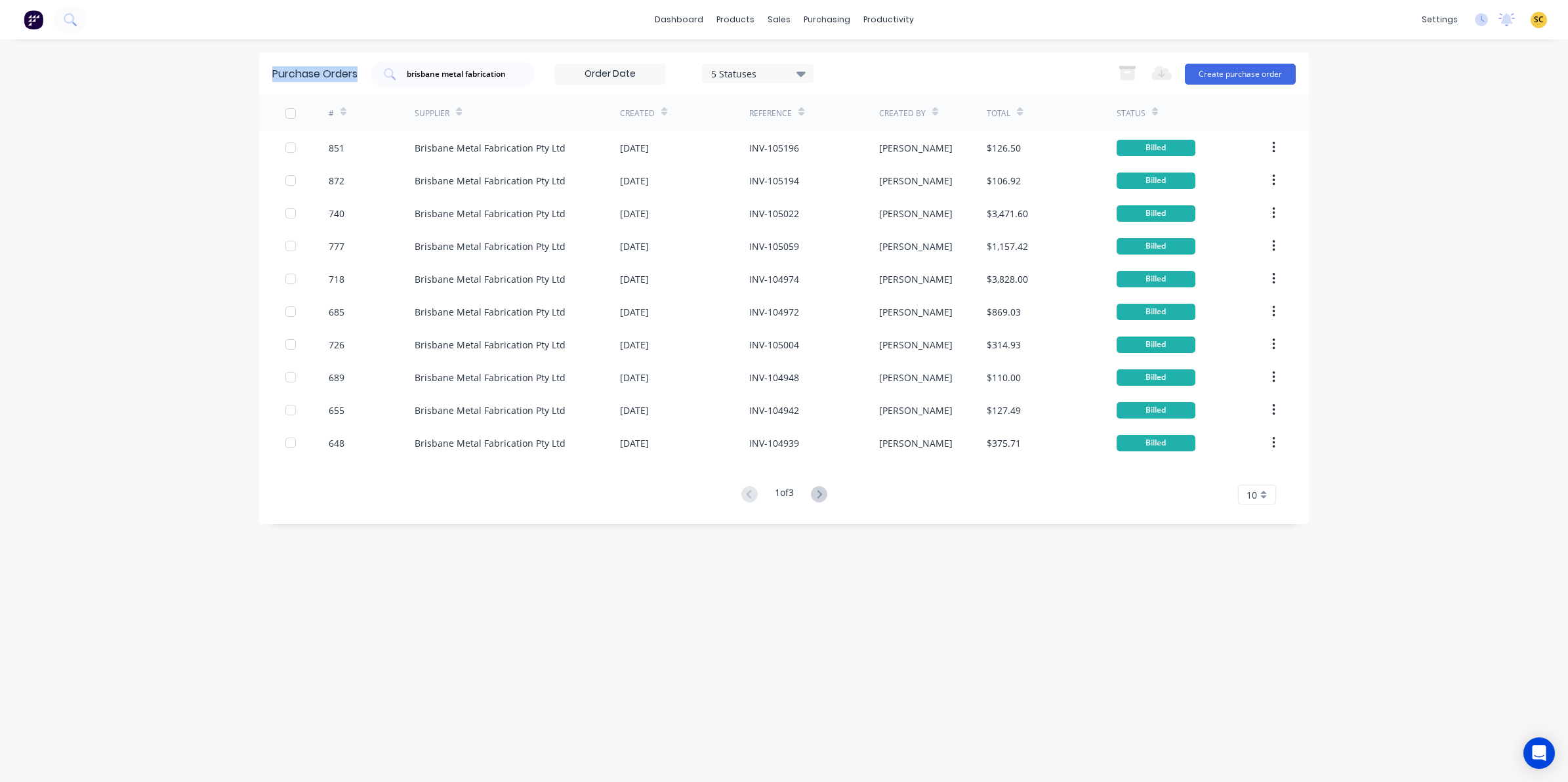
drag, startPoint x: 518, startPoint y: 70, endPoint x: 119, endPoint y: 53, distance: 399.4
click at [119, 53] on div "dashboard products sales purchasing productivity dashboard products Product Cat…" at bounding box center [784, 391] width 1568 height 782
drag, startPoint x: 497, startPoint y: 73, endPoint x: 511, endPoint y: 77, distance: 14.6
click at [497, 73] on input "brisbane metal fabrication" at bounding box center [460, 74] width 109 height 13
click at [515, 74] on div "brisbane metal fabrication" at bounding box center [452, 74] width 164 height 26
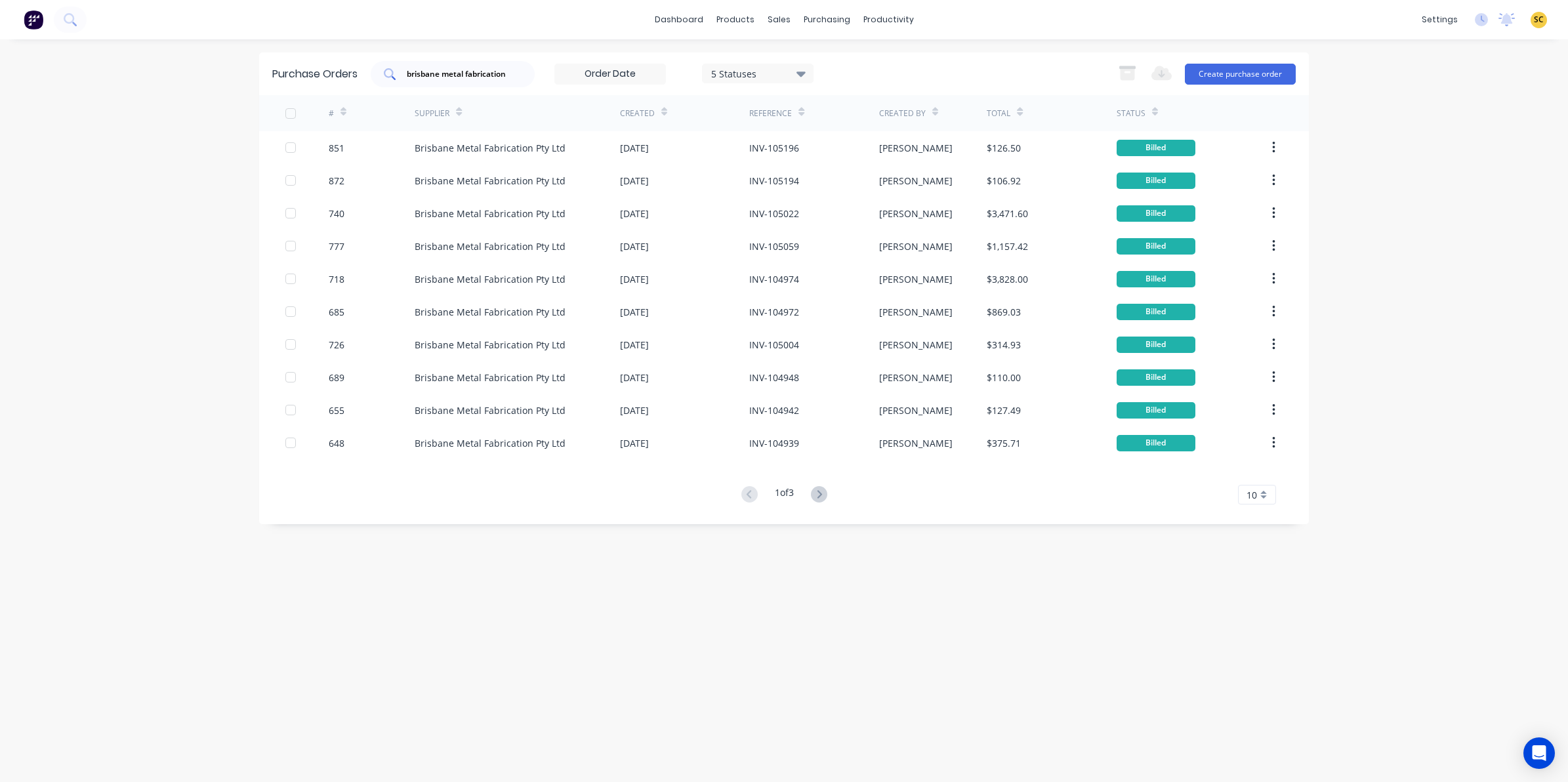
drag, startPoint x: 492, startPoint y: 72, endPoint x: 391, endPoint y: 71, distance: 101.0
click at [391, 71] on div "brisbane metal fabrication" at bounding box center [452, 74] width 164 height 26
drag, startPoint x: 506, startPoint y: 70, endPoint x: 431, endPoint y: 67, distance: 75.1
click at [431, 68] on input "brisbane metal fabrication" at bounding box center [460, 74] width 109 height 13
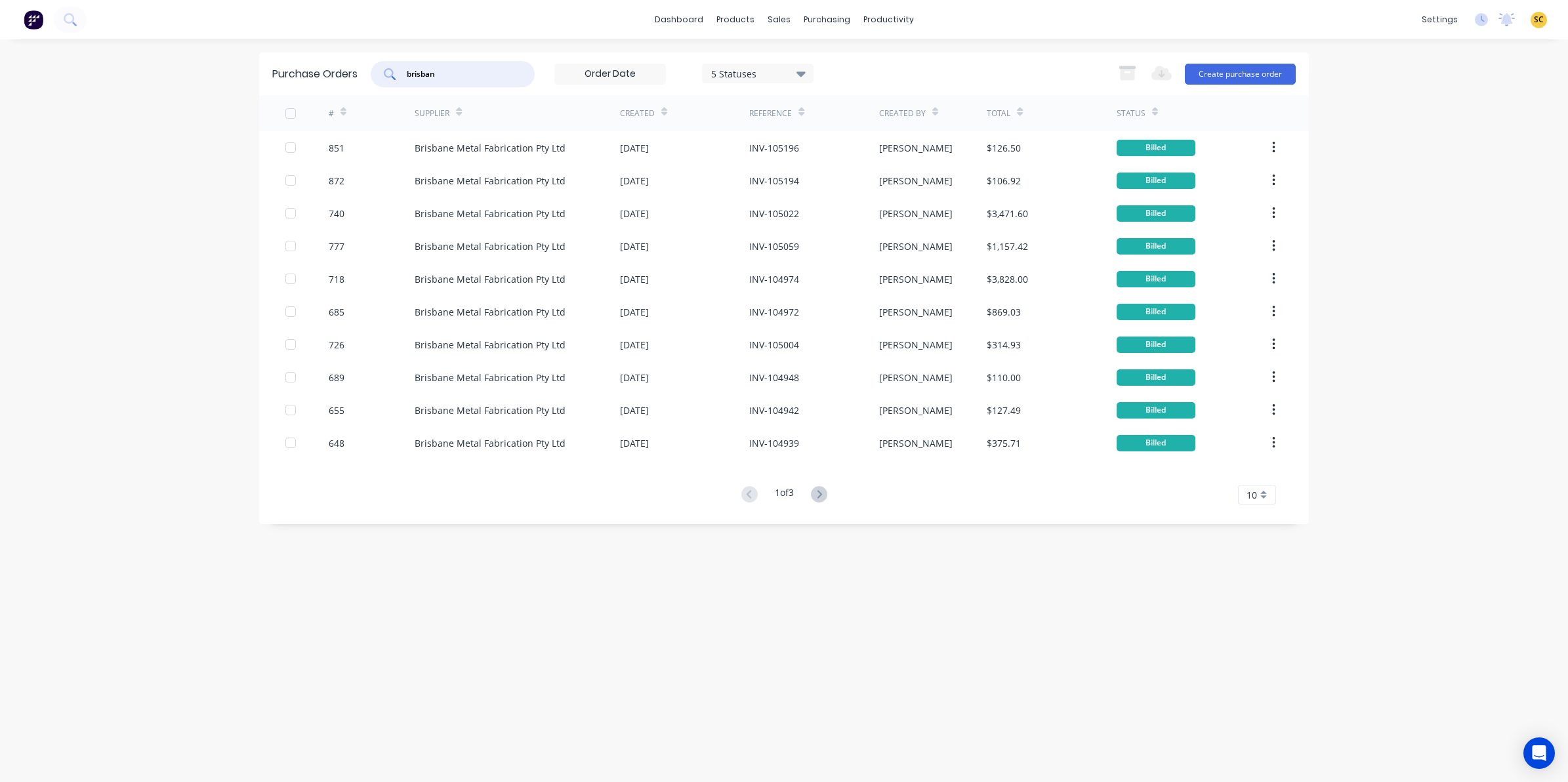
scroll to position [0, 0]
type input "b"
type input "804"
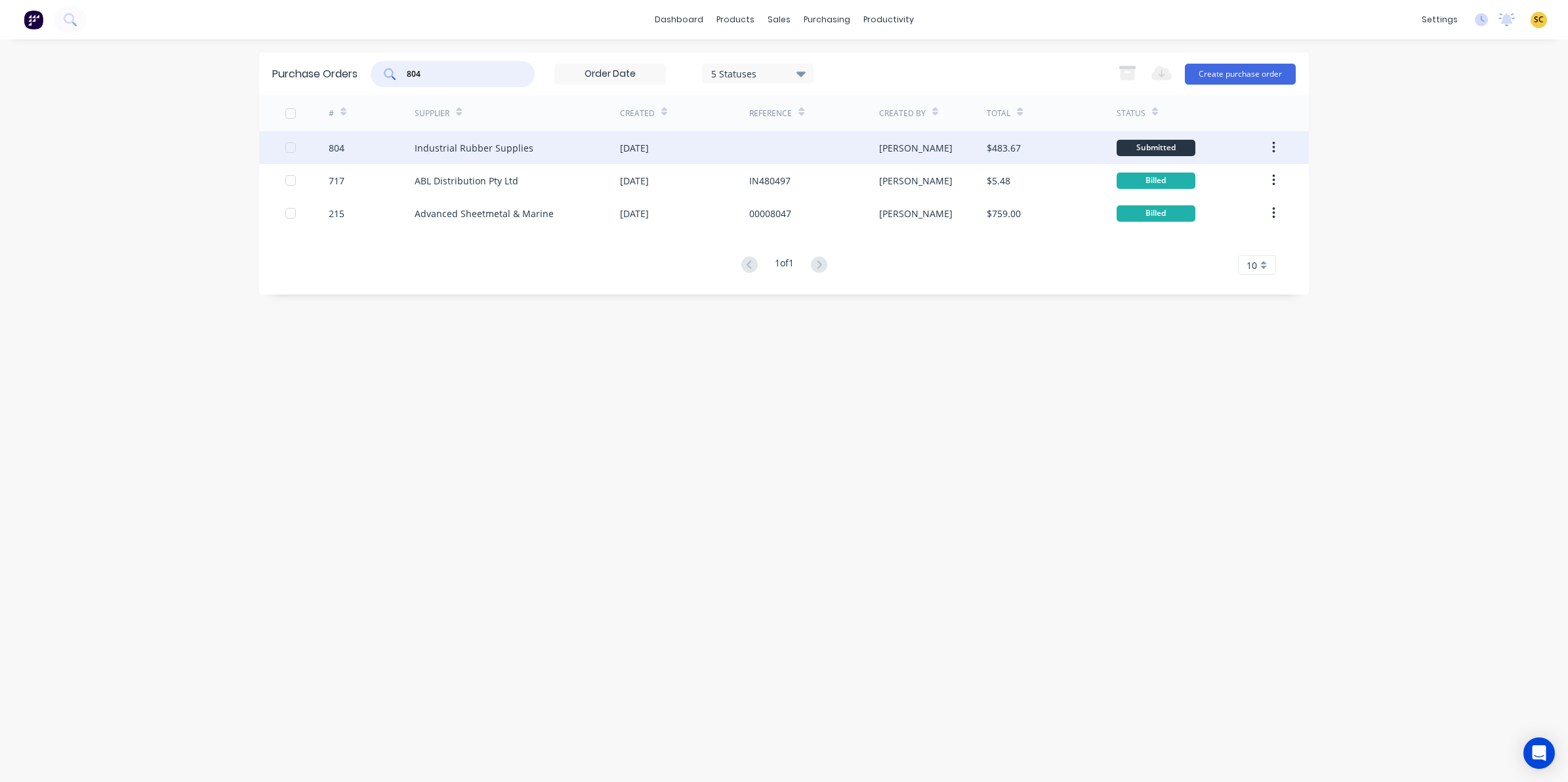
click at [510, 157] on div "Industrial Rubber Supplies" at bounding box center [517, 147] width 205 height 33
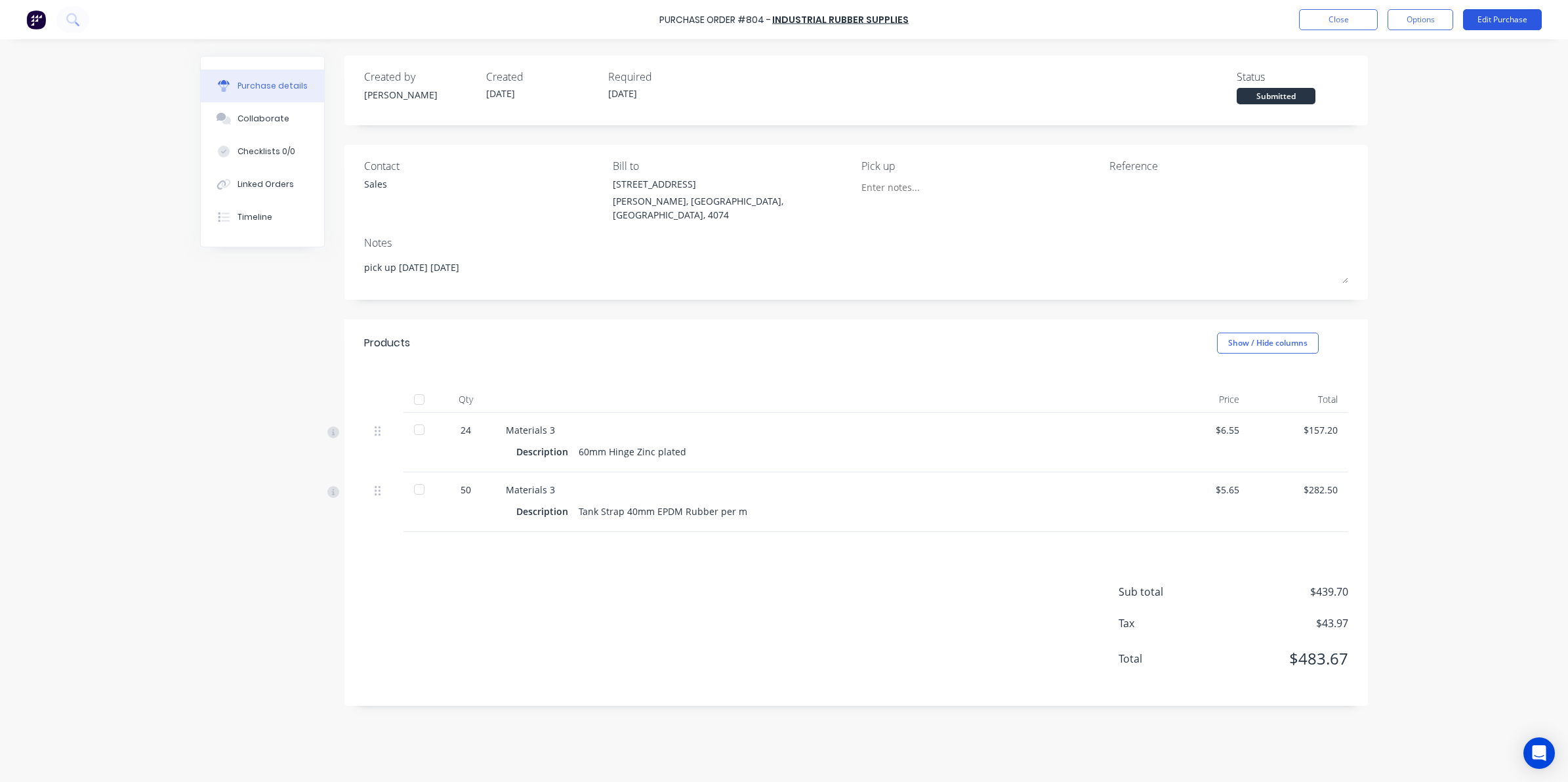
click at [1494, 24] on button "Edit Purchase" at bounding box center [1502, 20] width 79 height 21
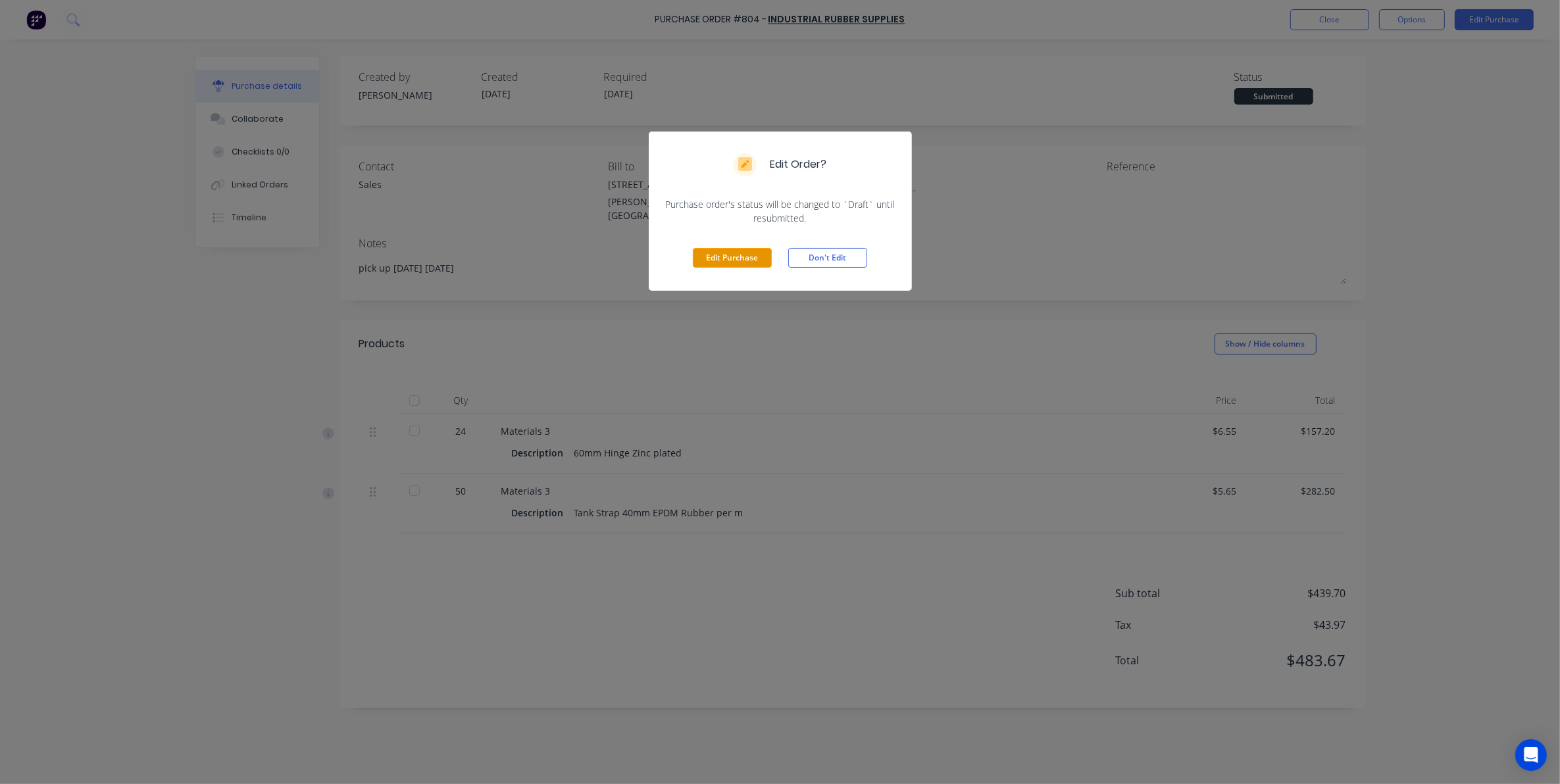
click at [731, 249] on button "Edit Purchase" at bounding box center [733, 257] width 79 height 20
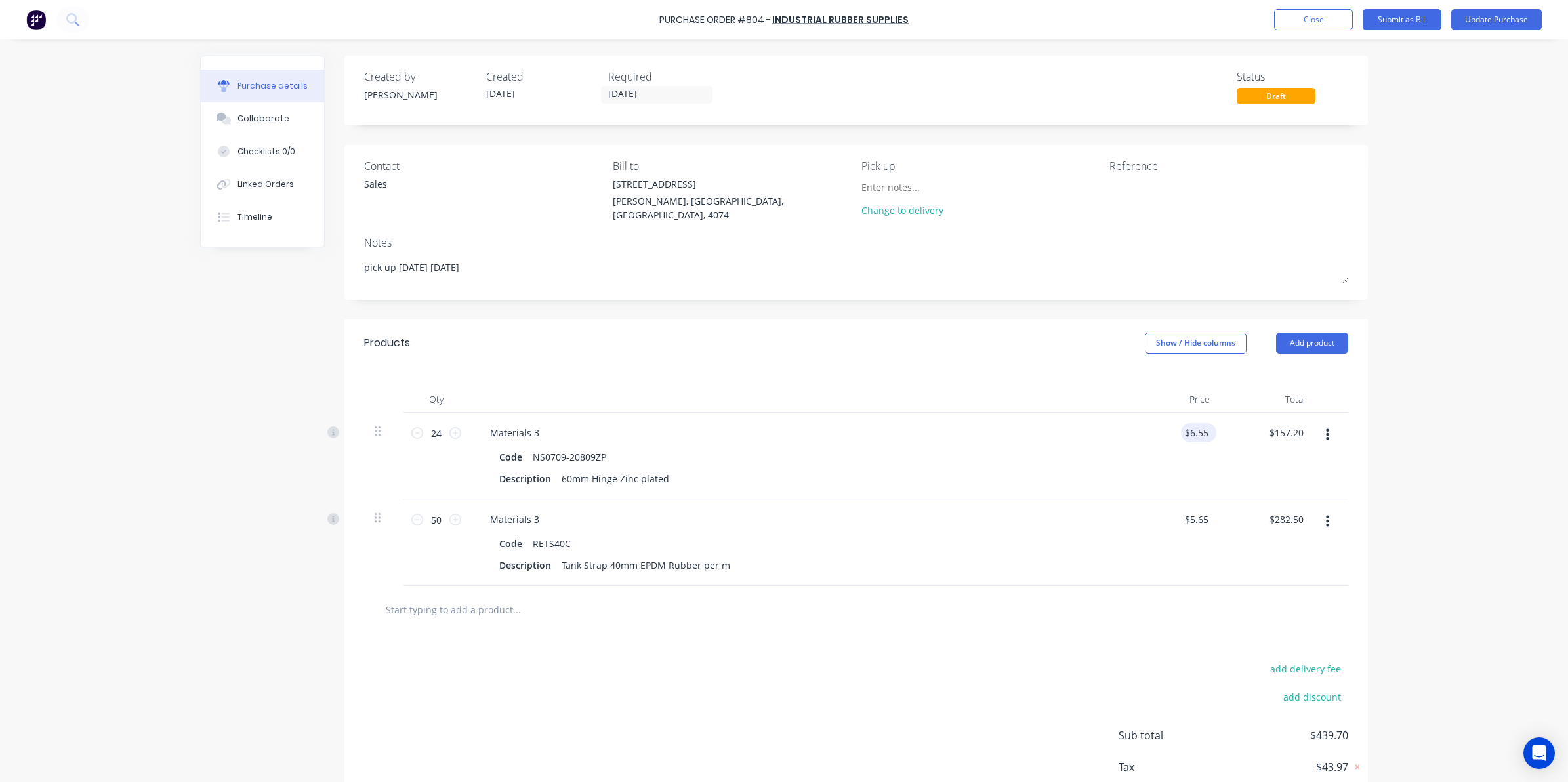
type textarea "x"
type input "6.5500"
drag, startPoint x: 1201, startPoint y: 426, endPoint x: 1179, endPoint y: 424, distance: 22.1
click at [1179, 424] on input "6.5500" at bounding box center [1193, 433] width 36 height 19
type textarea "x"
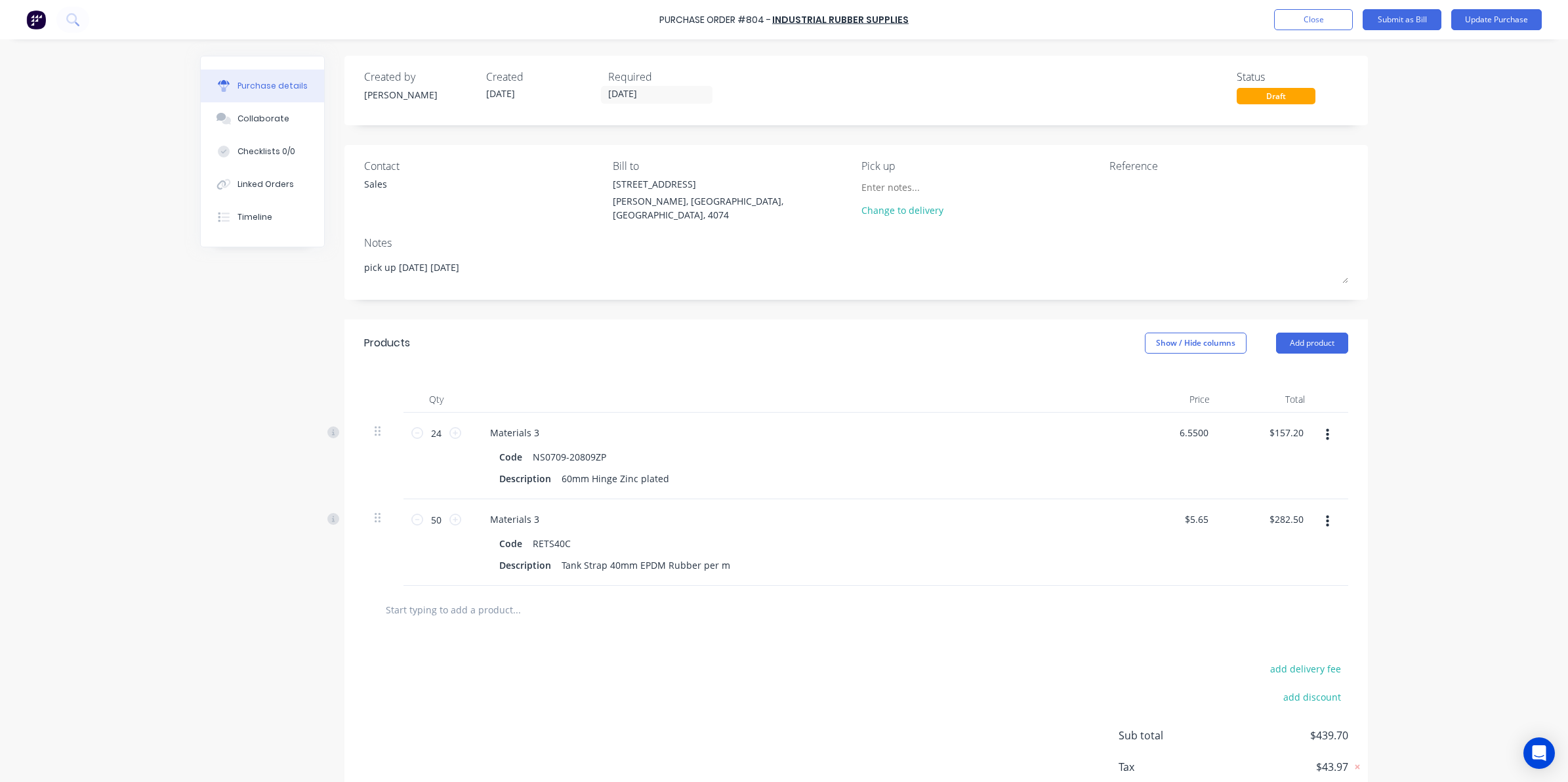
drag, startPoint x: 1173, startPoint y: 427, endPoint x: 1281, endPoint y: 415, distance: 108.7
click at [1281, 415] on div "24 24 Materials 3 Code NS0709-20809ZP Description 60mm Hinge Zinc plated 6.5500…" at bounding box center [856, 455] width 984 height 87
type input "7.05"
type textarea "x"
type input "$7.05"
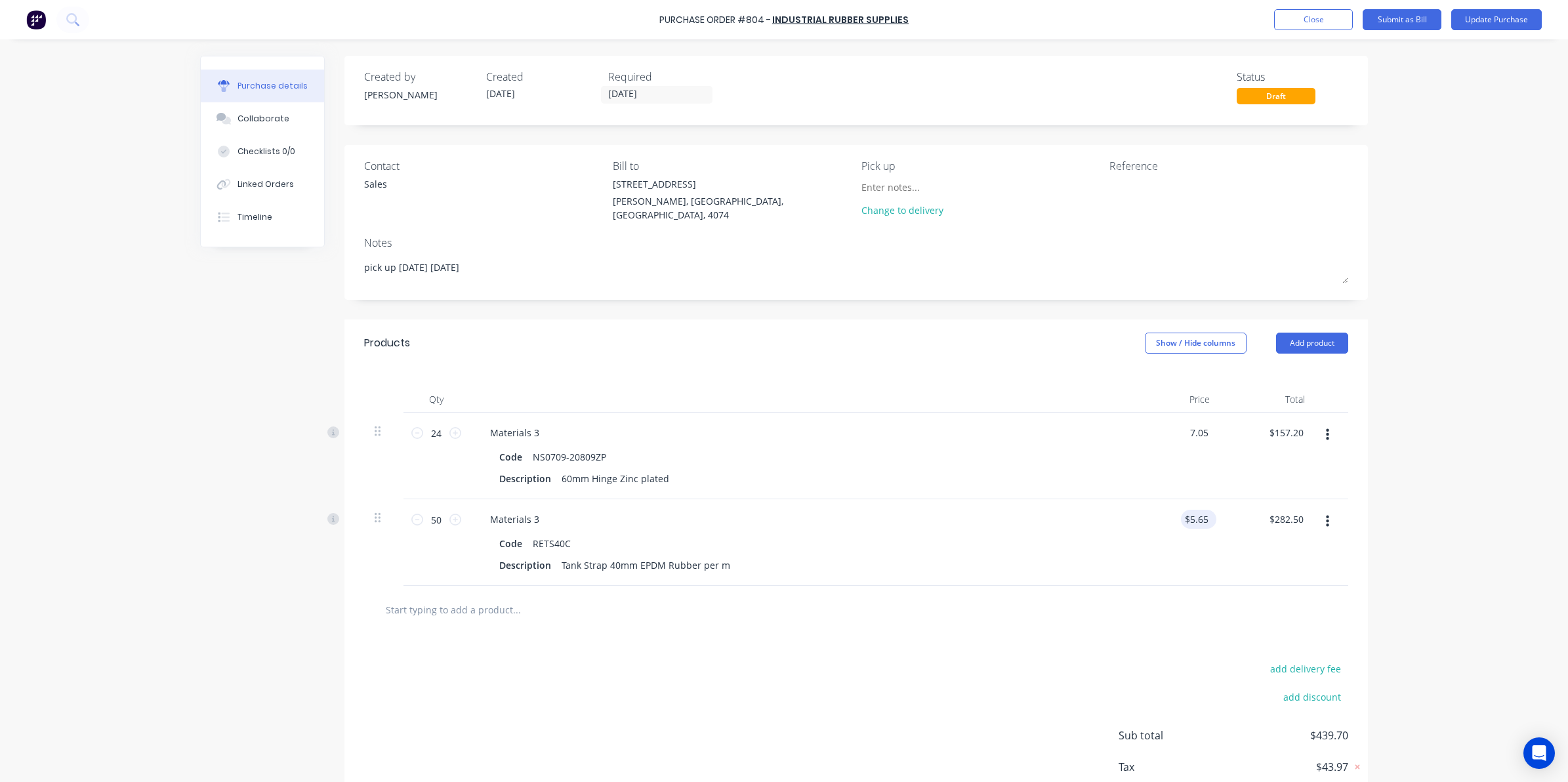
type input "$169.20"
type input "5.6500"
click at [1193, 514] on input "5.6500" at bounding box center [1195, 519] width 30 height 19
type textarea "x"
drag, startPoint x: 1183, startPoint y: 515, endPoint x: 1228, endPoint y: 508, distance: 45.5
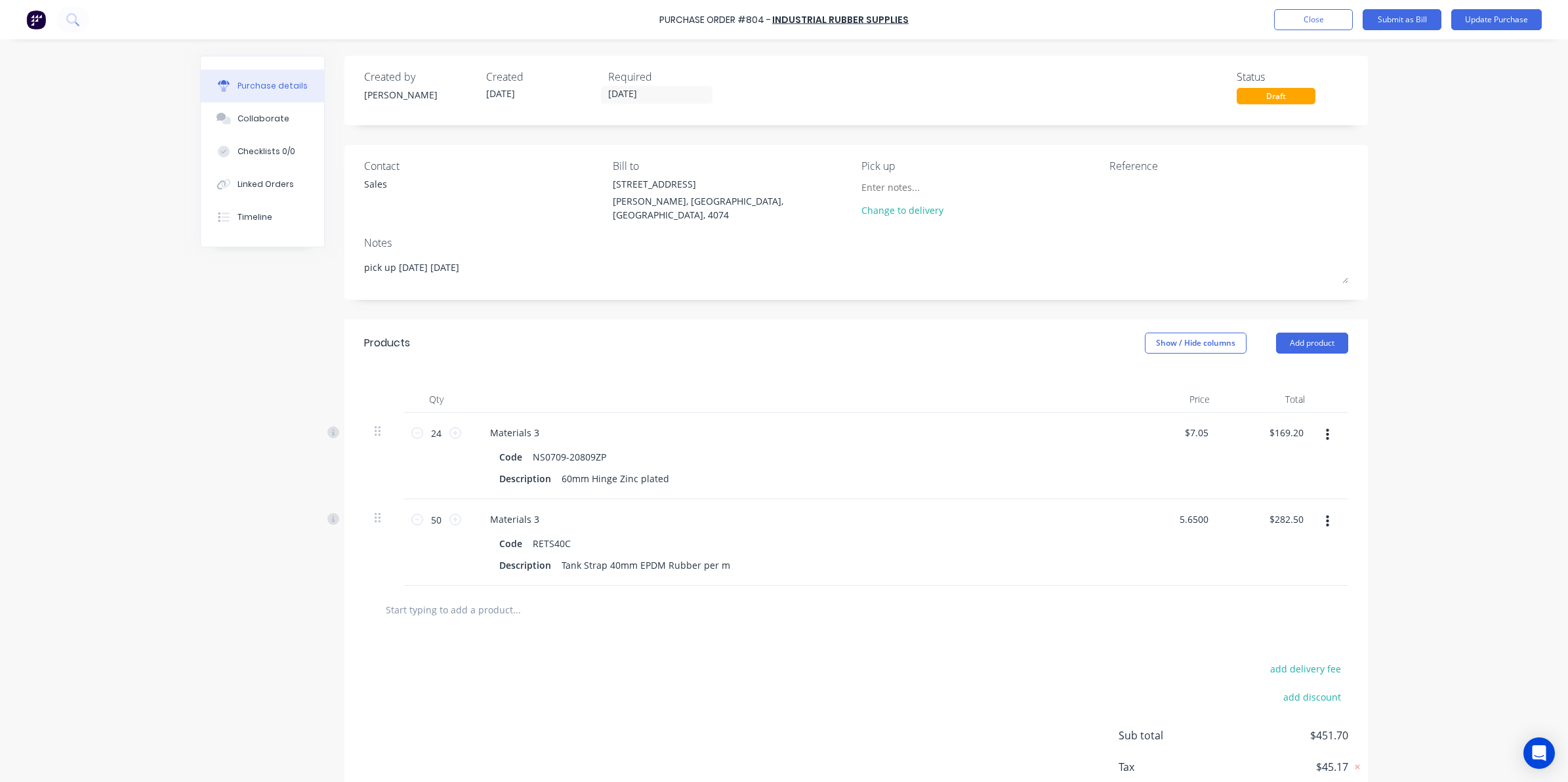
click at [1228, 508] on div "50 50 Materials 3 Code RETS40C Description Tank Strap 40mm EPDM Rubber per m 5.…" at bounding box center [856, 542] width 984 height 87
type input "5.93"
type textarea "x"
type input "$5.93"
type input "$296.50"
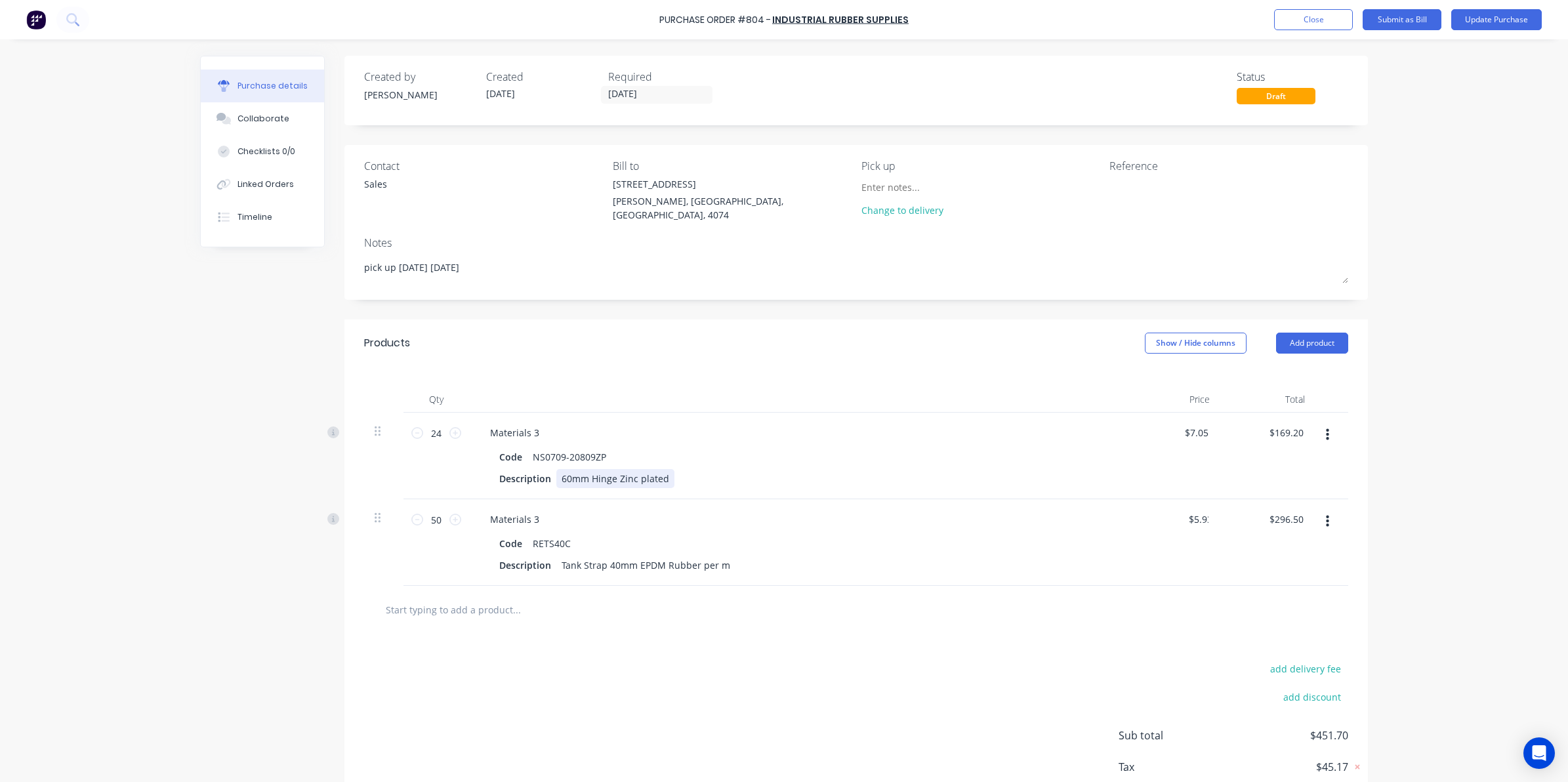
click at [910, 483] on div "Description 60mm Hinge Zinc plated" at bounding box center [794, 479] width 601 height 19
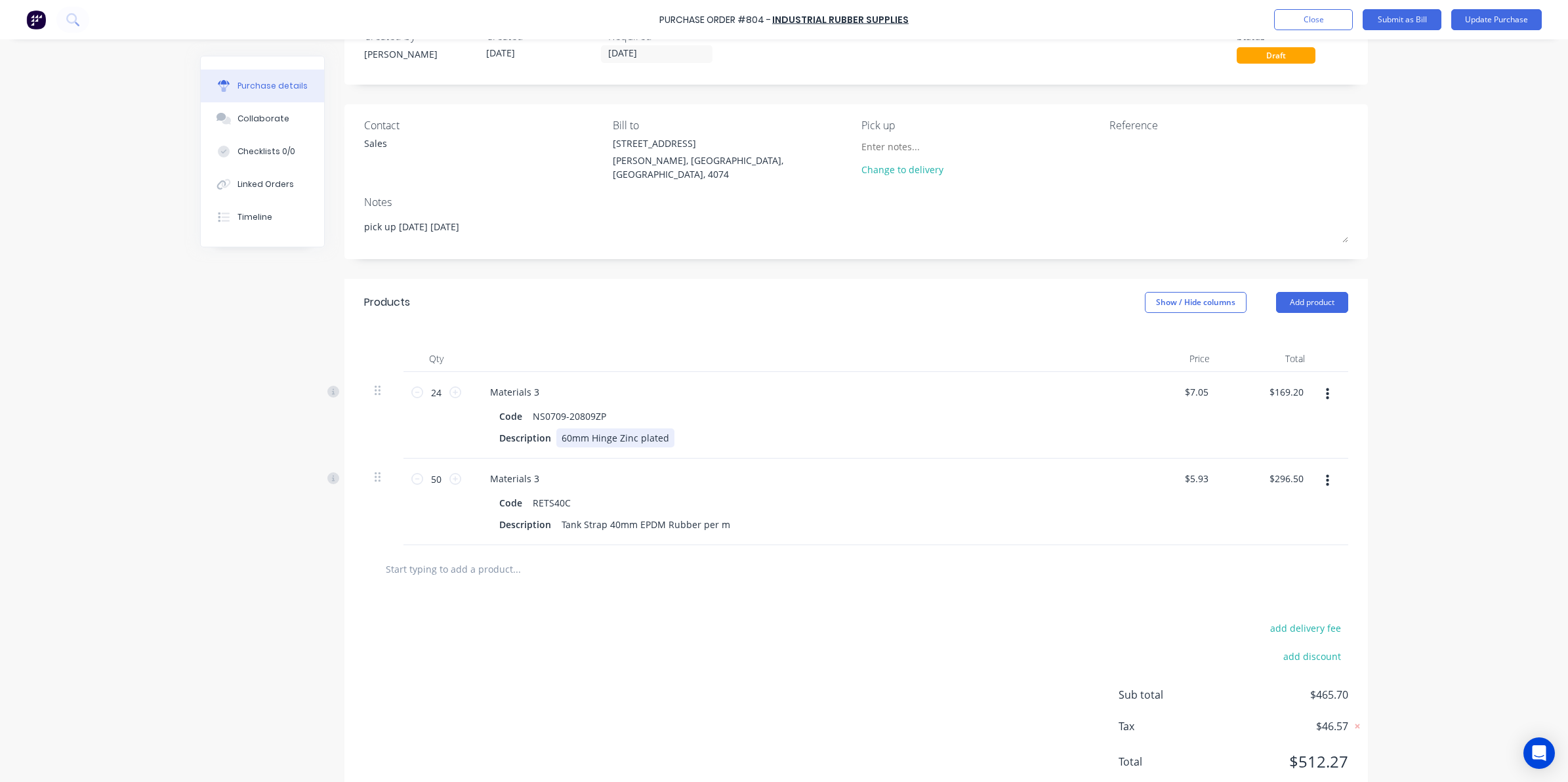
scroll to position [77, 0]
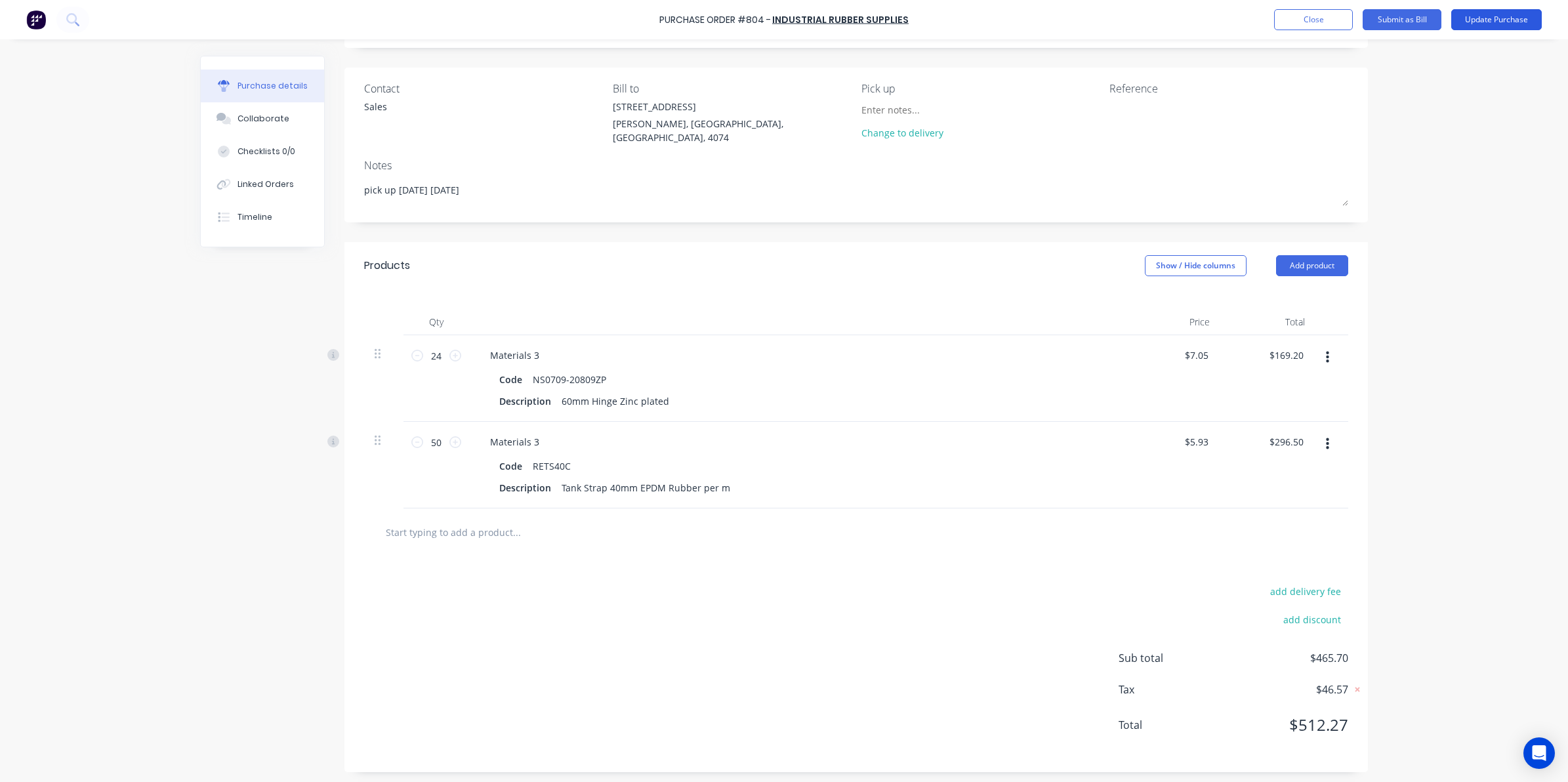
click at [1479, 17] on button "Update Purchase" at bounding box center [1496, 20] width 90 height 21
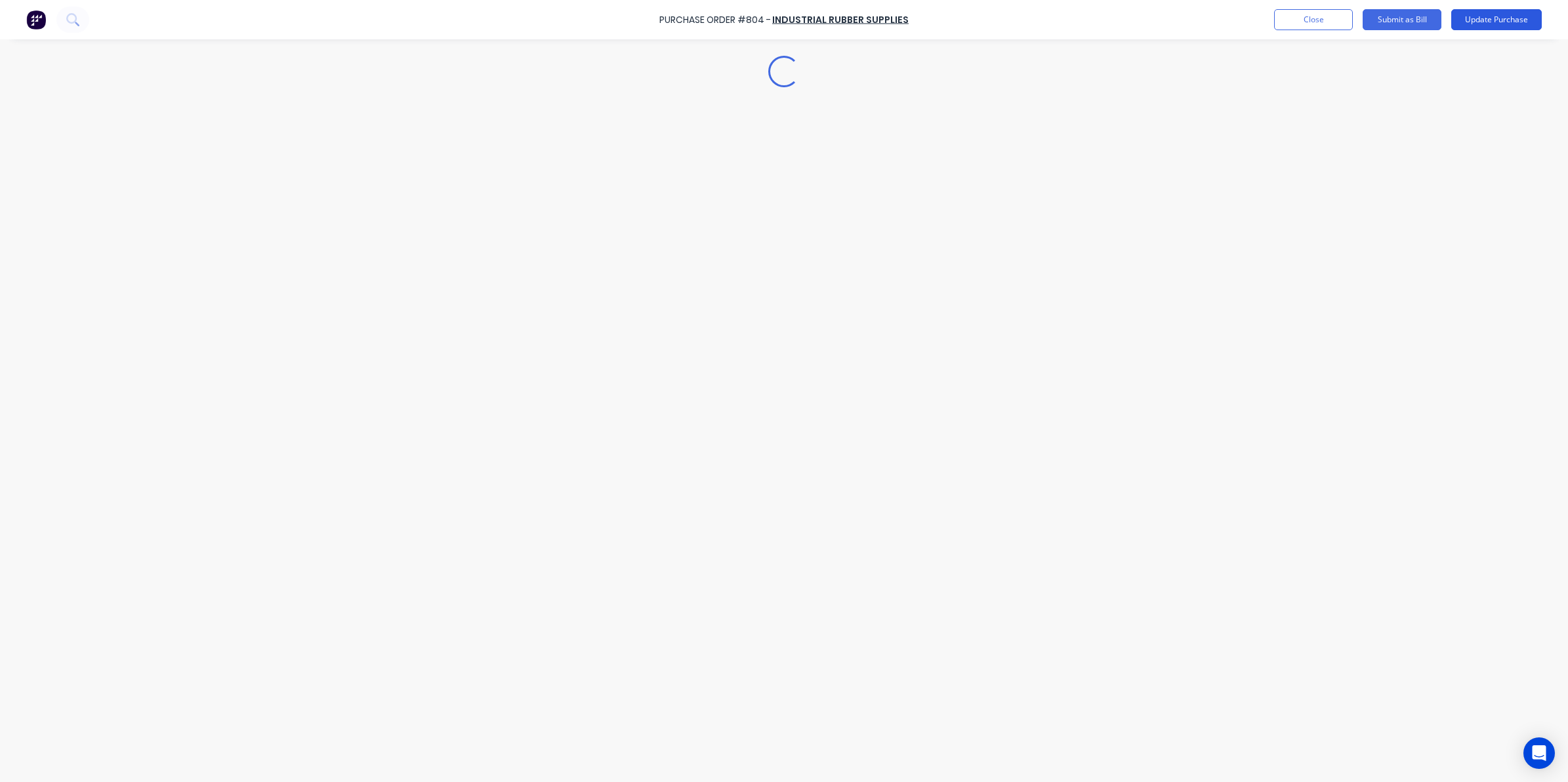
scroll to position [0, 0]
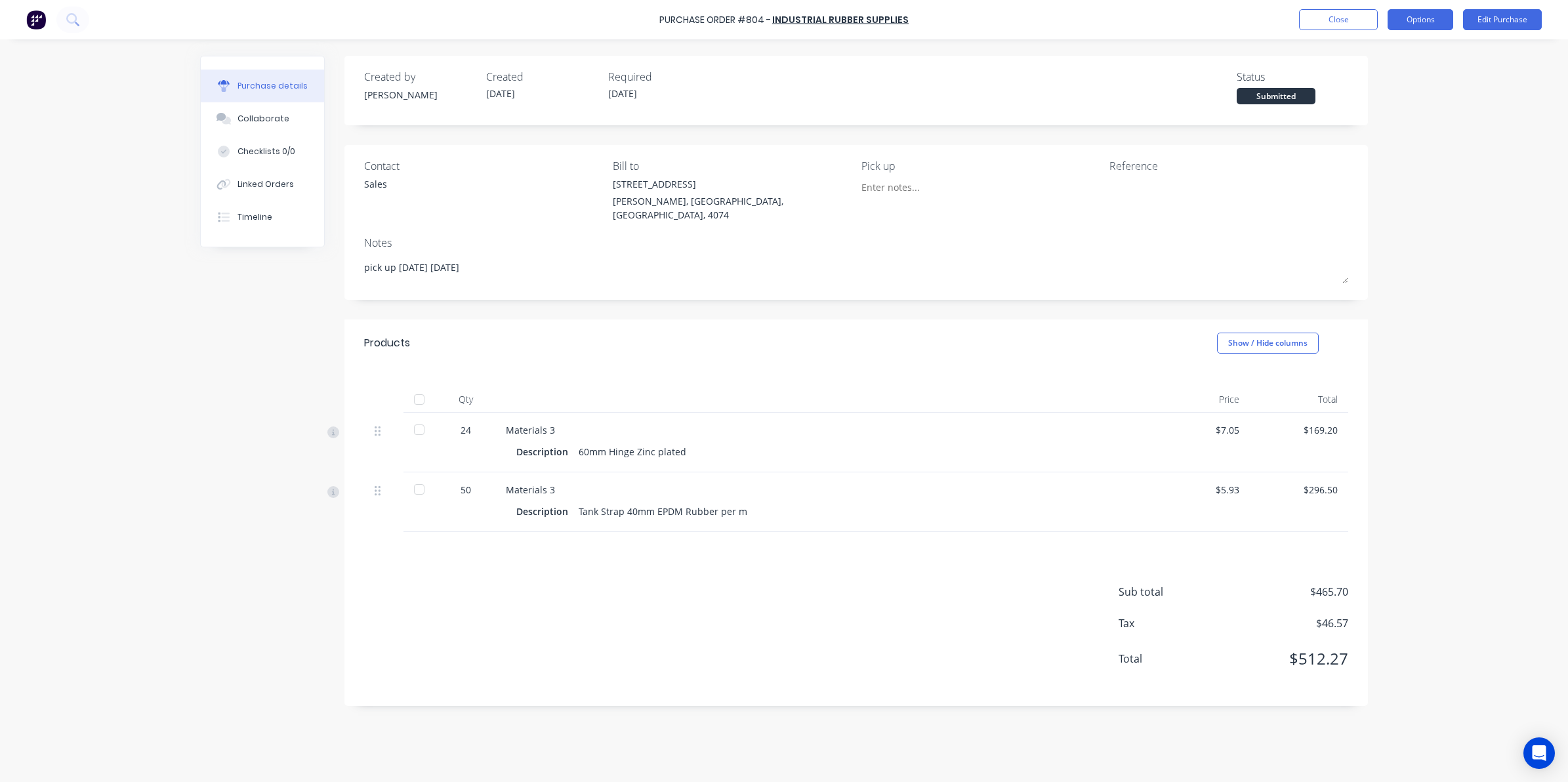
click at [1425, 20] on button "Options" at bounding box center [1420, 20] width 65 height 21
click at [1367, 81] on div "Convert to Bill" at bounding box center [1391, 80] width 101 height 19
type textarea "x"
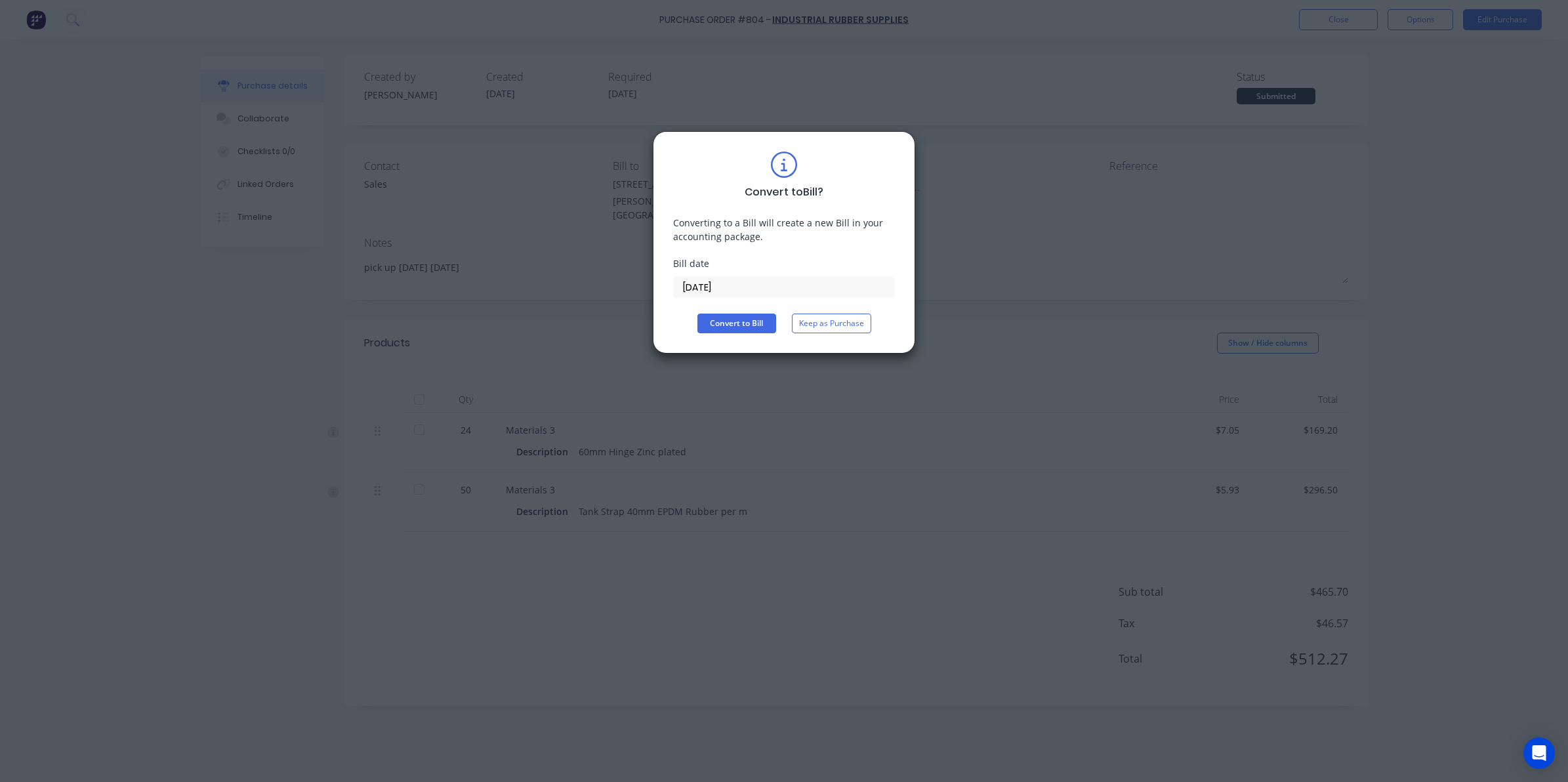
click at [719, 292] on input "[DATE]" at bounding box center [783, 287] width 220 height 20
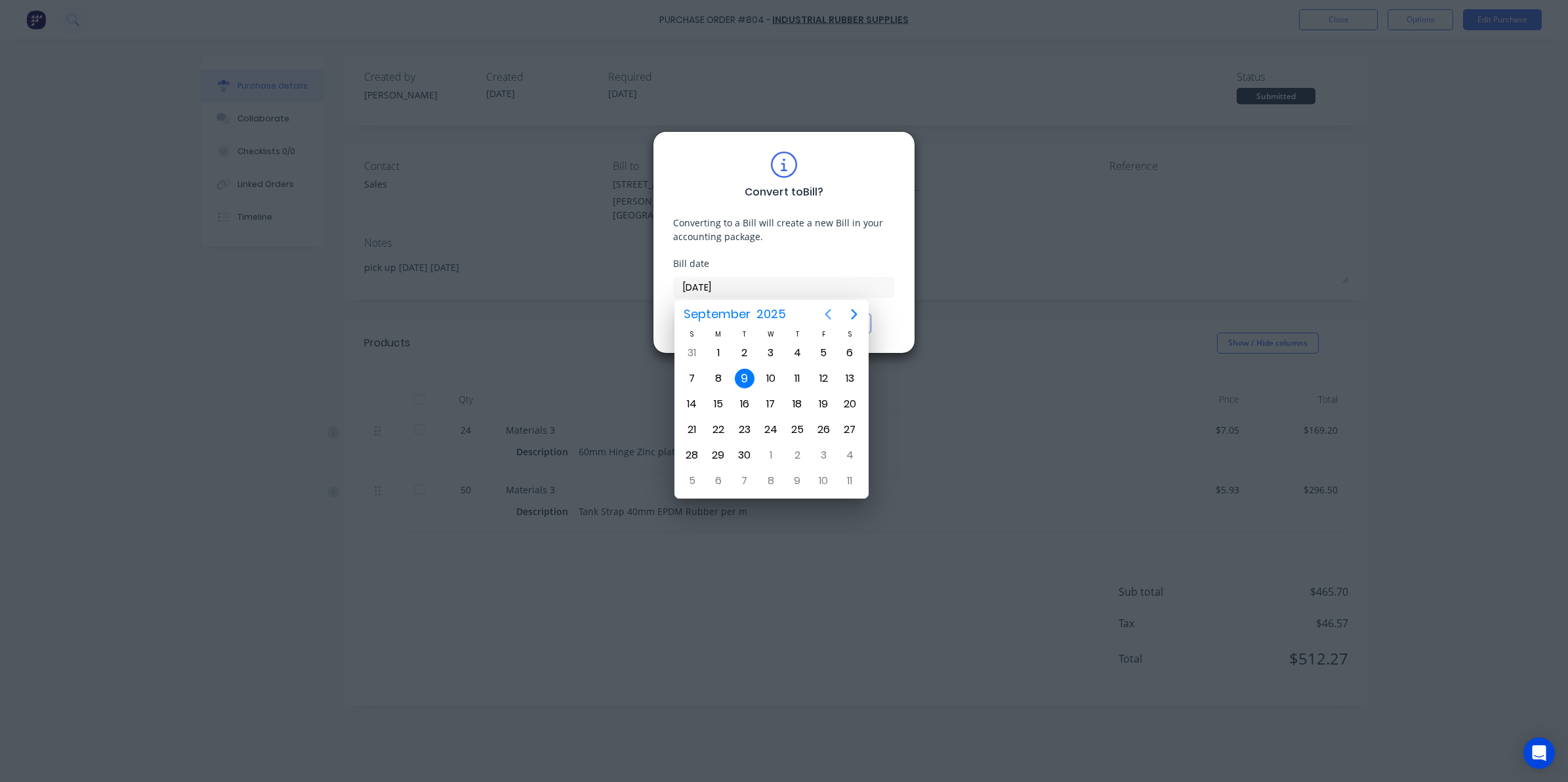
drag, startPoint x: 828, startPoint y: 316, endPoint x: 826, endPoint y: 333, distance: 17.1
click at [828, 316] on icon "Previous page" at bounding box center [828, 315] width 6 height 10
click at [722, 408] on div "11" at bounding box center [718, 404] width 20 height 20
type input "[DATE]"
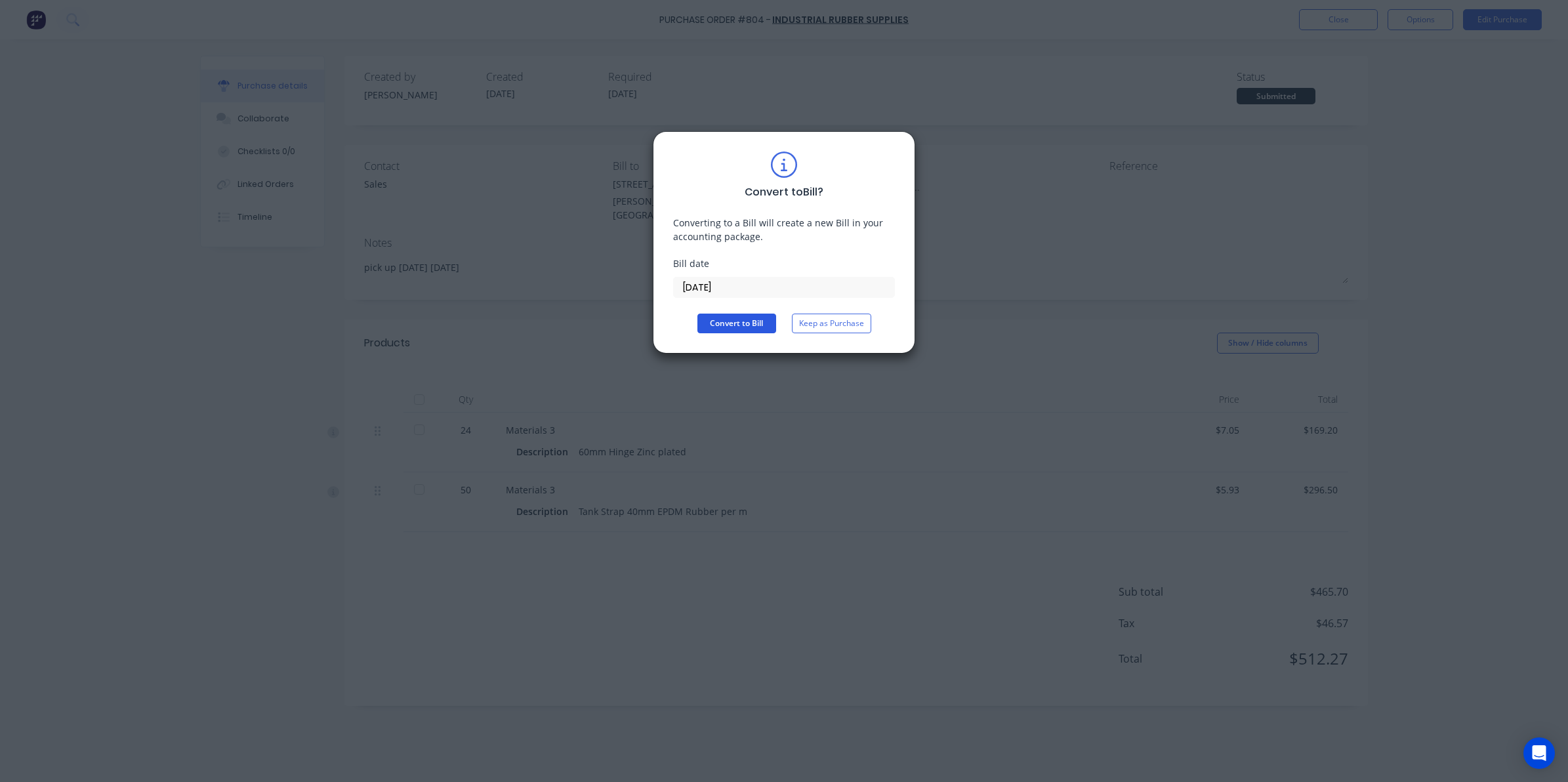
click at [735, 314] on button "Convert to Bill" at bounding box center [737, 323] width 79 height 20
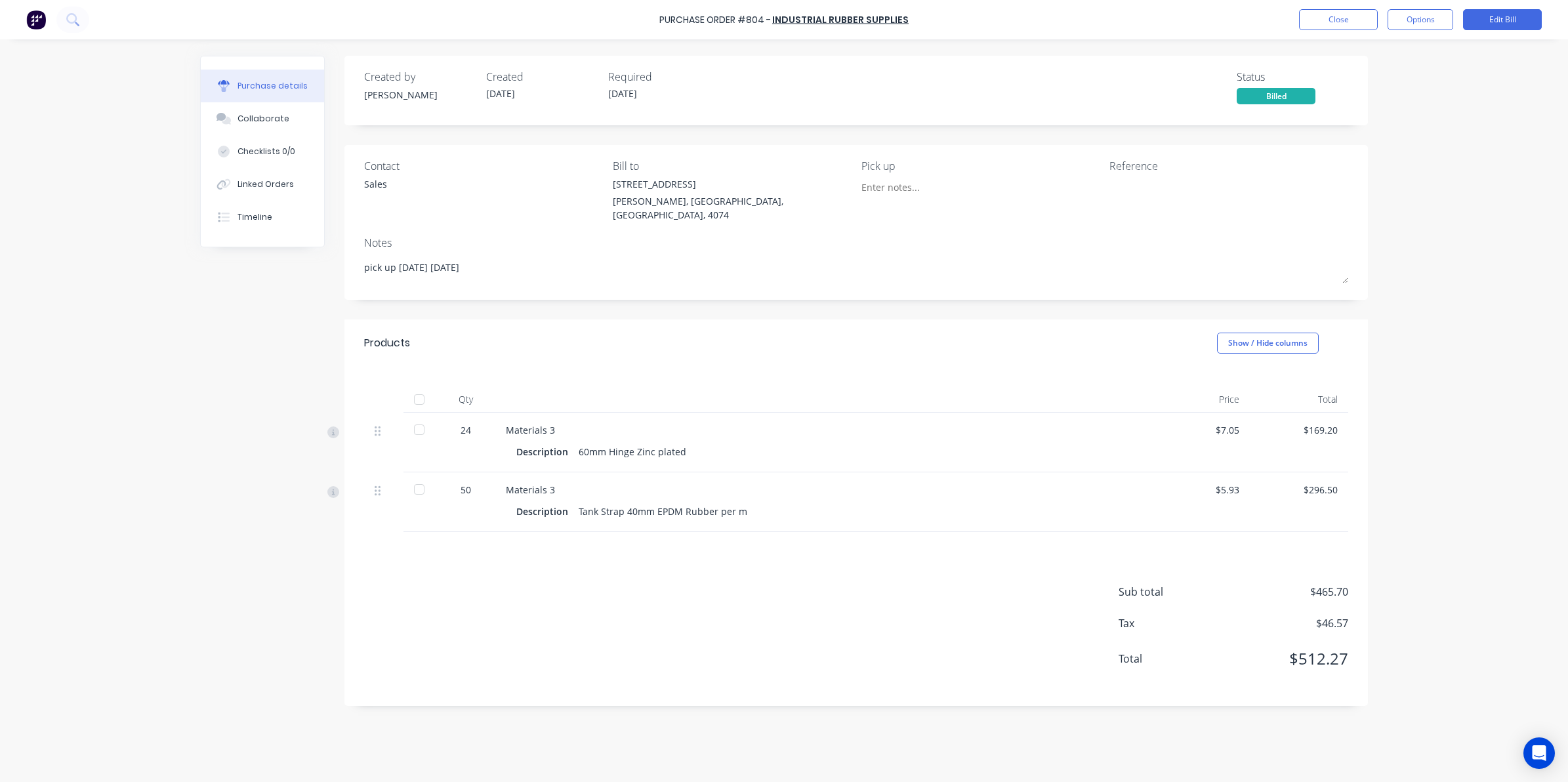
click at [418, 386] on div at bounding box center [419, 399] width 26 height 26
type textarea "x"
click at [1338, 28] on button "Close" at bounding box center [1338, 20] width 79 height 21
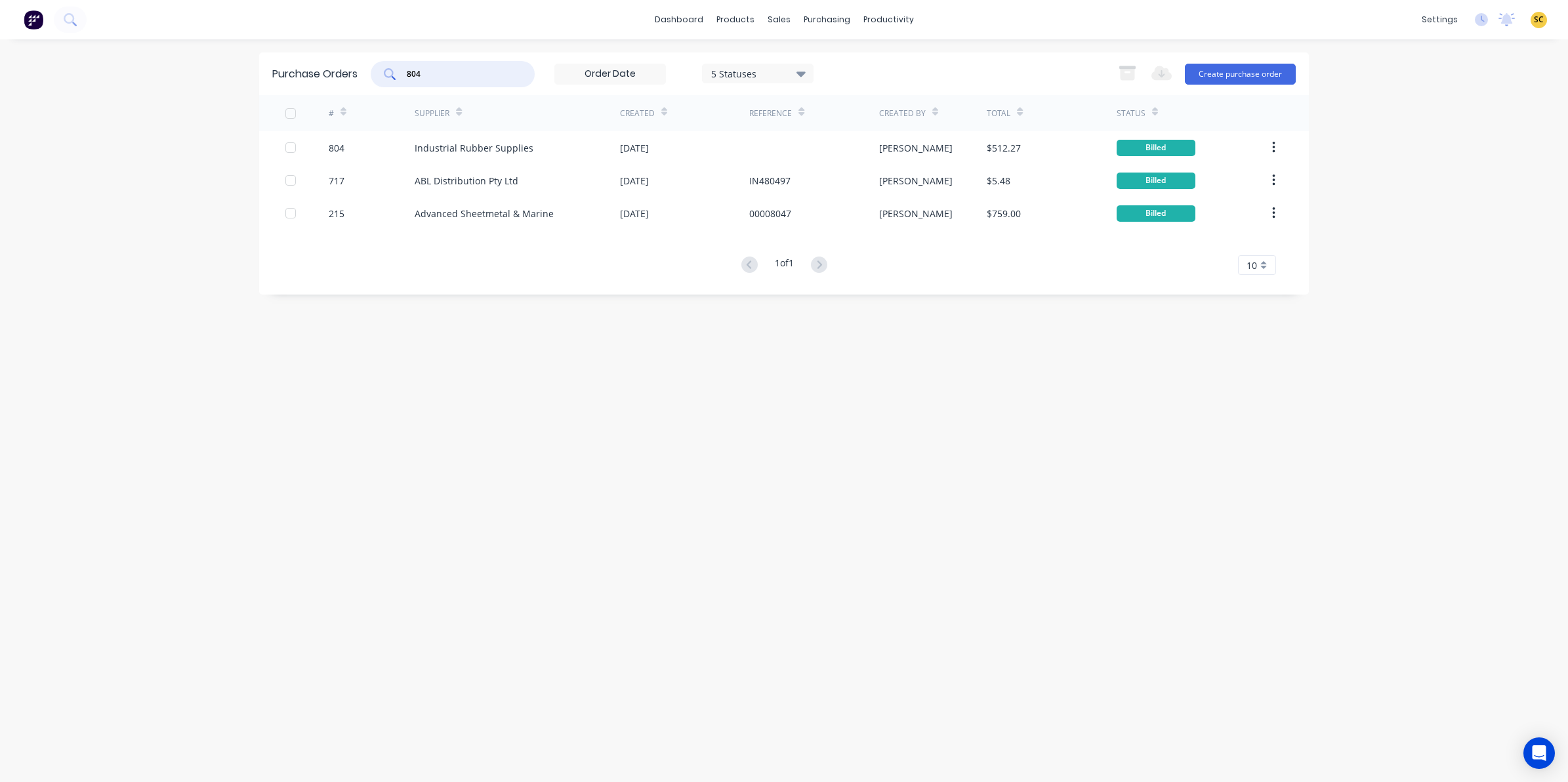
drag, startPoint x: 470, startPoint y: 73, endPoint x: 248, endPoint y: 72, distance: 222.0
click at [248, 72] on div "dashboard products sales purchasing productivity dashboard products Product Cat…" at bounding box center [784, 391] width 1568 height 782
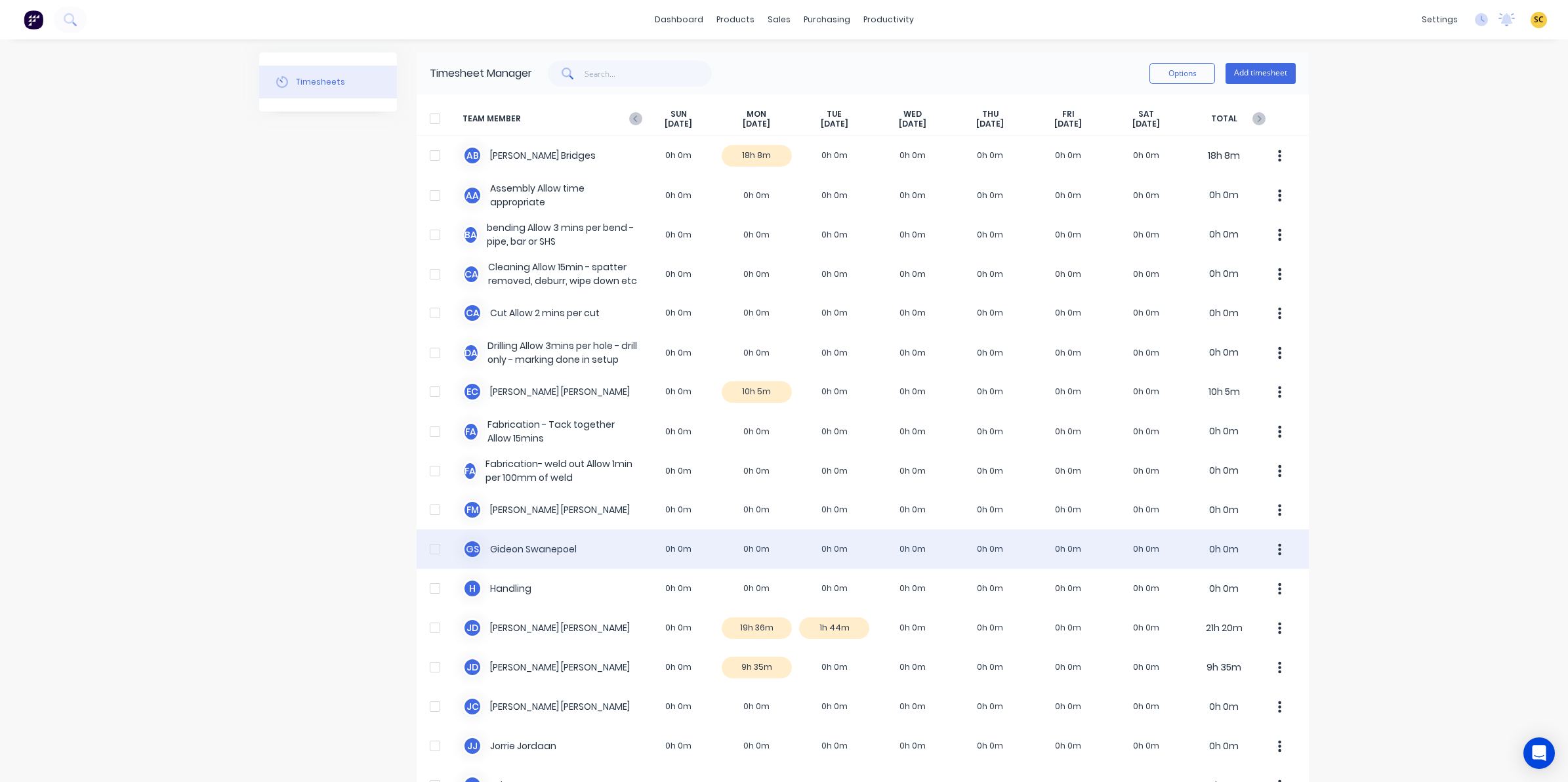
click at [745, 548] on div "G S Gideon Swanepoel 0h 0m 0h 0m 0h 0m 0h 0m 0h 0m 0h 0m 0h 0m 0h 0m" at bounding box center [863, 549] width 892 height 39
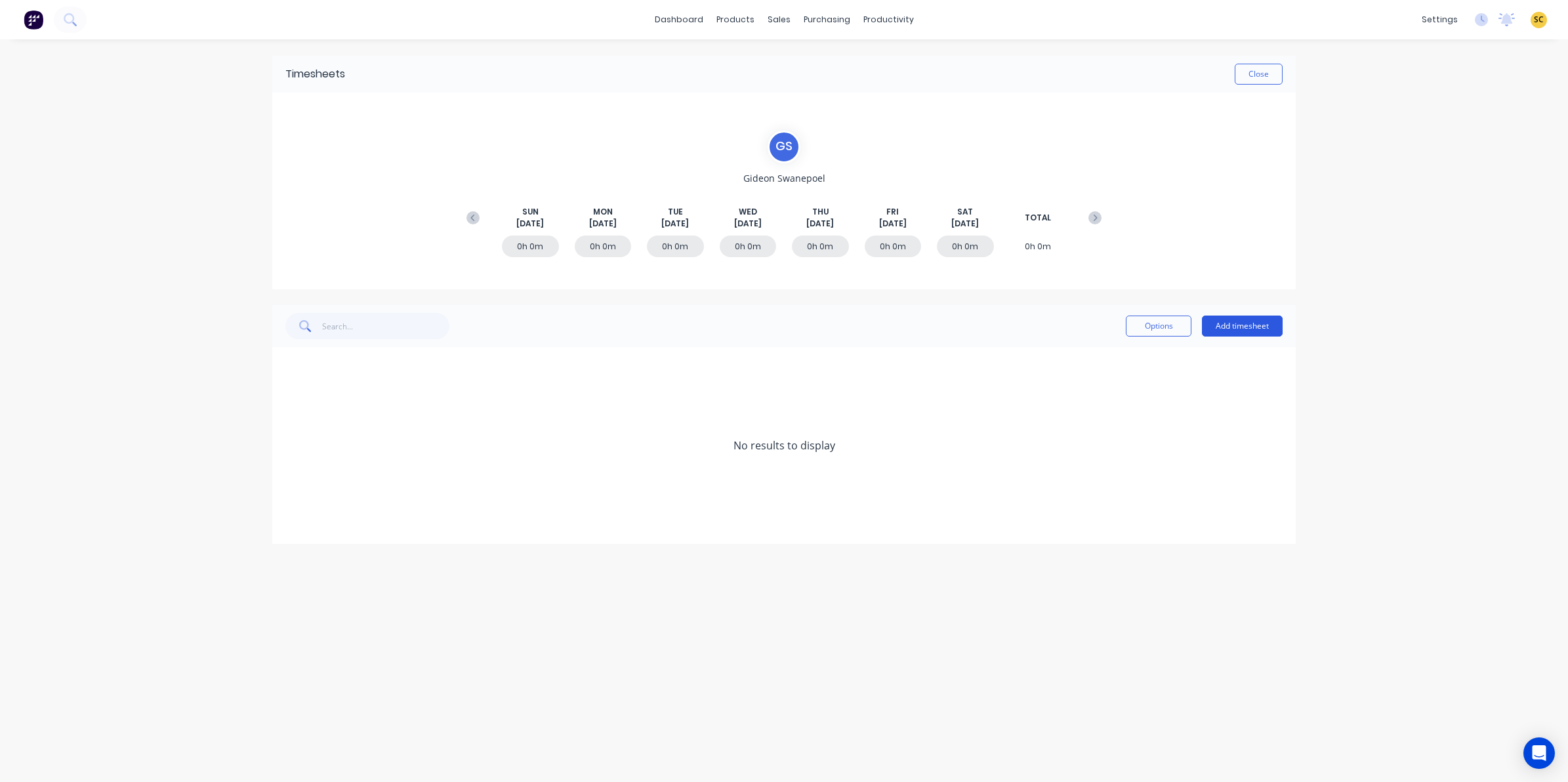
click at [1241, 324] on button "Add timesheet" at bounding box center [1241, 326] width 81 height 21
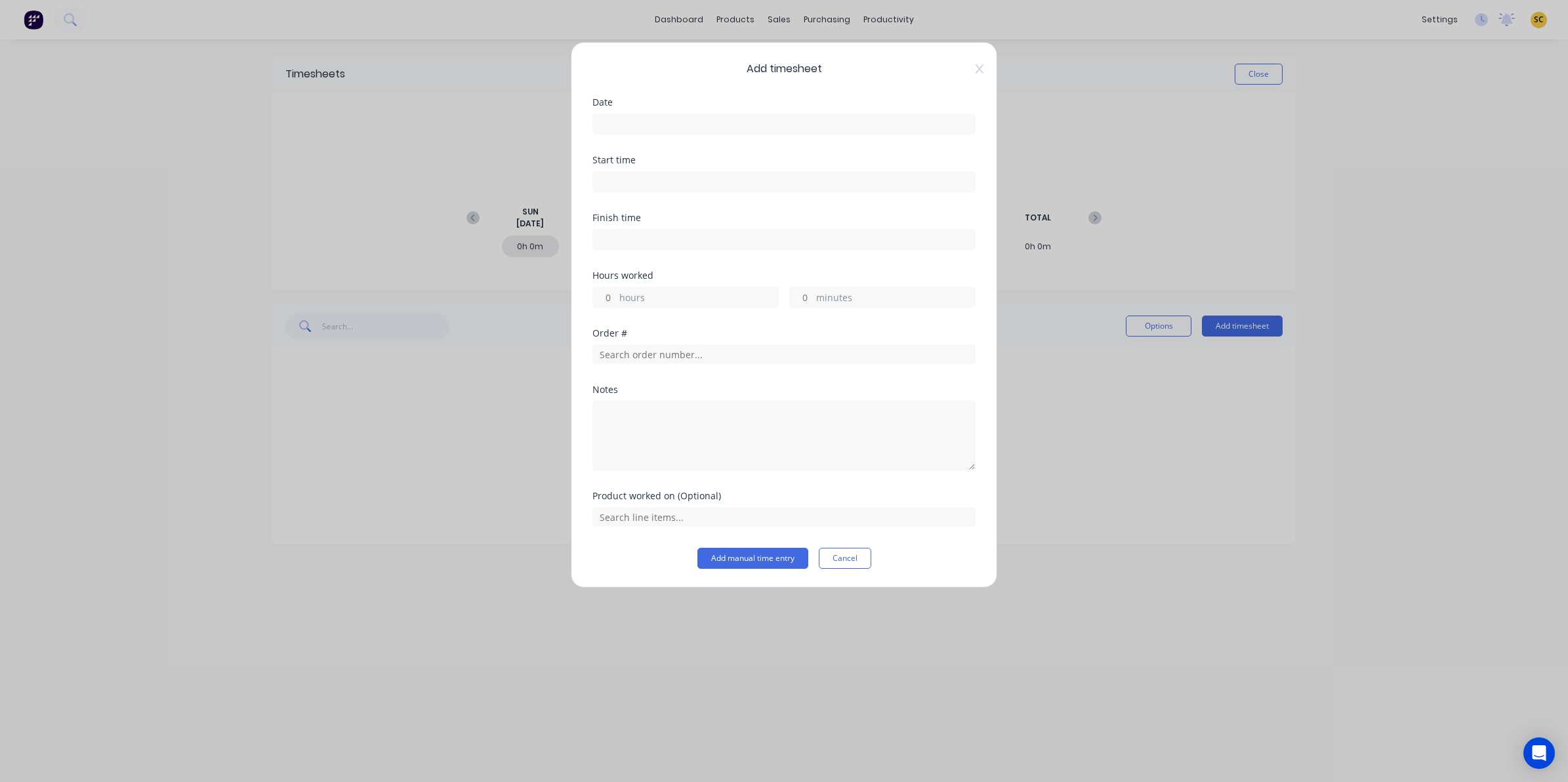
click at [612, 124] on input at bounding box center [783, 124] width 382 height 20
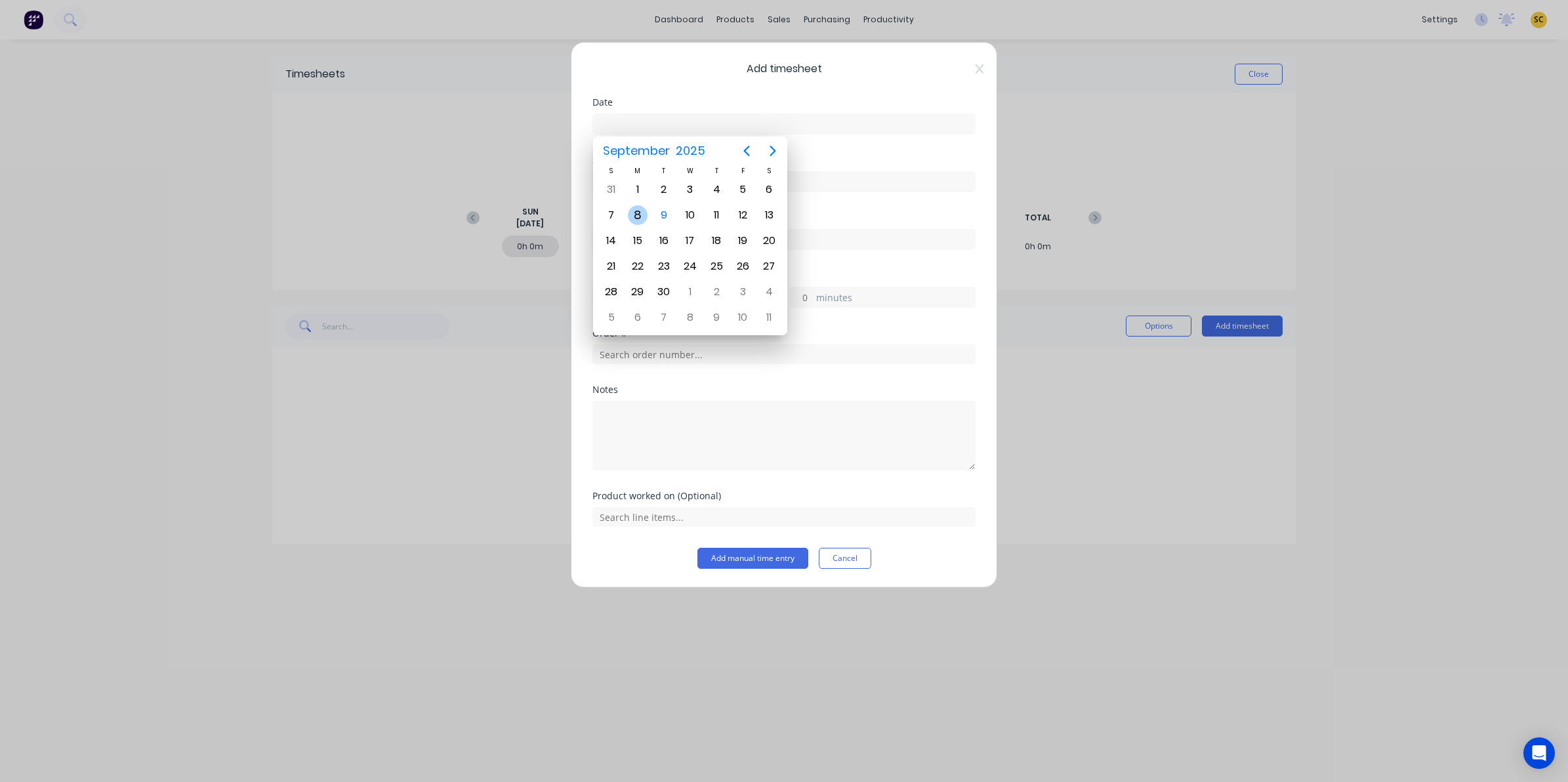
click at [633, 210] on div "8" at bounding box center [637, 215] width 20 height 20
type input "08/09/2025"
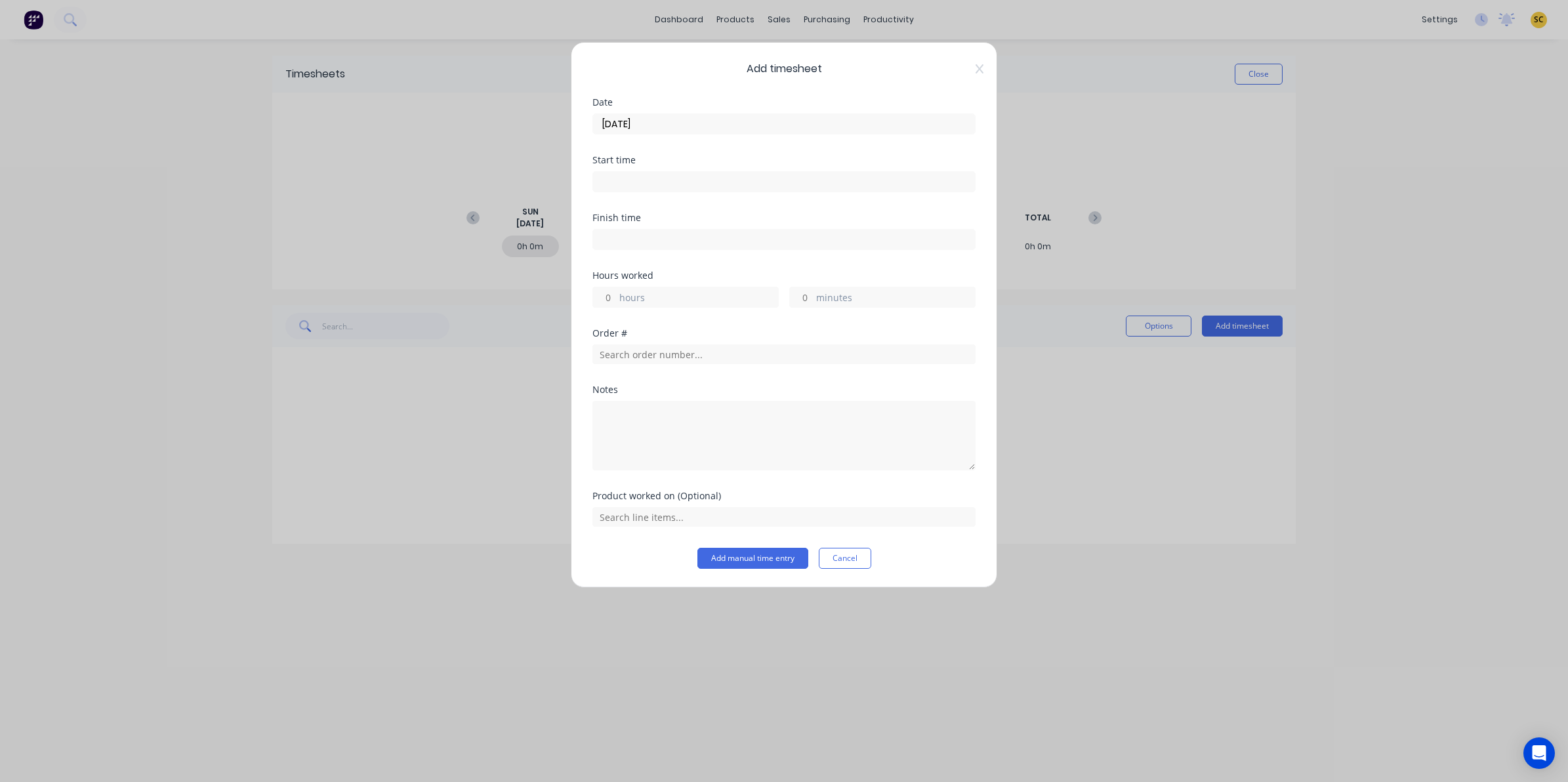
click at [633, 191] on label at bounding box center [783, 181] width 383 height 21
click at [633, 191] on input at bounding box center [783, 181] width 382 height 20
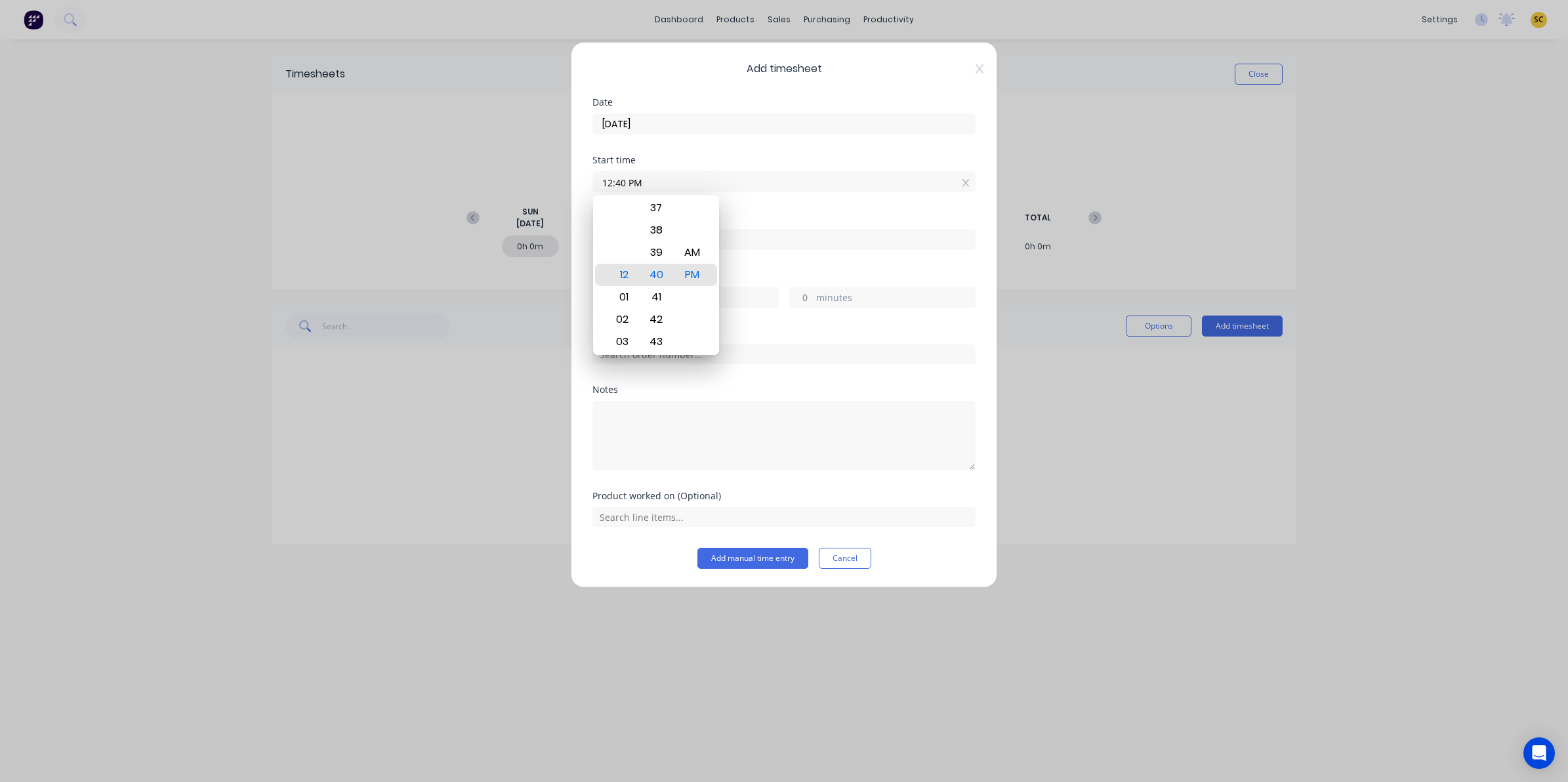
drag, startPoint x: 656, startPoint y: 177, endPoint x: 444, endPoint y: 198, distance: 213.0
click at [460, 191] on div "Add timesheet Date 08/09/2025 Start time 12:40 PM Finish time Hours worked hour…" at bounding box center [784, 391] width 1568 height 782
type input "06:00 AM"
click at [772, 231] on label at bounding box center [783, 239] width 383 height 21
click at [772, 231] on input at bounding box center [783, 239] width 382 height 20
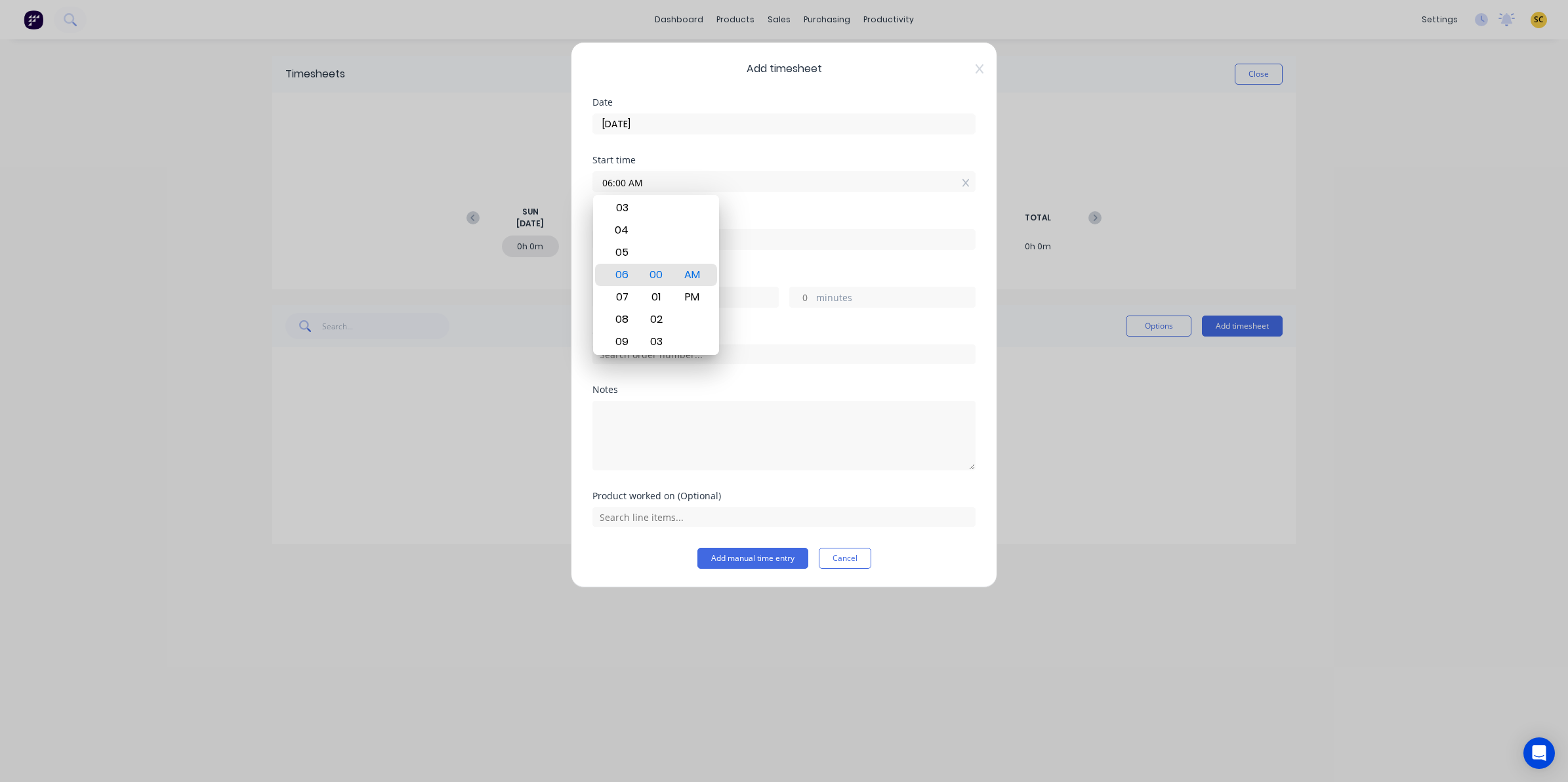
type input "12:40 PM"
type input "6"
type input "40"
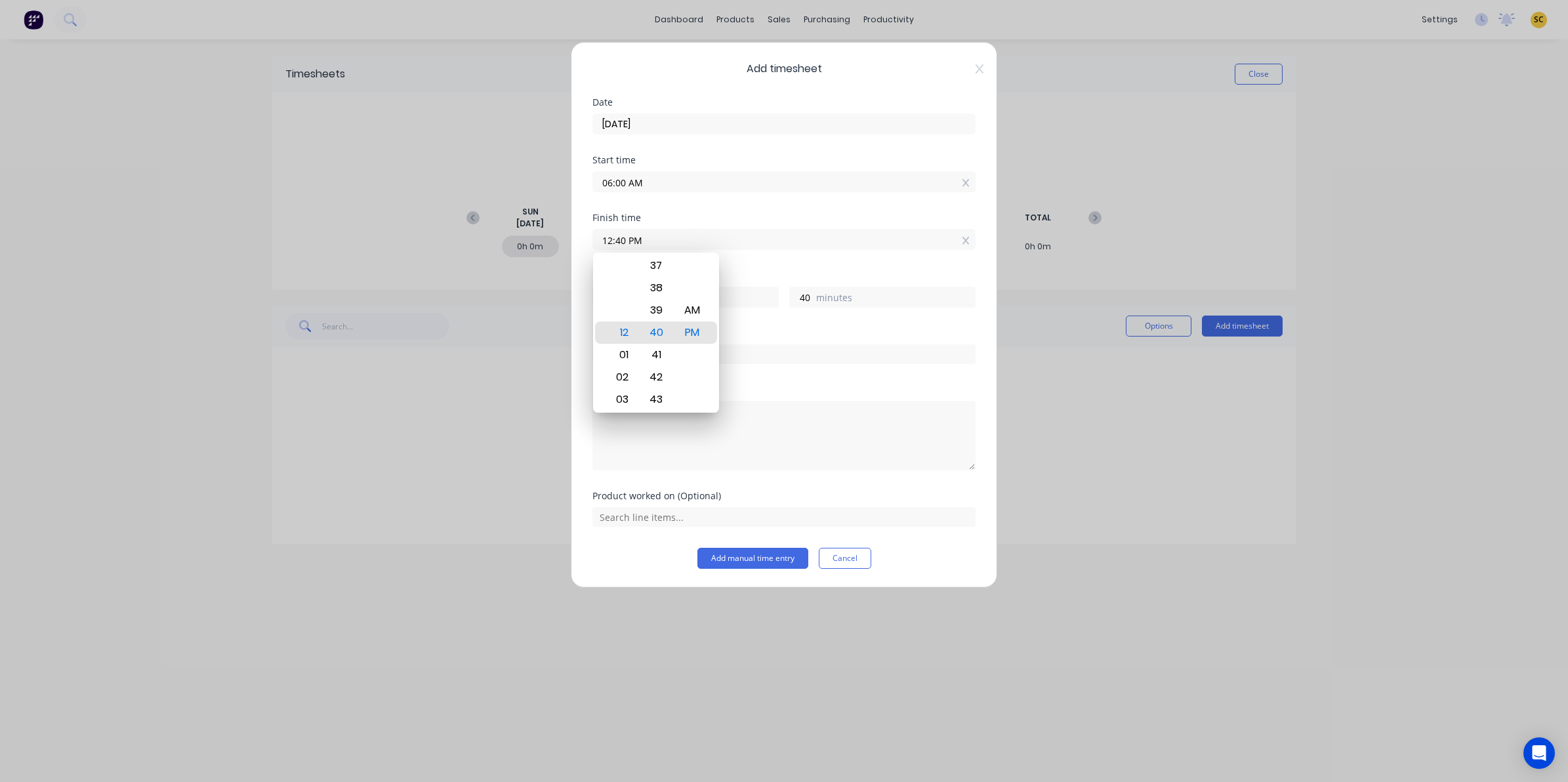
drag, startPoint x: 772, startPoint y: 237, endPoint x: 446, endPoint y: 231, distance: 326.1
click at [458, 231] on div "Add timesheet Date 08/09/2025 Start time 06:00 AM Finish time 12:40 PM Hours wo…" at bounding box center [784, 391] width 1568 height 782
type input "04:00 AM"
type input "22"
type input "0"
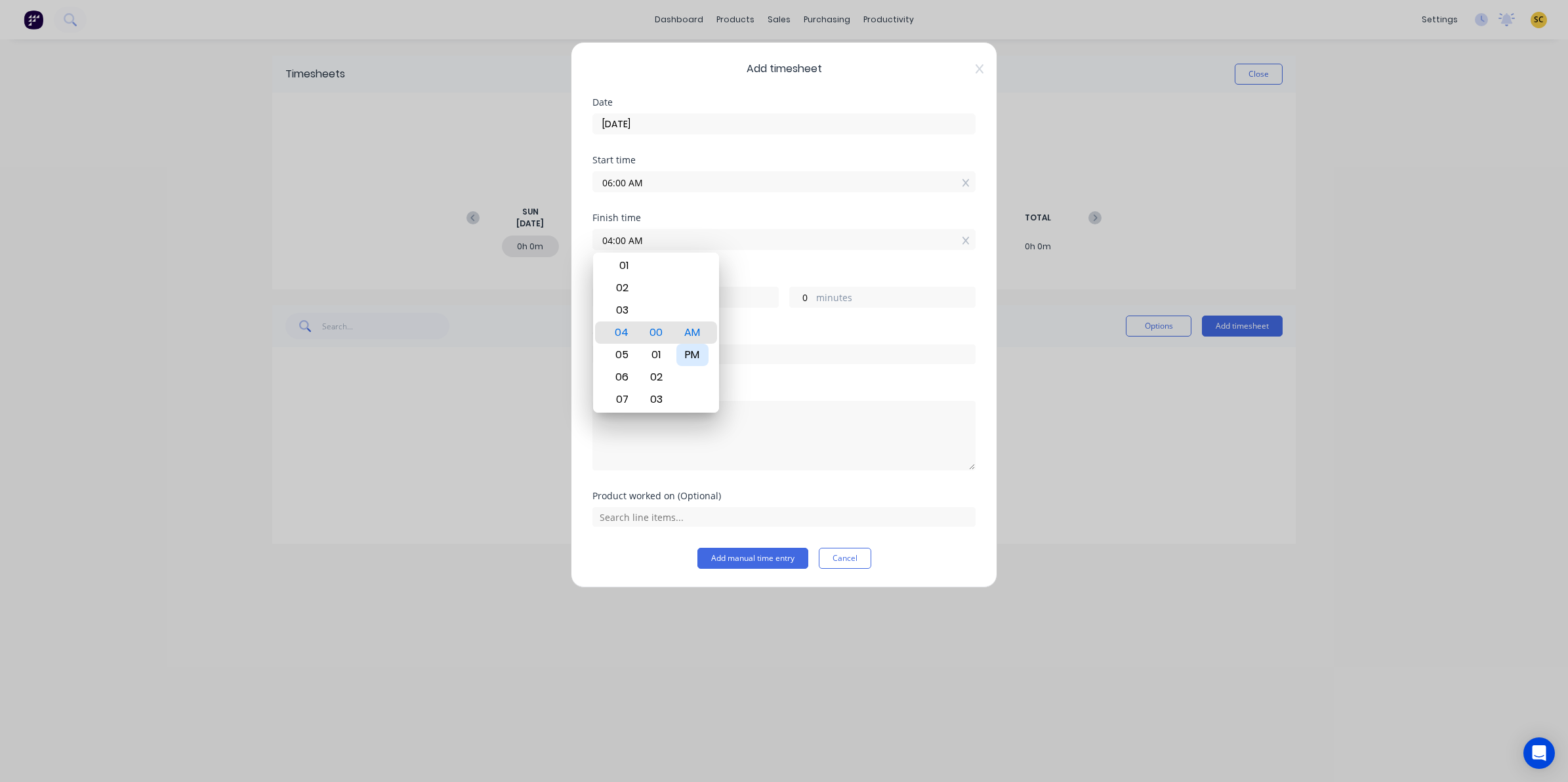
click at [705, 359] on div "PM" at bounding box center [692, 355] width 32 height 23
type input "04:00 PM"
type input "10"
click at [719, 436] on textarea at bounding box center [783, 436] width 383 height 70
click at [719, 452] on textarea at bounding box center [783, 436] width 383 height 70
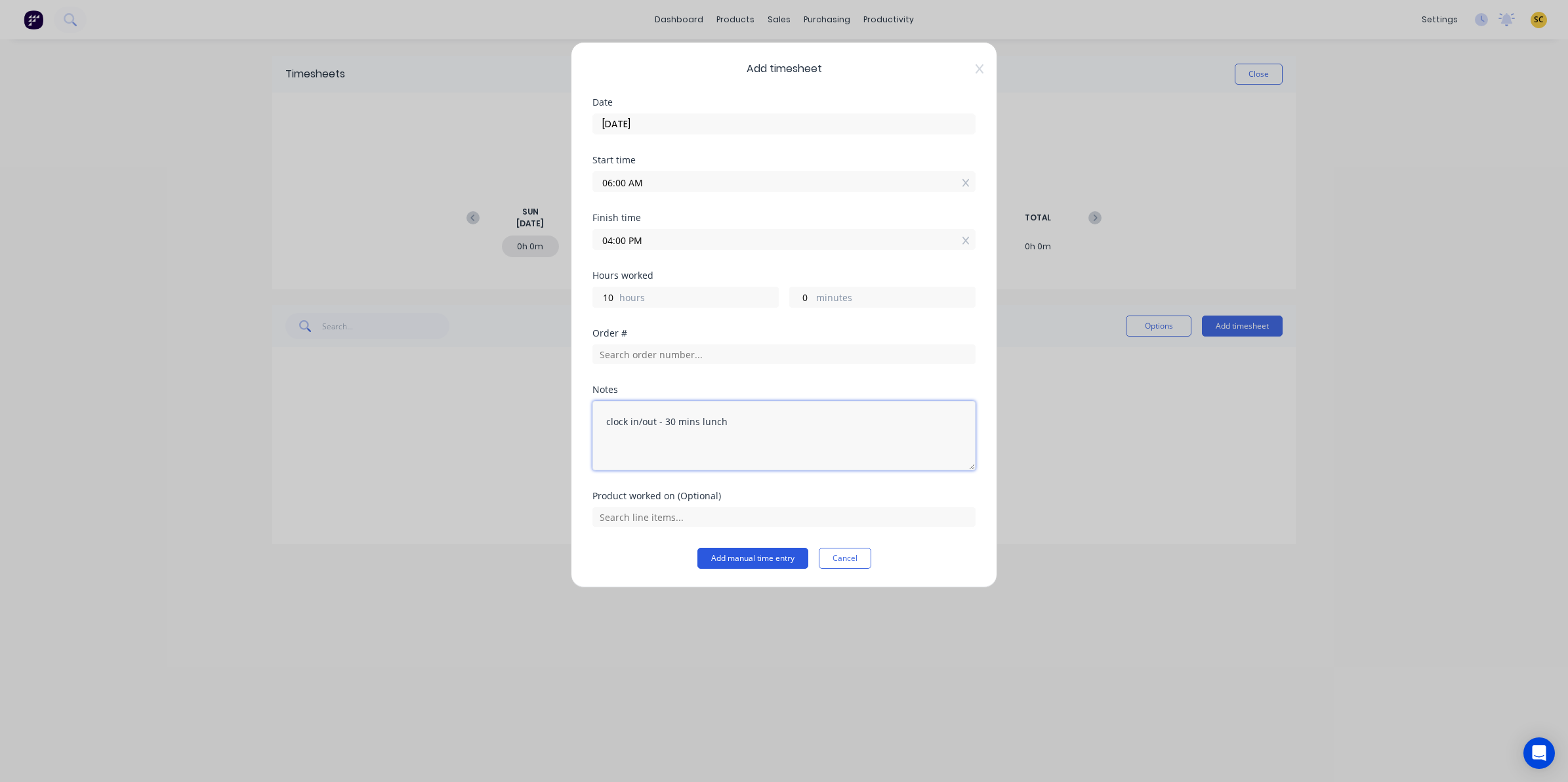
type textarea "clock in/out - 30 mins lunch"
click at [745, 558] on button "Add manual time entry" at bounding box center [753, 558] width 111 height 21
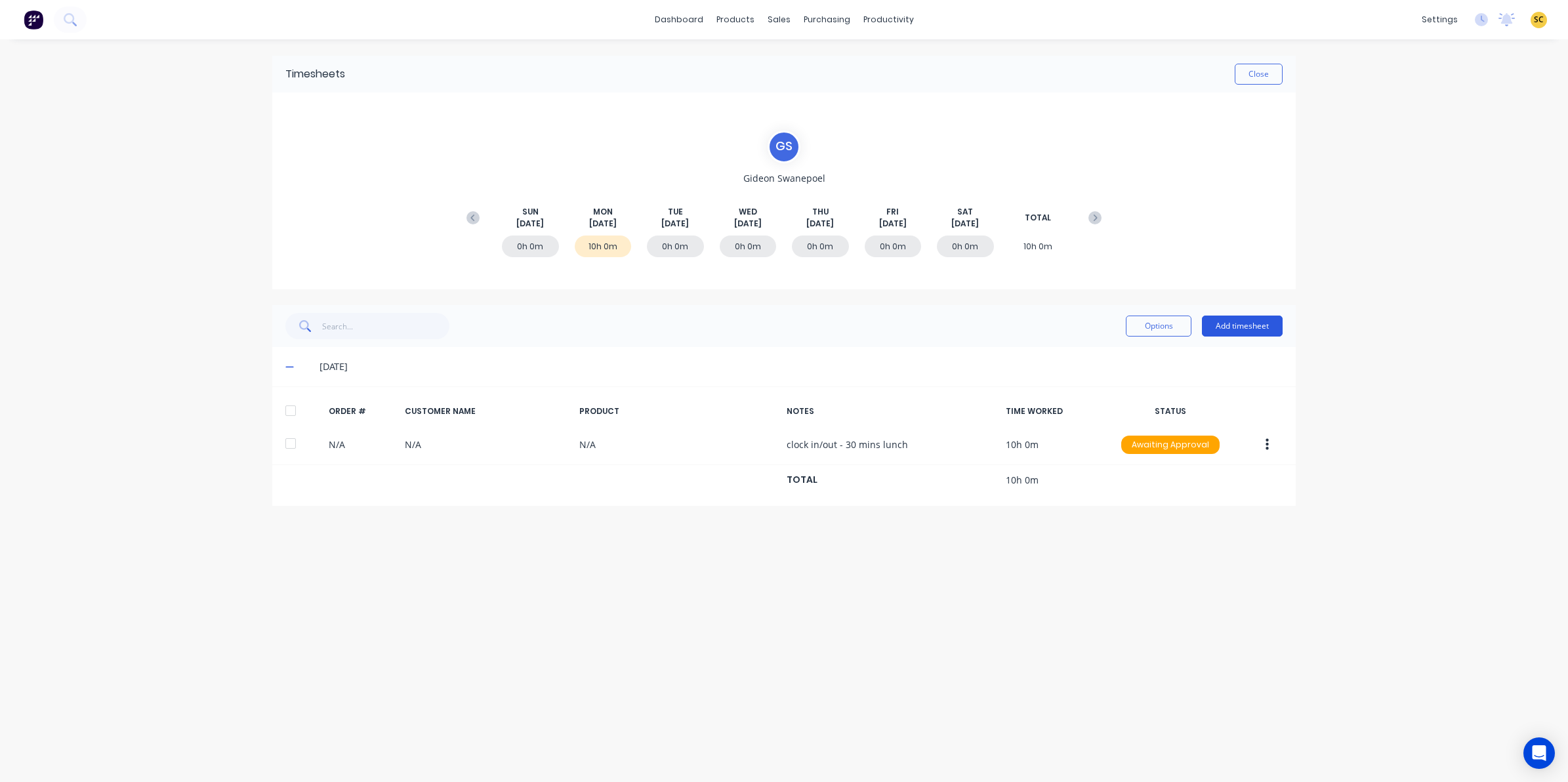
click at [1227, 337] on div "Options Add timesheet" at bounding box center [1204, 326] width 157 height 26
click at [1227, 328] on button "Add timesheet" at bounding box center [1241, 326] width 81 height 21
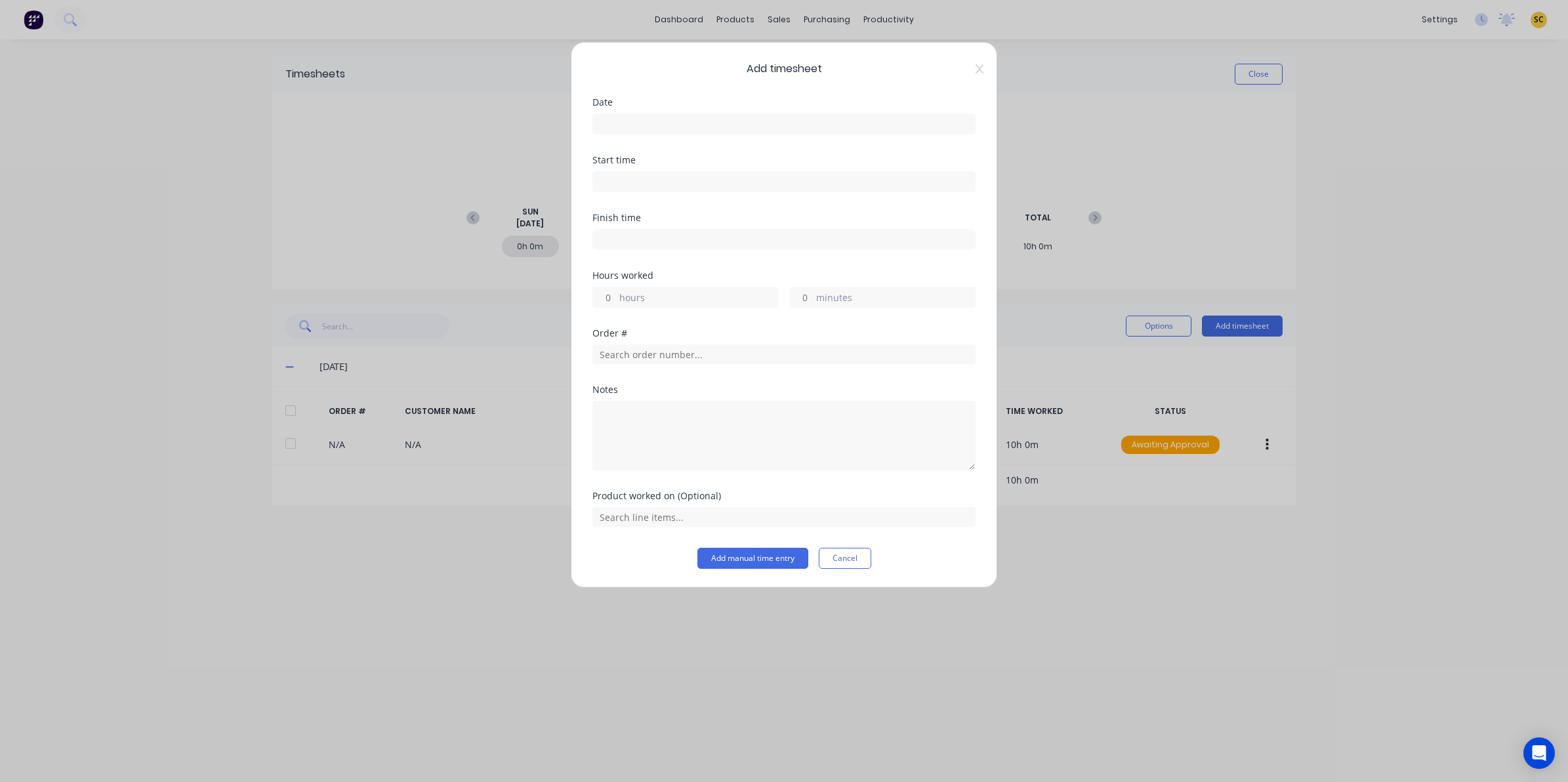
click at [707, 192] on label at bounding box center [783, 181] width 383 height 21
click at [707, 191] on input at bounding box center [783, 181] width 382 height 20
type input "12:41 PM"
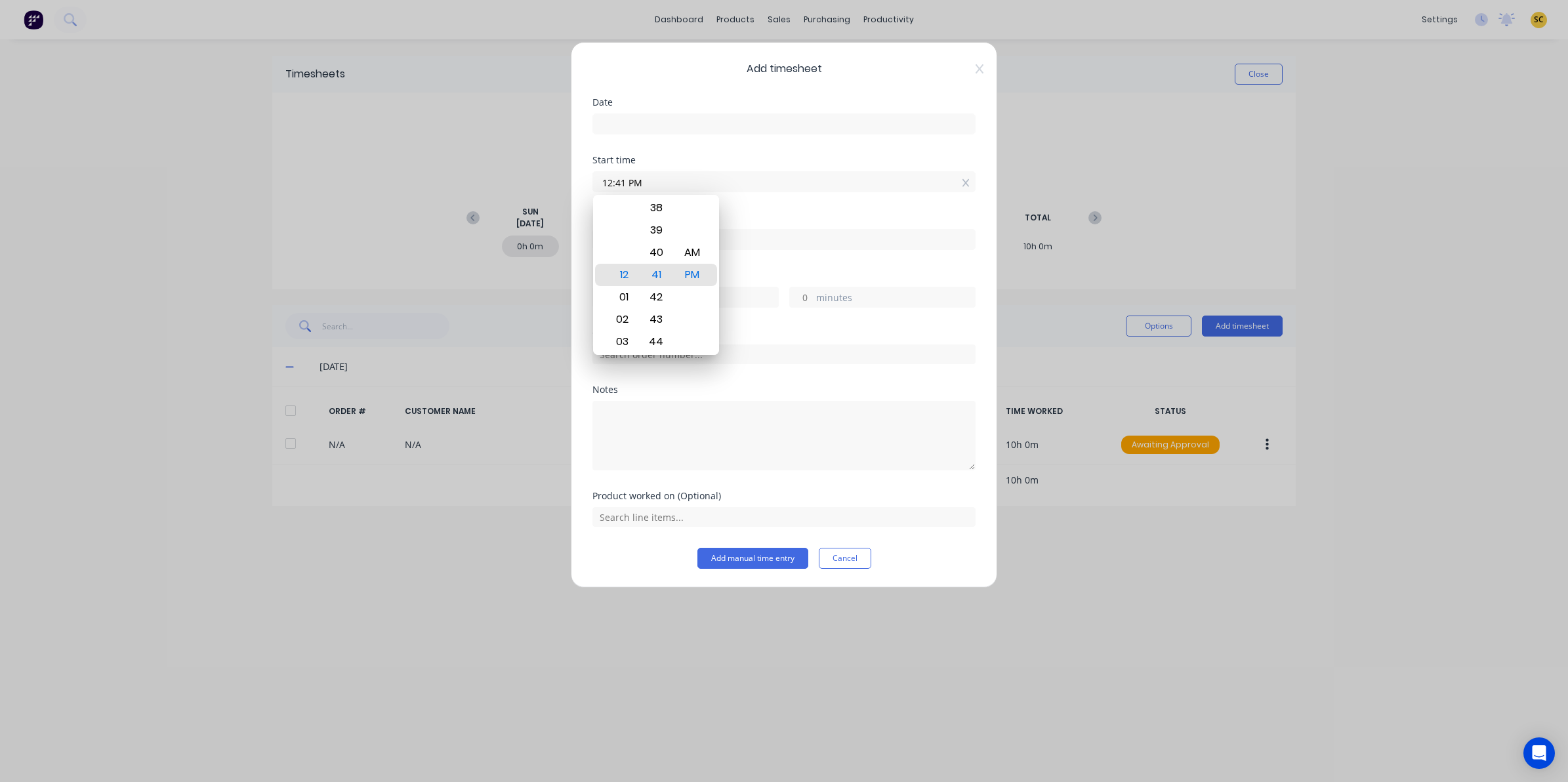
click at [638, 130] on input at bounding box center [783, 124] width 382 height 20
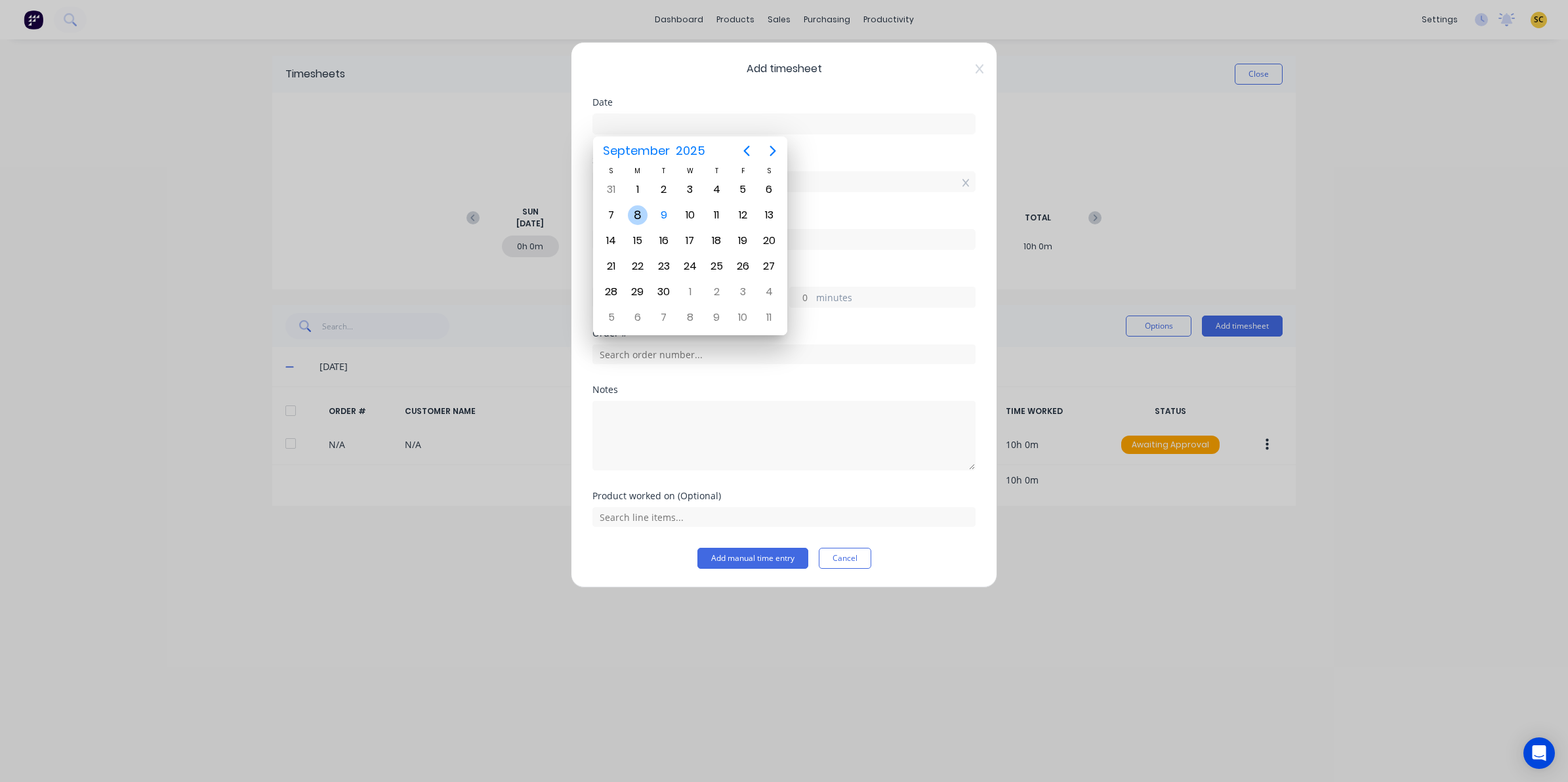
click at [643, 214] on div "8" at bounding box center [637, 215] width 20 height 20
type input "08/09/2025"
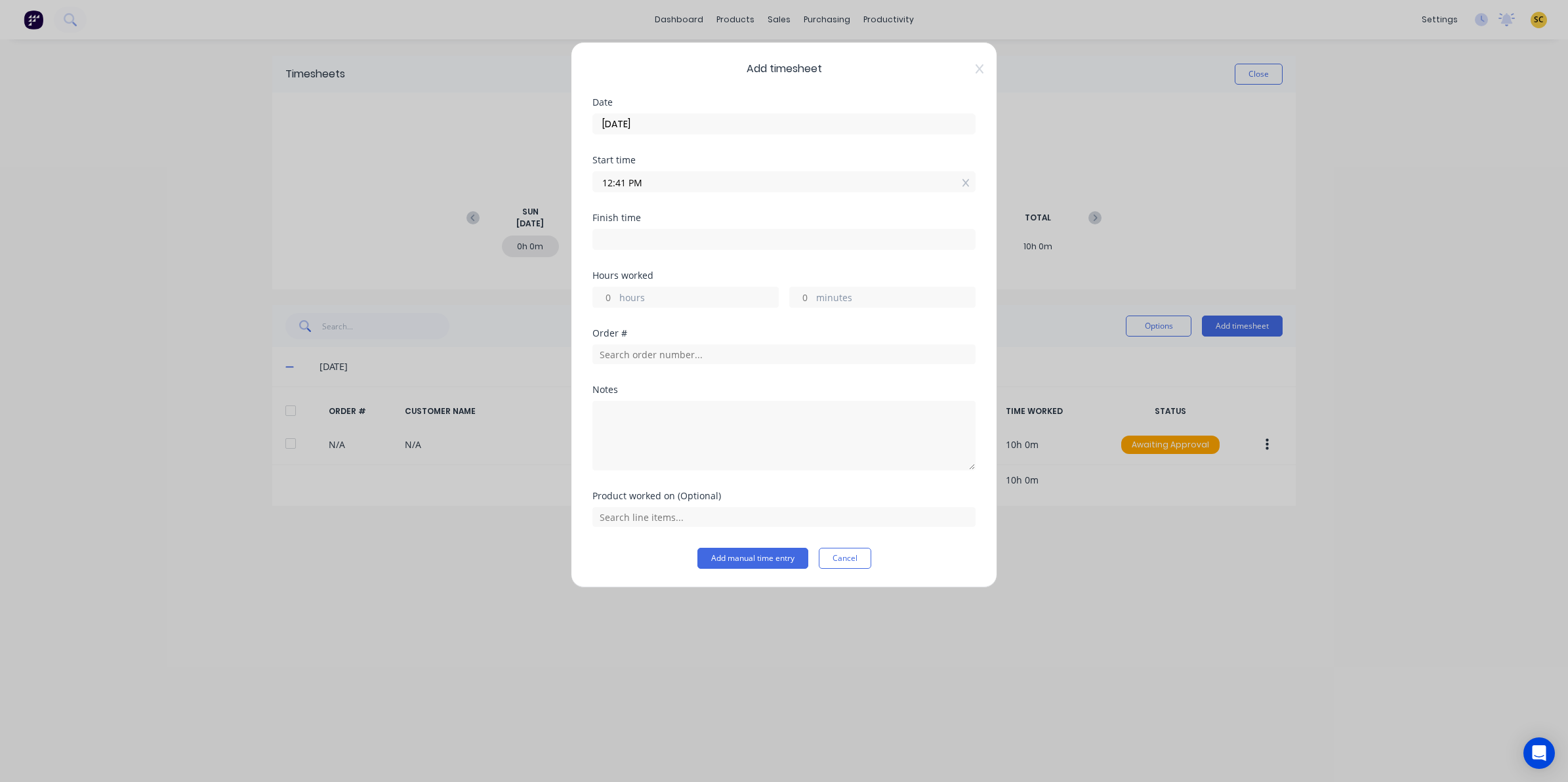
drag, startPoint x: 664, startPoint y: 185, endPoint x: 17, endPoint y: 208, distance: 647.4
click at [60, 208] on div "Add timesheet Date 08/09/2025 Start time 12:41 PM Finish time Hours worked hour…" at bounding box center [784, 391] width 1568 height 782
type input "06:00 AM"
click at [765, 253] on div "Finish time" at bounding box center [783, 242] width 383 height 57
click at [763, 250] on label at bounding box center [783, 239] width 383 height 21
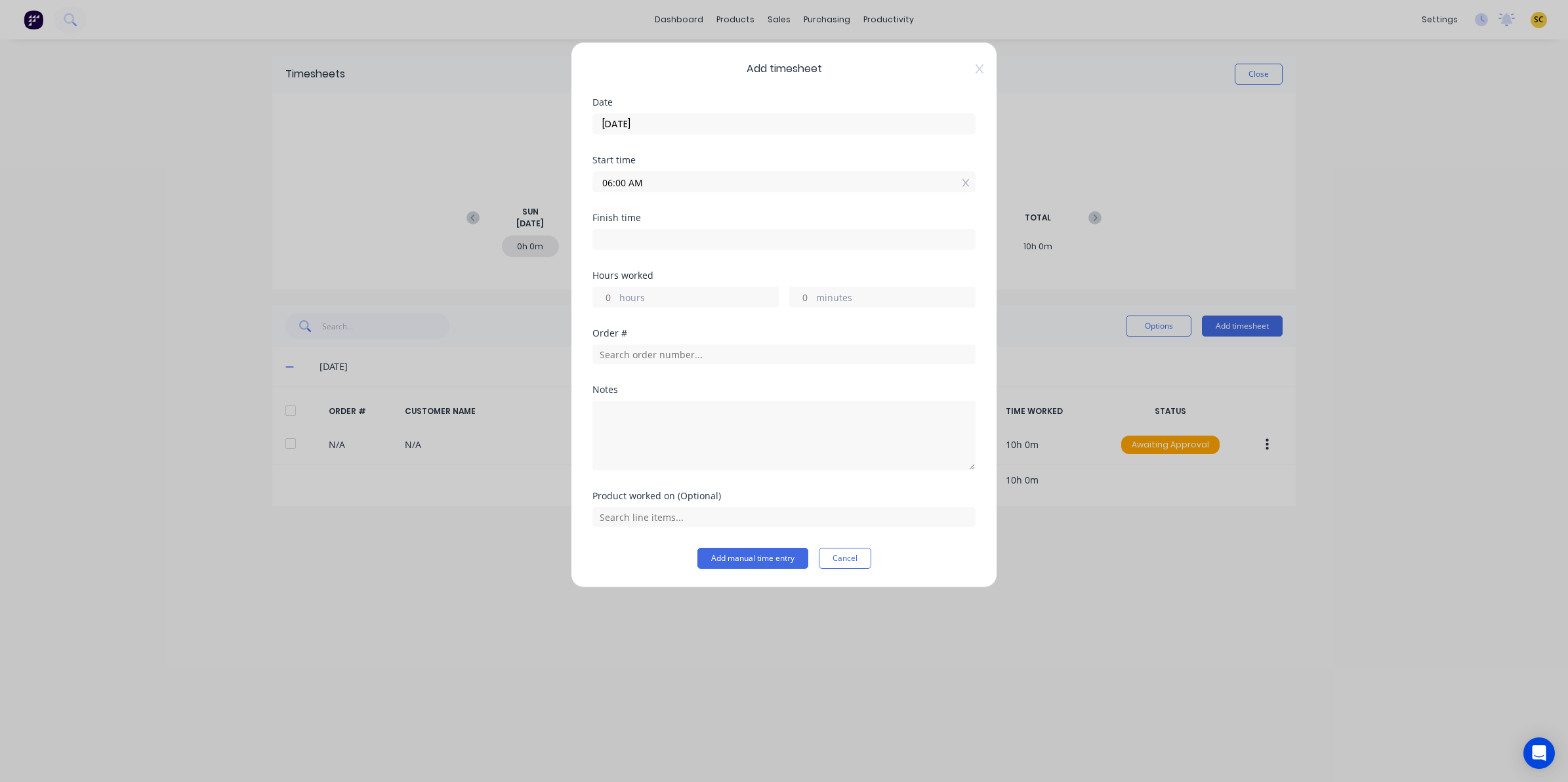
click at [763, 250] on input at bounding box center [783, 239] width 382 height 20
type input "12:41 PM"
type input "6"
type input "41"
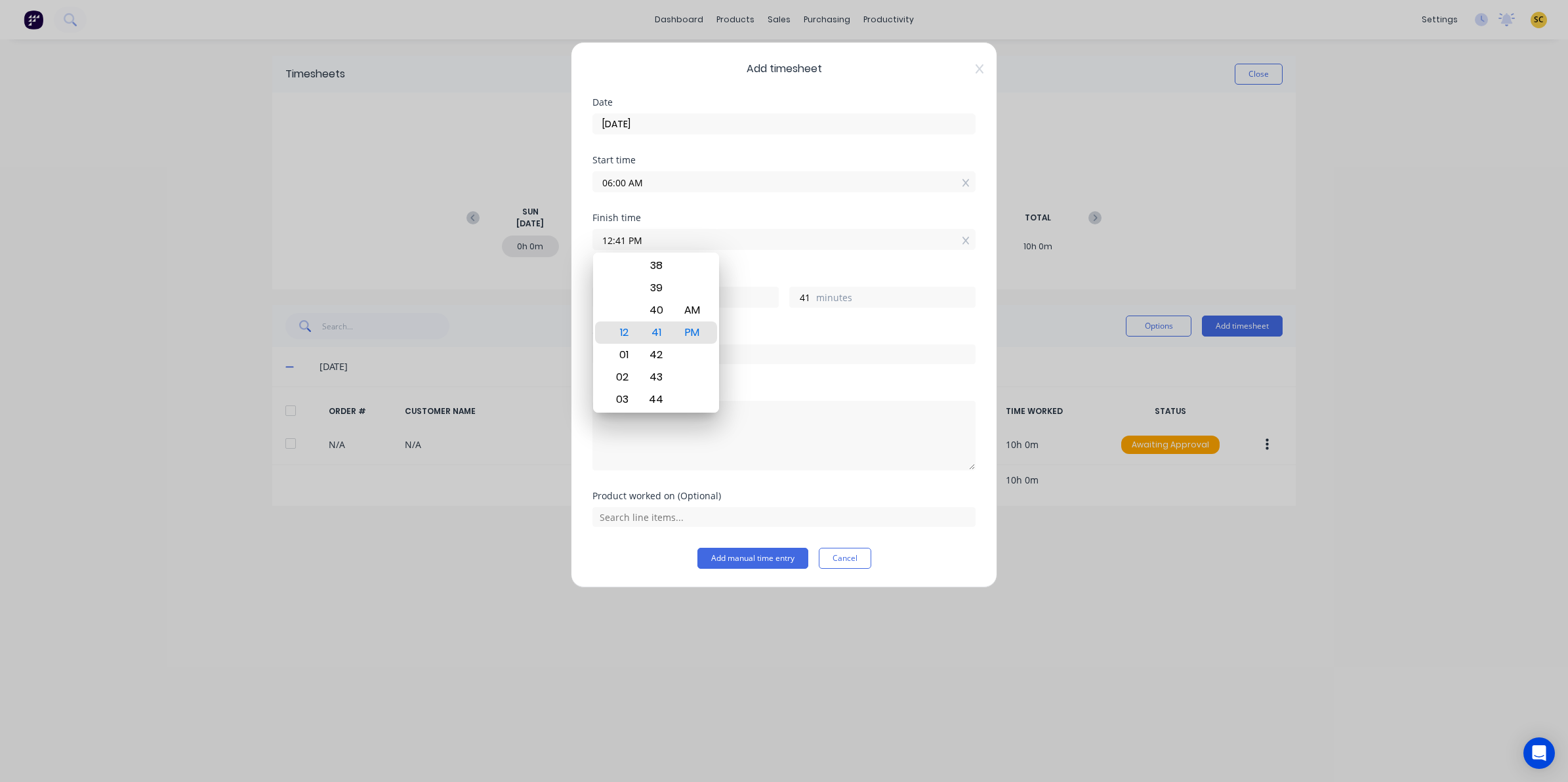
drag, startPoint x: 684, startPoint y: 242, endPoint x: 359, endPoint y: 244, distance: 325.0
click at [359, 244] on div "Add timesheet Date 08/09/2025 Start time 06:00 AM Finish time 12:41 PM Hours wo…" at bounding box center [784, 391] width 1568 height 782
type input "03:30 AM"
type input "21"
type input "30"
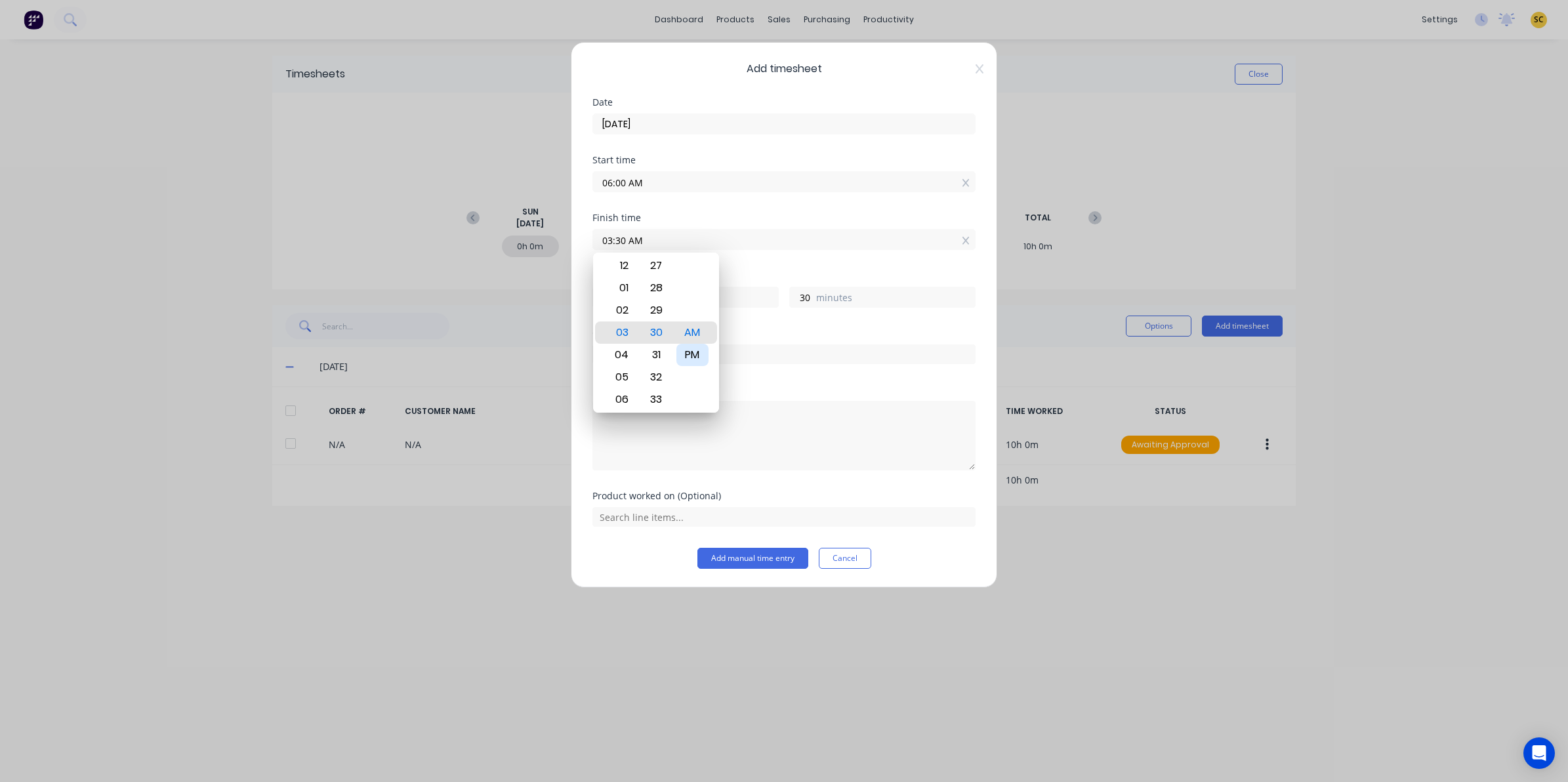
click at [699, 358] on div "PM" at bounding box center [692, 355] width 32 height 23
type input "03:30 PM"
type input "9"
drag, startPoint x: 814, startPoint y: 492, endPoint x: 733, endPoint y: 476, distance: 82.6
click at [813, 492] on div "Product worked on (Optional)" at bounding box center [783, 496] width 383 height 9
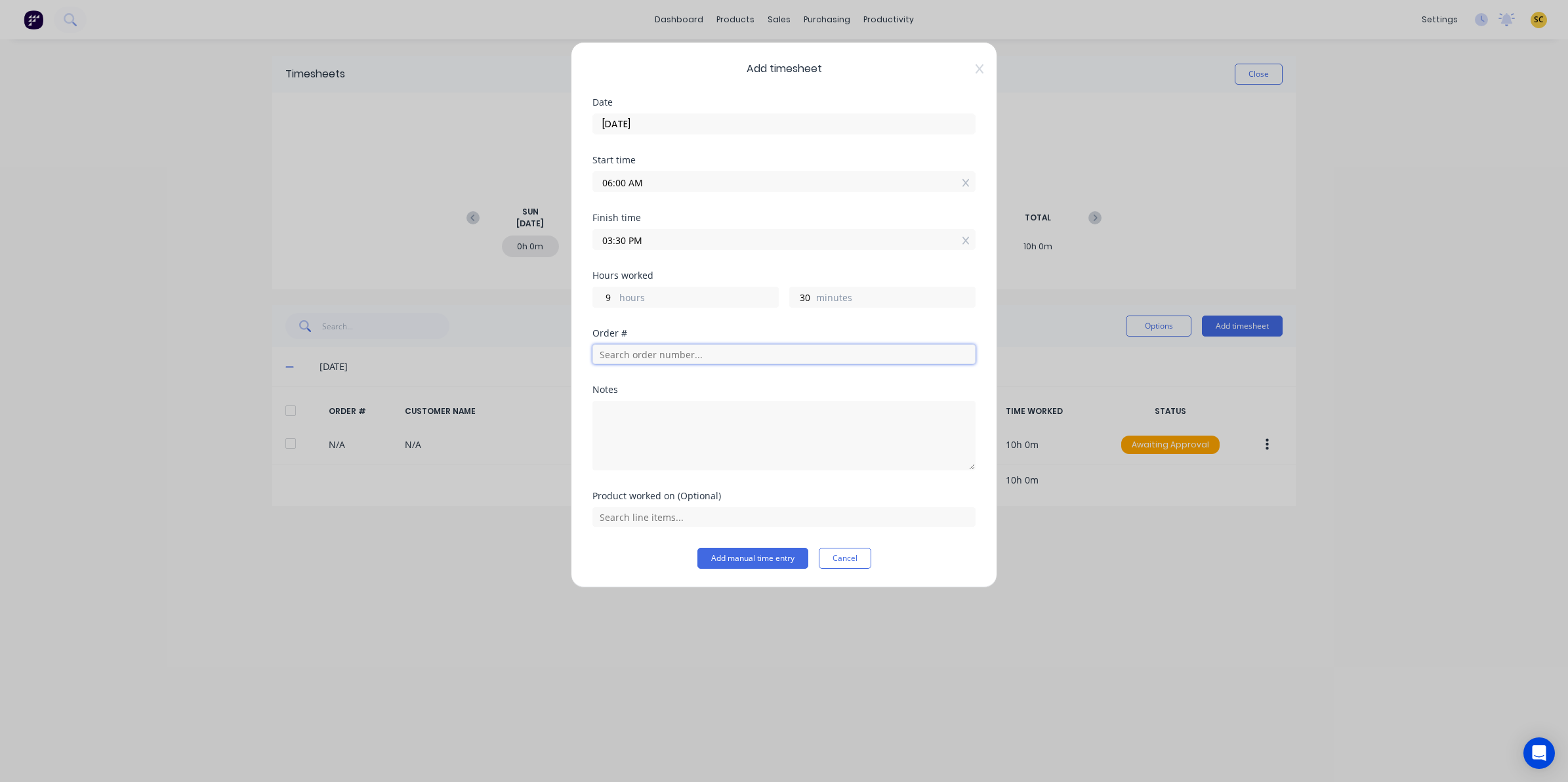
click at [624, 356] on input "text" at bounding box center [783, 354] width 383 height 20
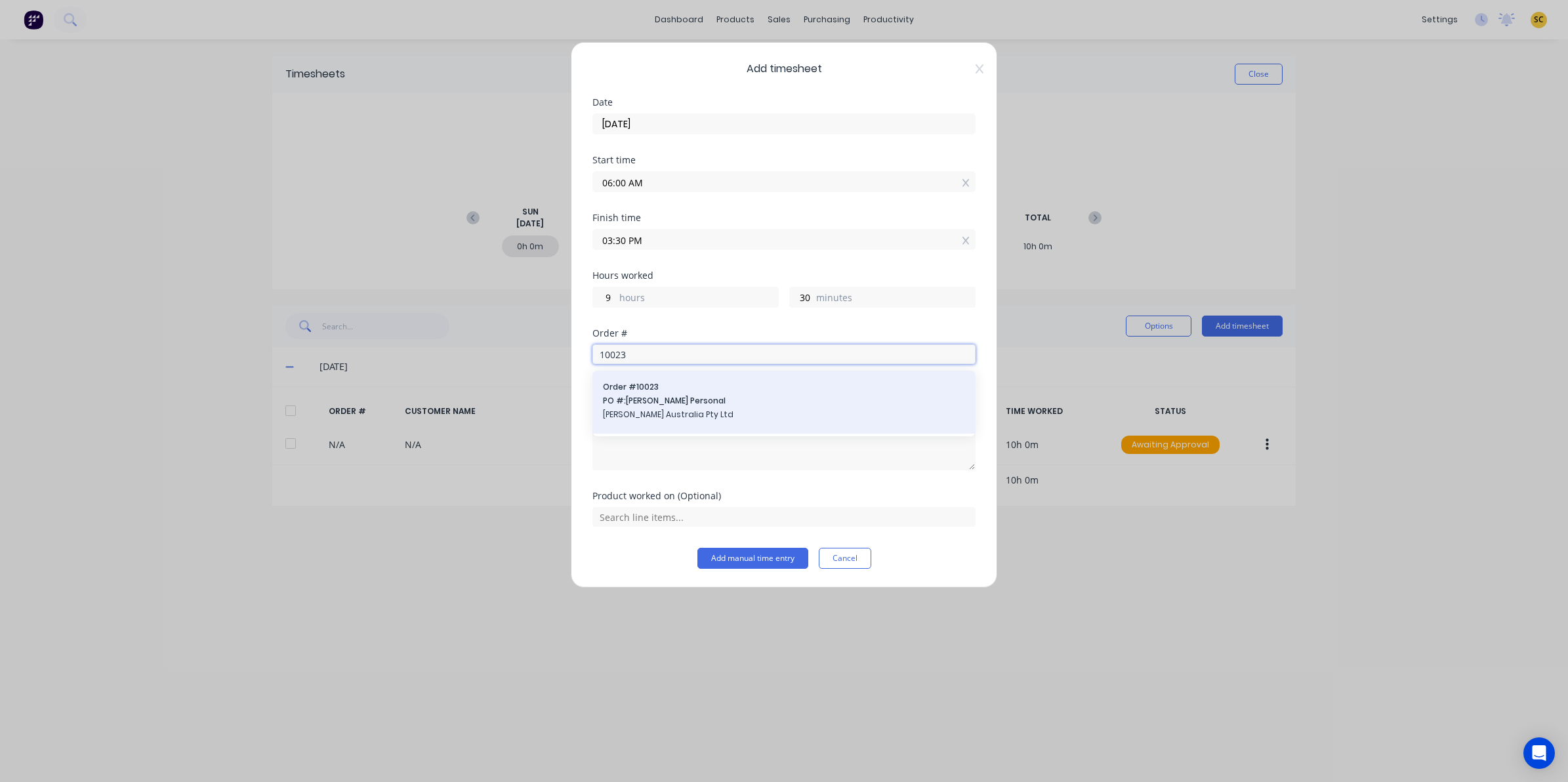
type input "10023"
click at [657, 418] on span "Vawdrey Australia Pty Ltd" at bounding box center [784, 415] width 362 height 12
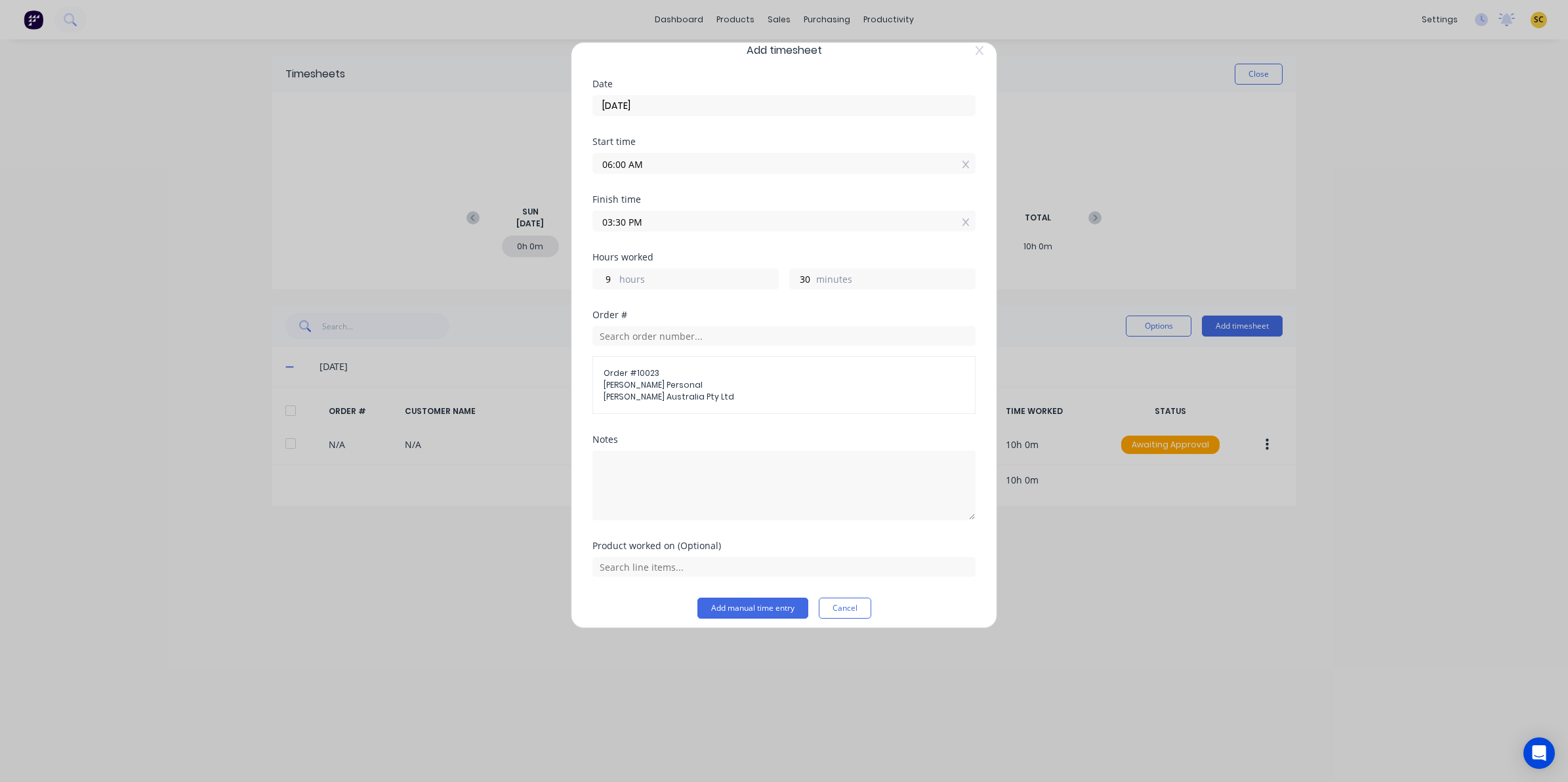
scroll to position [28, 0]
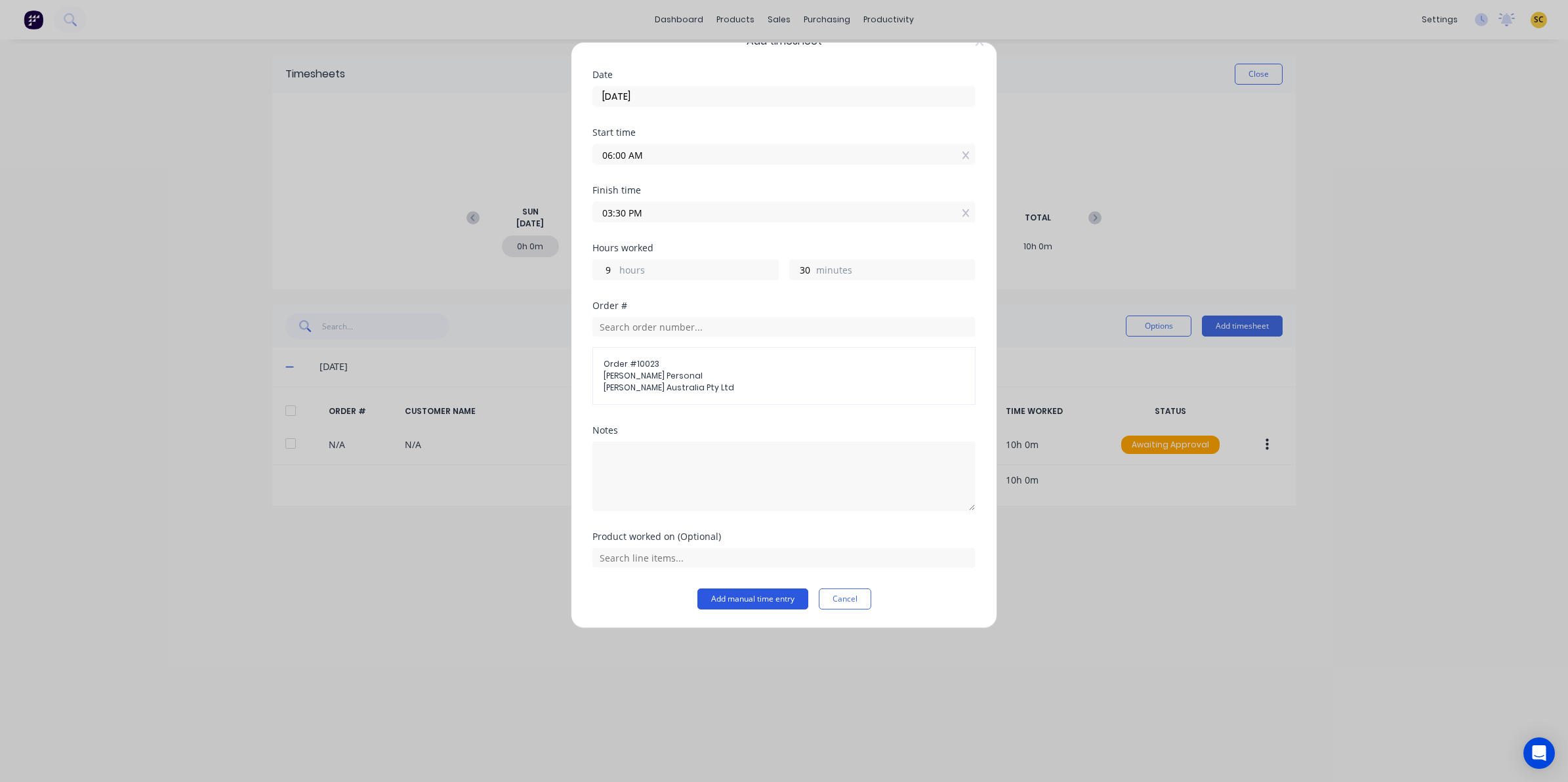
click at [723, 594] on button "Add manual time entry" at bounding box center [753, 599] width 111 height 21
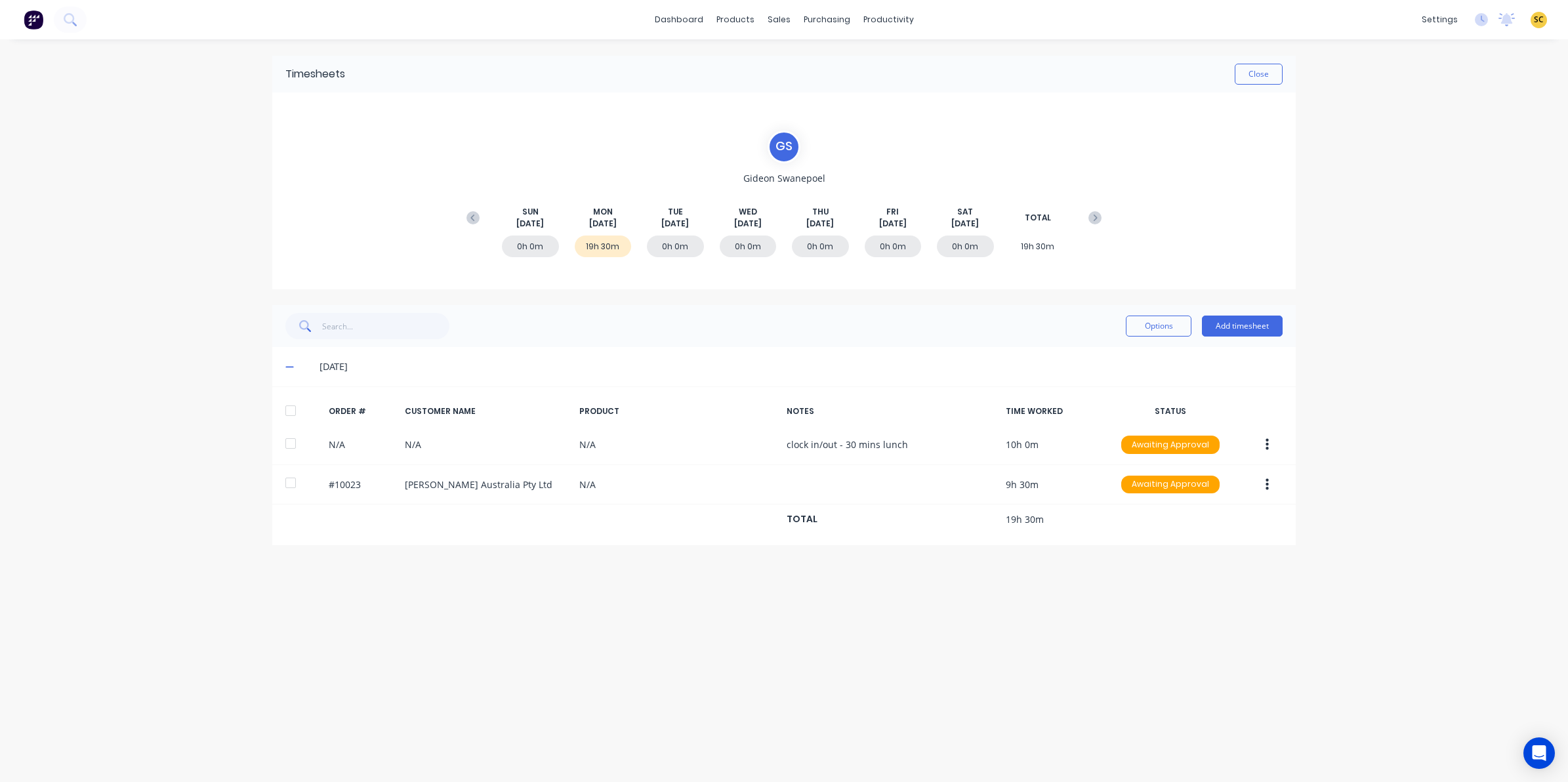
click at [1282, 77] on div "Timesheets Close" at bounding box center [783, 74] width 1023 height 37
click at [1263, 71] on button "Close" at bounding box center [1258, 73] width 48 height 21
